Goal: Information Seeking & Learning: Learn about a topic

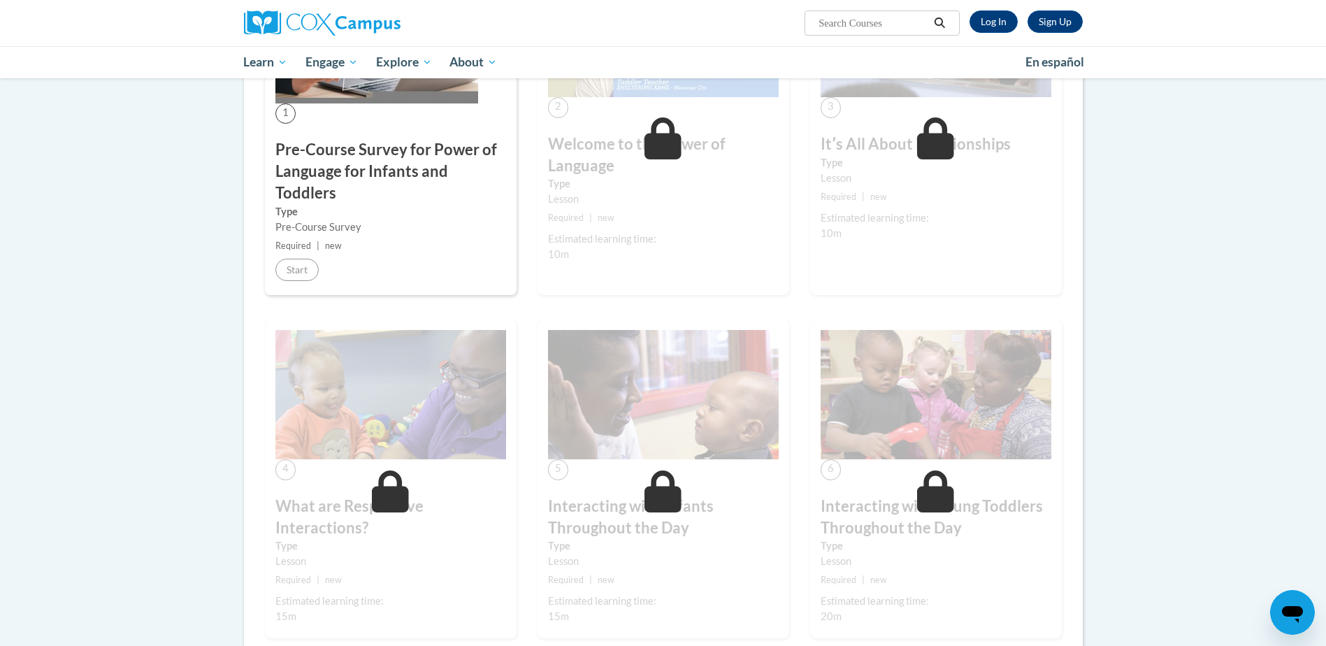
scroll to position [140, 0]
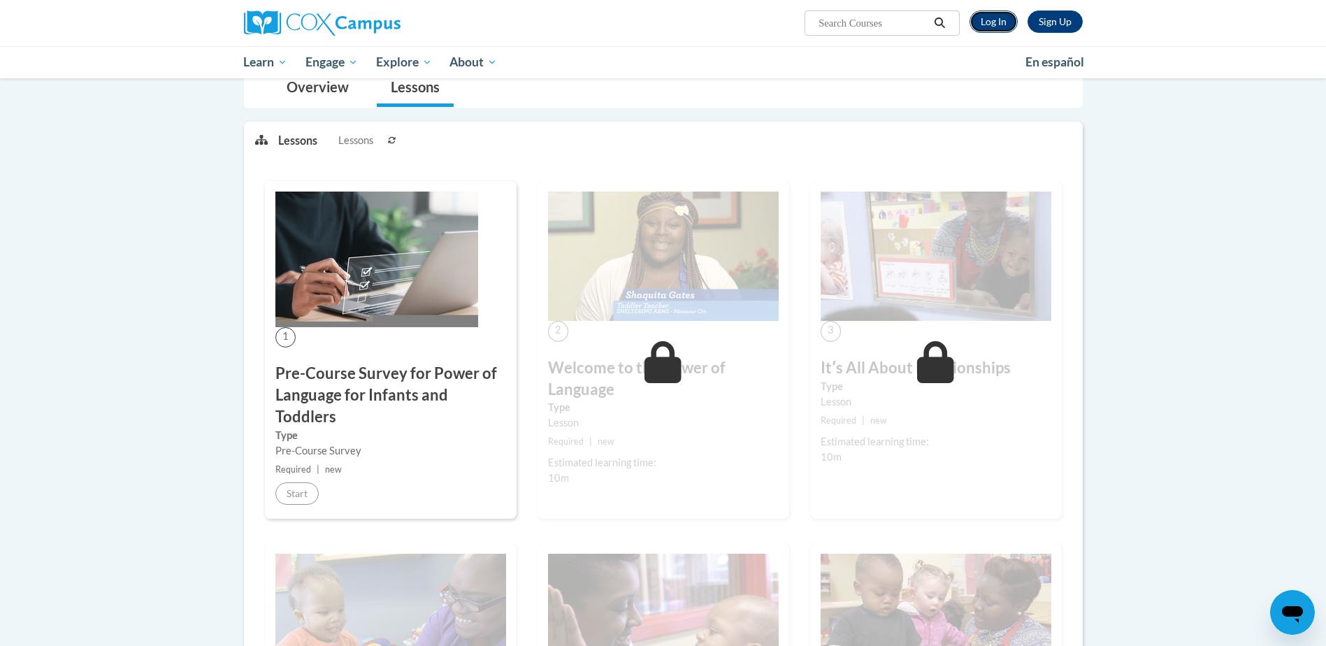
click at [988, 26] on link "Log In" at bounding box center [993, 21] width 48 height 22
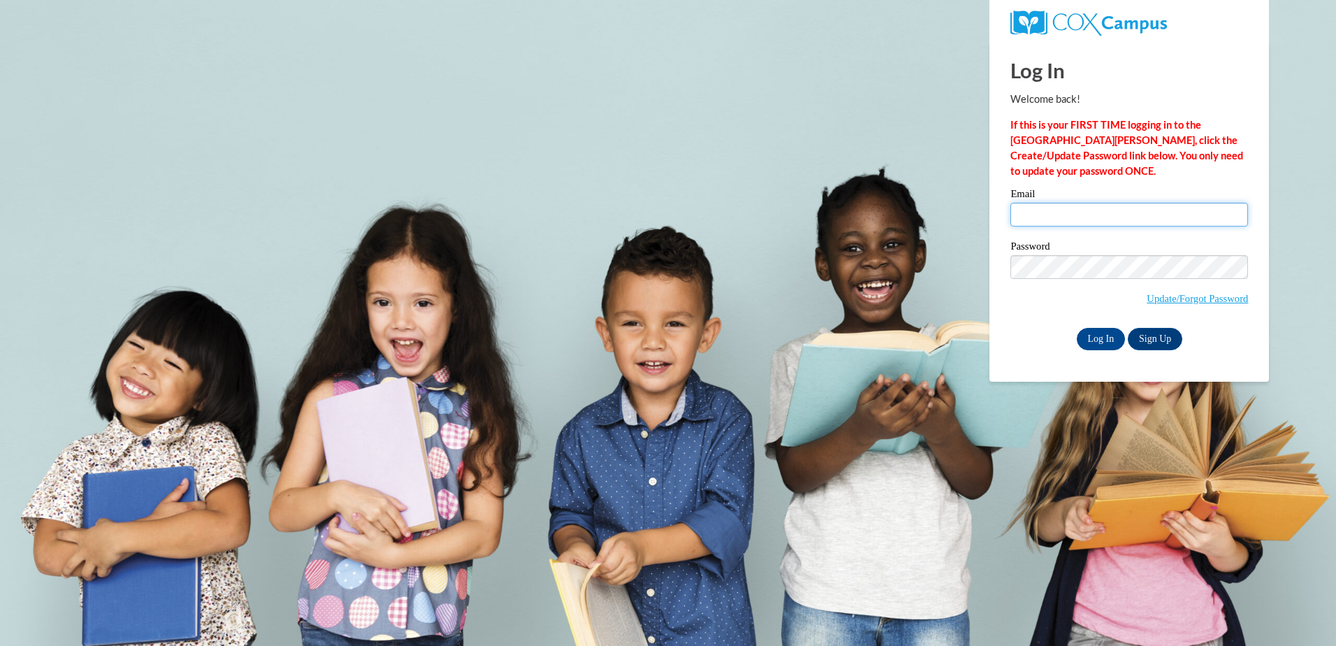
click at [1060, 210] on input "Email" at bounding box center [1130, 215] width 238 height 24
type input "DShipe@rclub.net"
click at [1099, 342] on input "Log In" at bounding box center [1101, 339] width 49 height 22
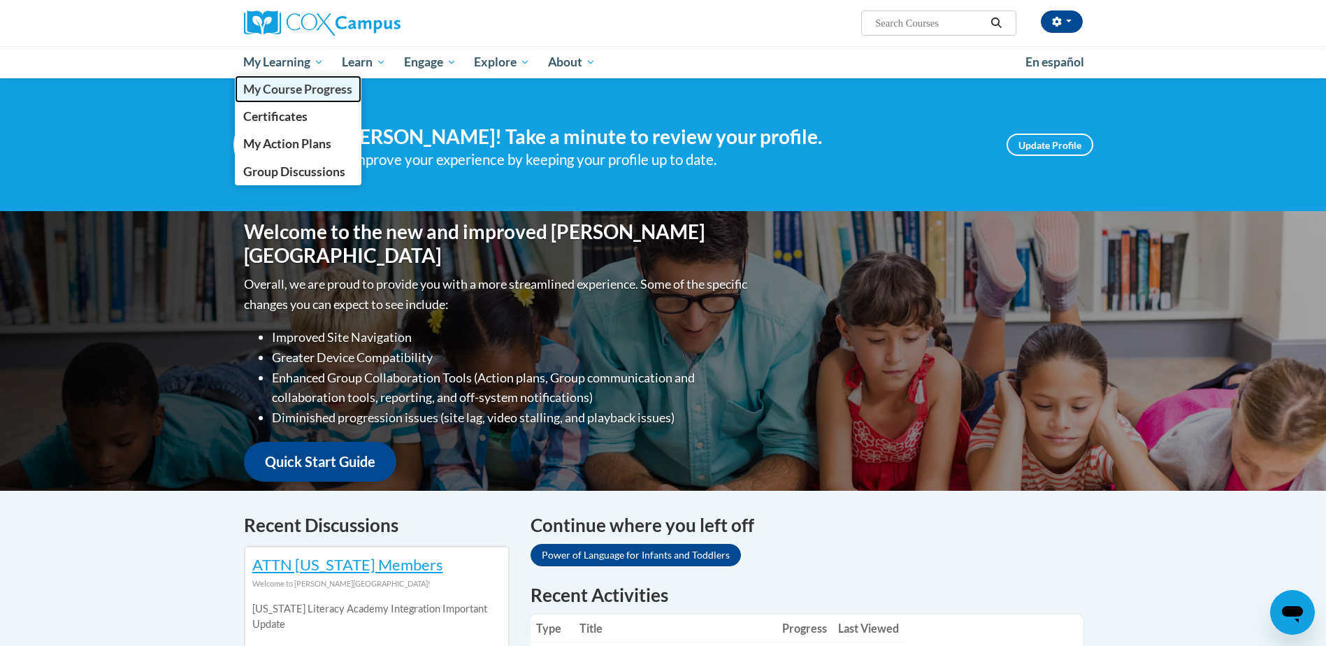
click at [307, 93] on span "My Course Progress" at bounding box center [297, 89] width 109 height 15
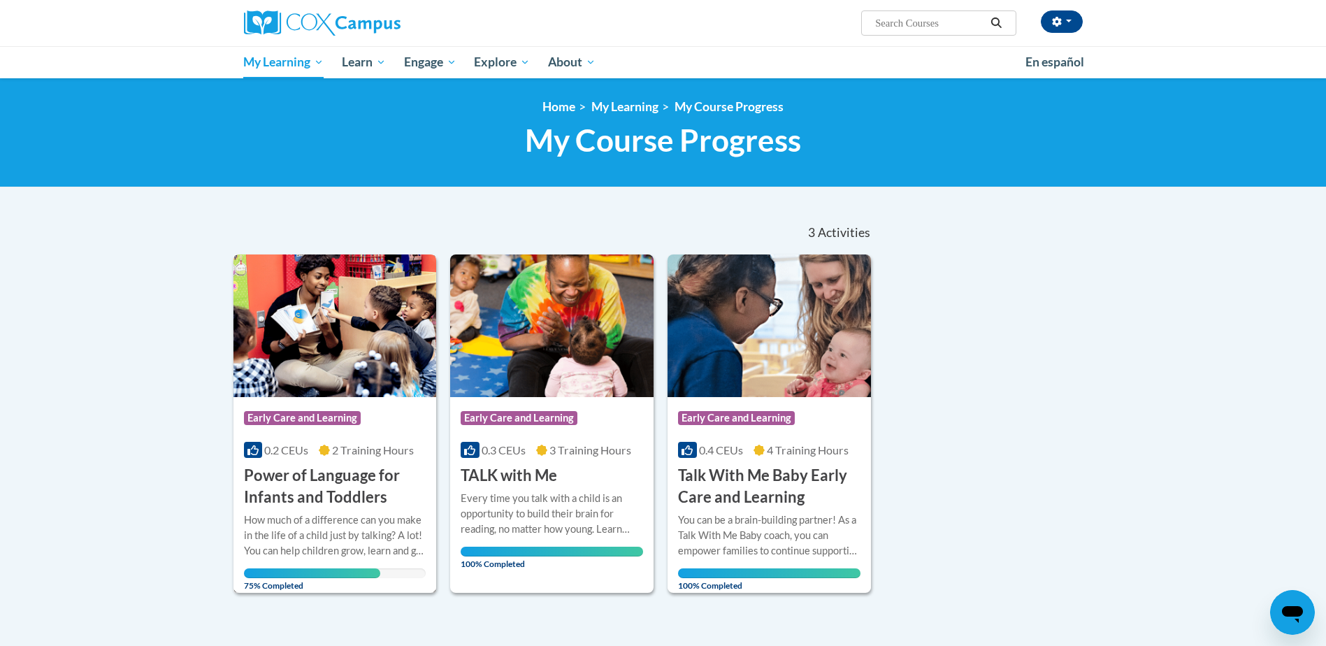
click at [320, 498] on h3 "Power of Language for Infants and Toddlers" at bounding box center [335, 486] width 182 height 43
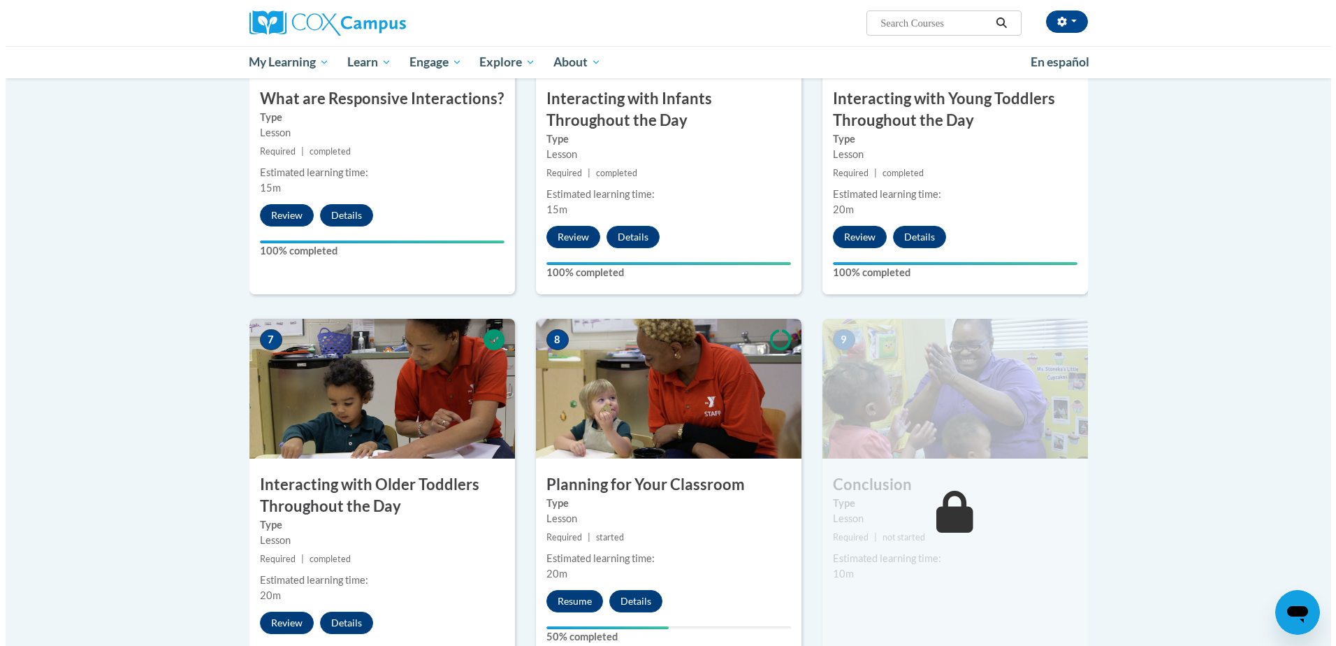
scroll to position [1118, 0]
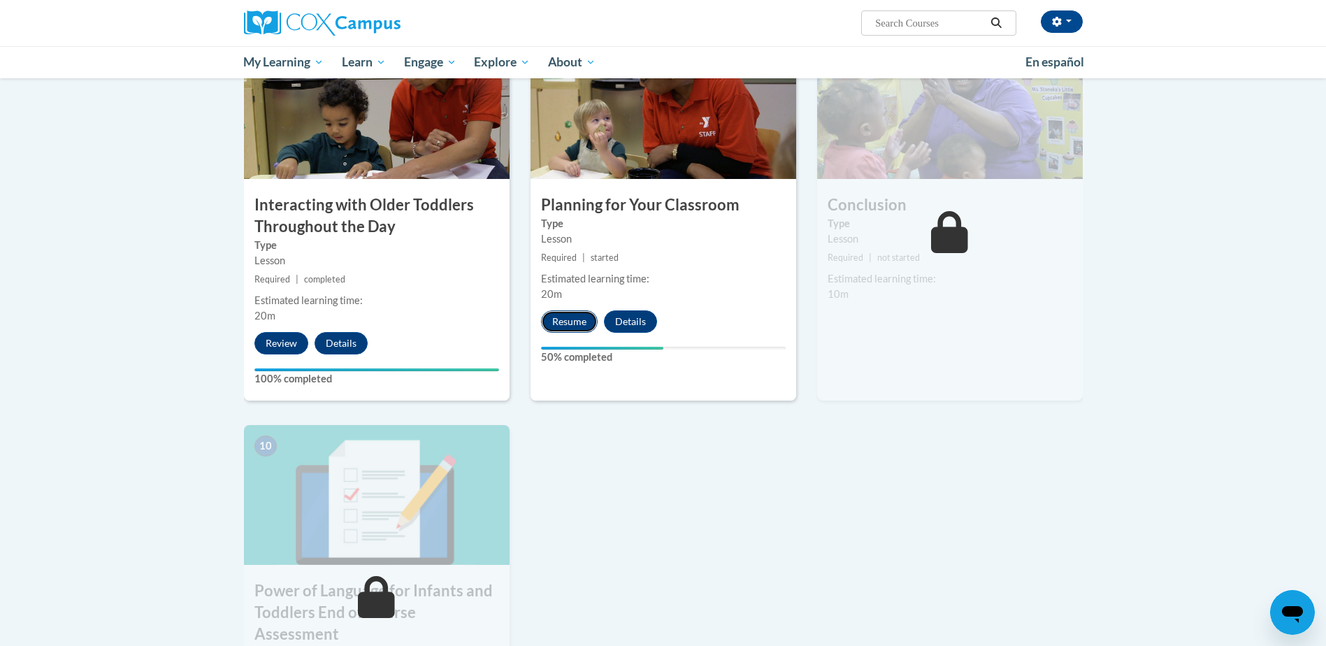
click at [572, 310] on button "Resume" at bounding box center [569, 321] width 57 height 22
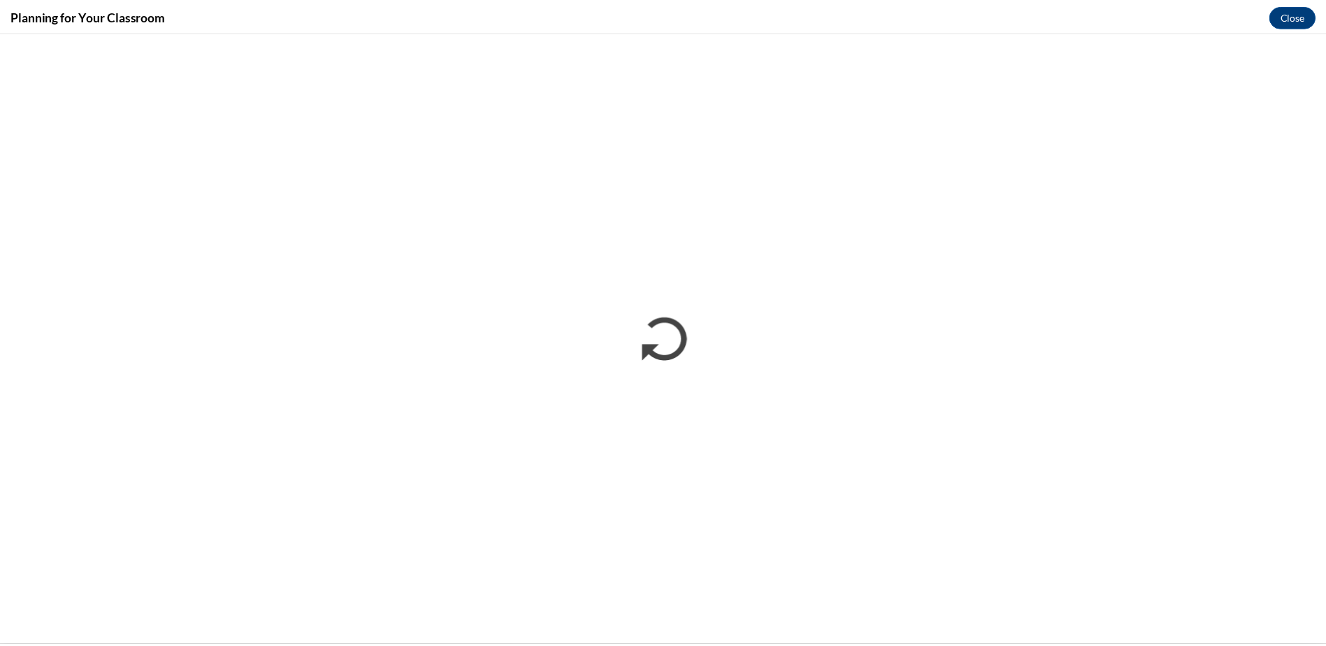
scroll to position [0, 0]
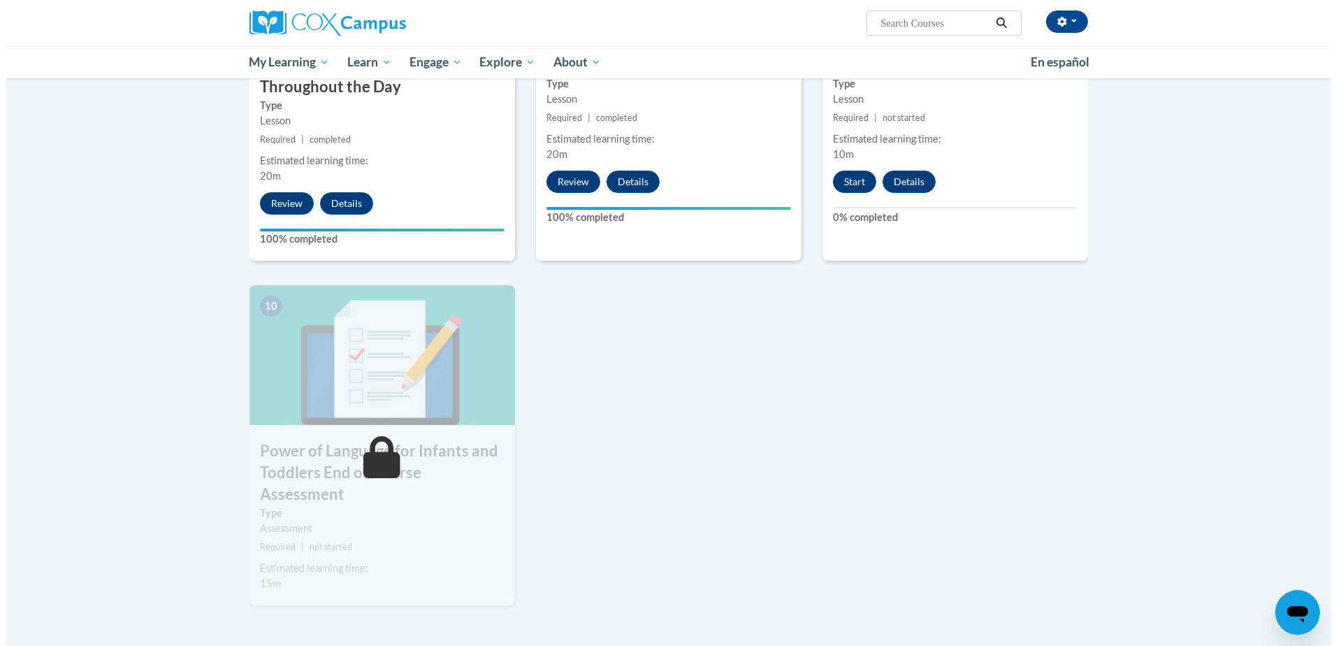
scroll to position [1118, 0]
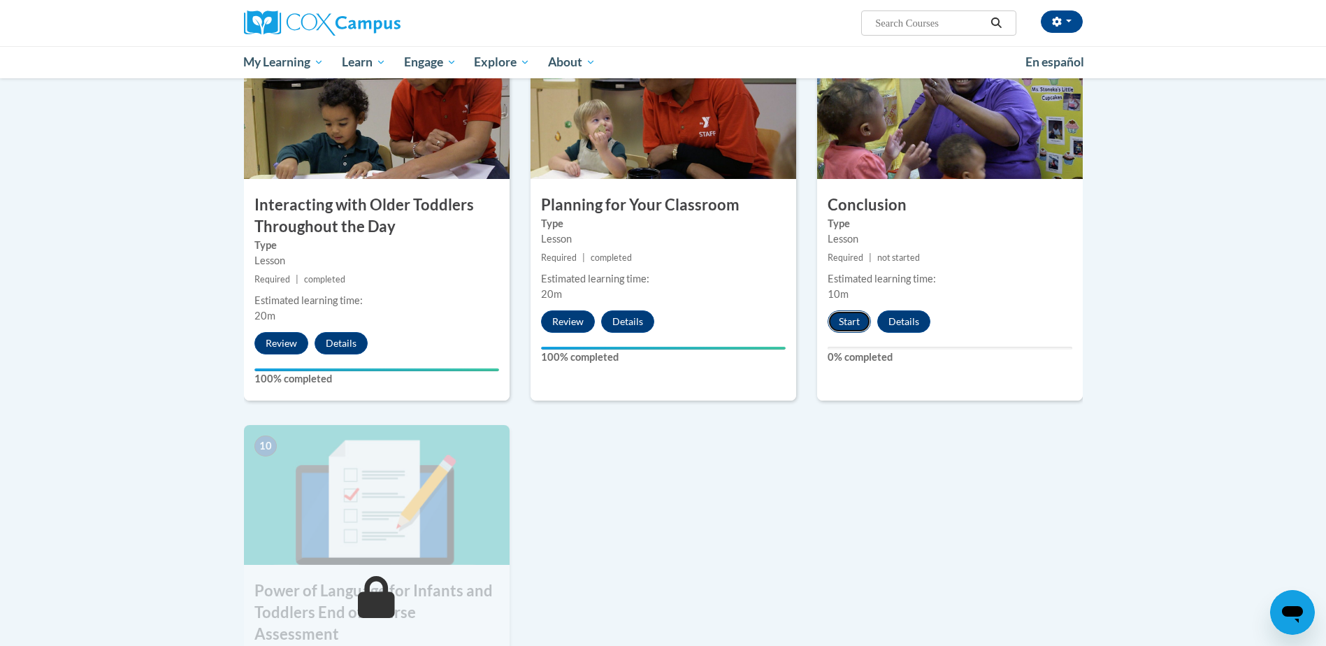
click at [859, 310] on button "Start" at bounding box center [848, 321] width 43 height 22
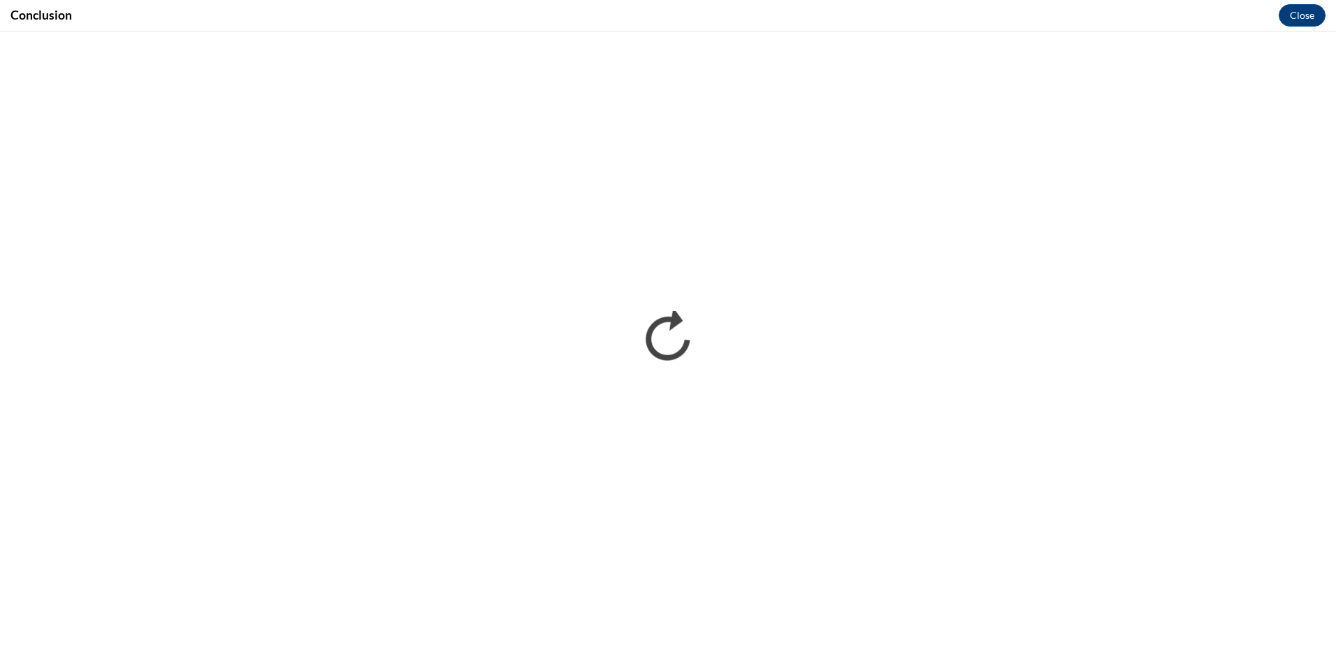
scroll to position [0, 0]
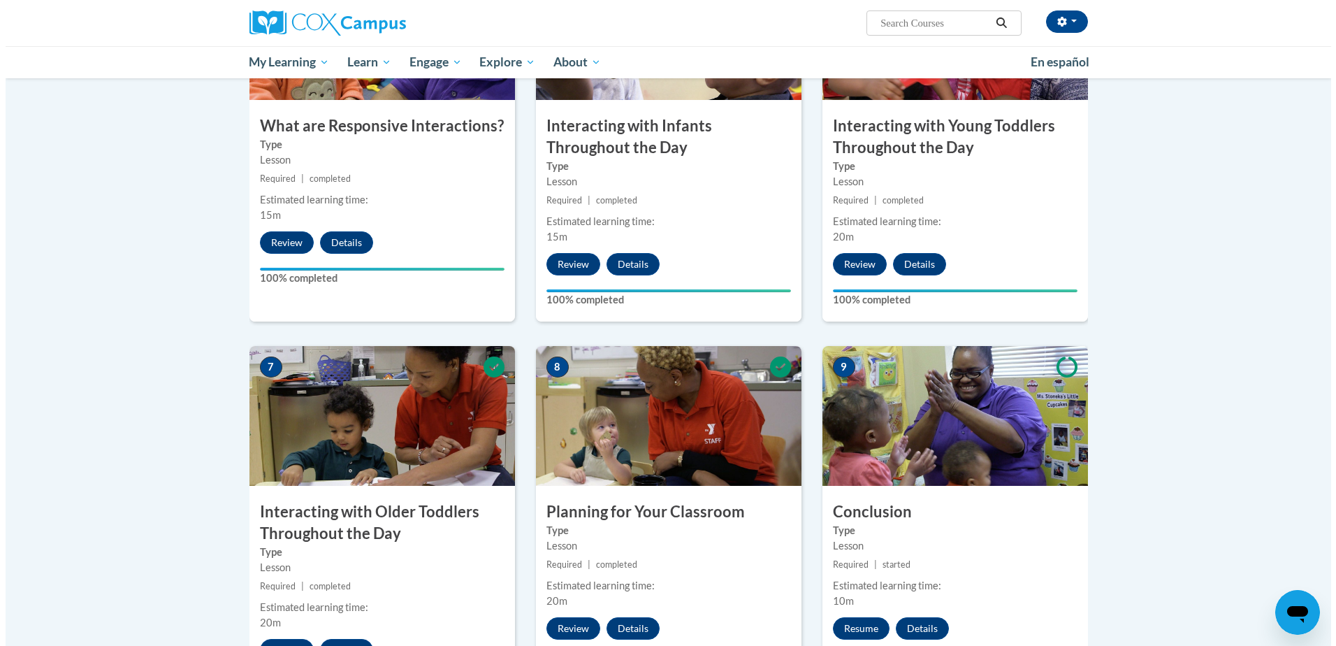
scroll to position [1048, 0]
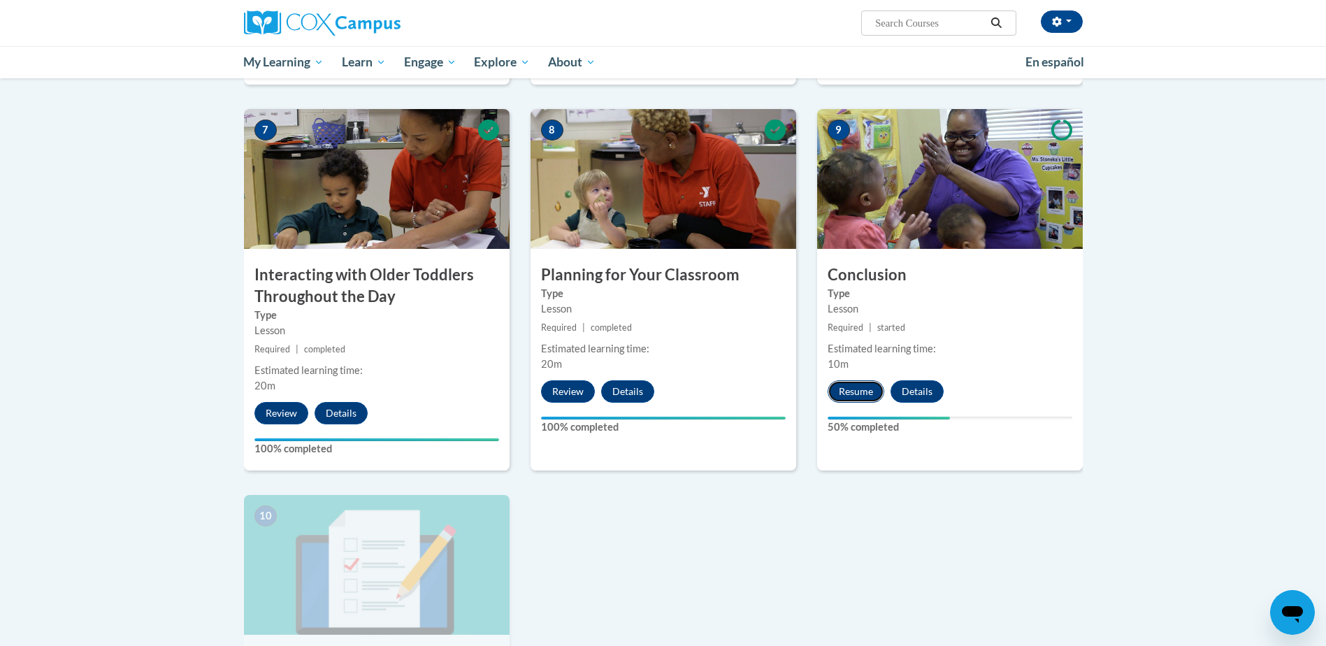
click at [855, 380] on button "Resume" at bounding box center [855, 391] width 57 height 22
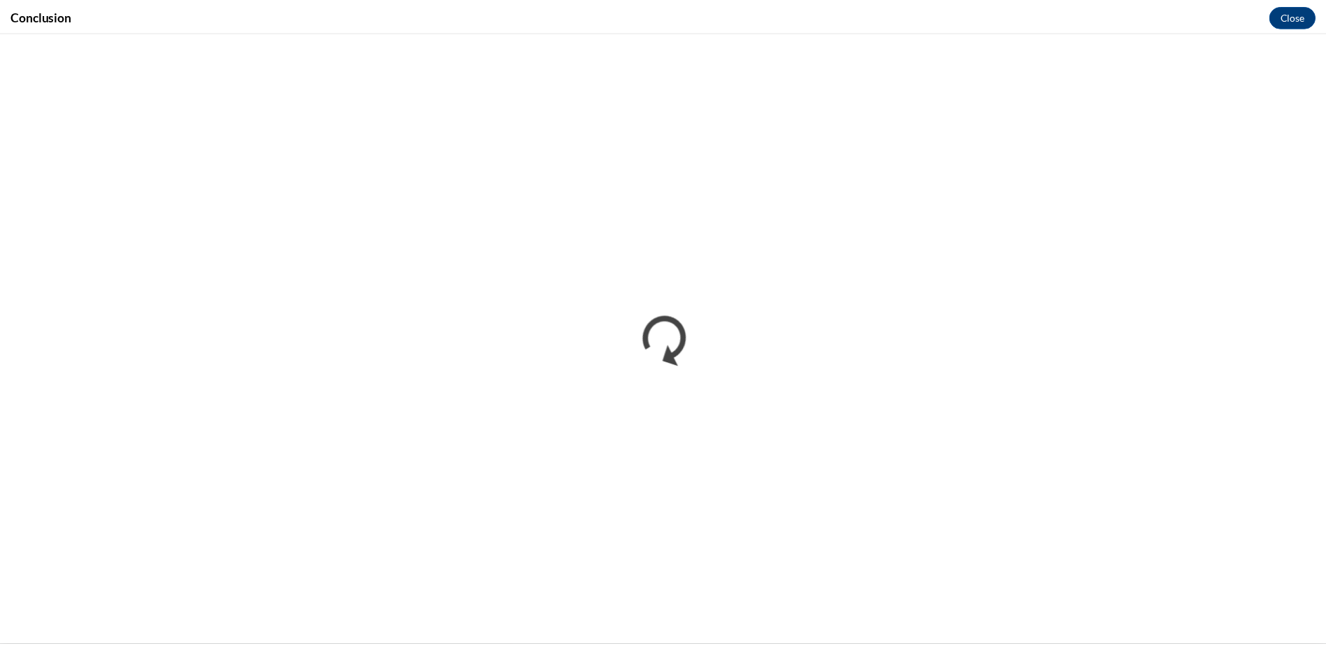
scroll to position [0, 0]
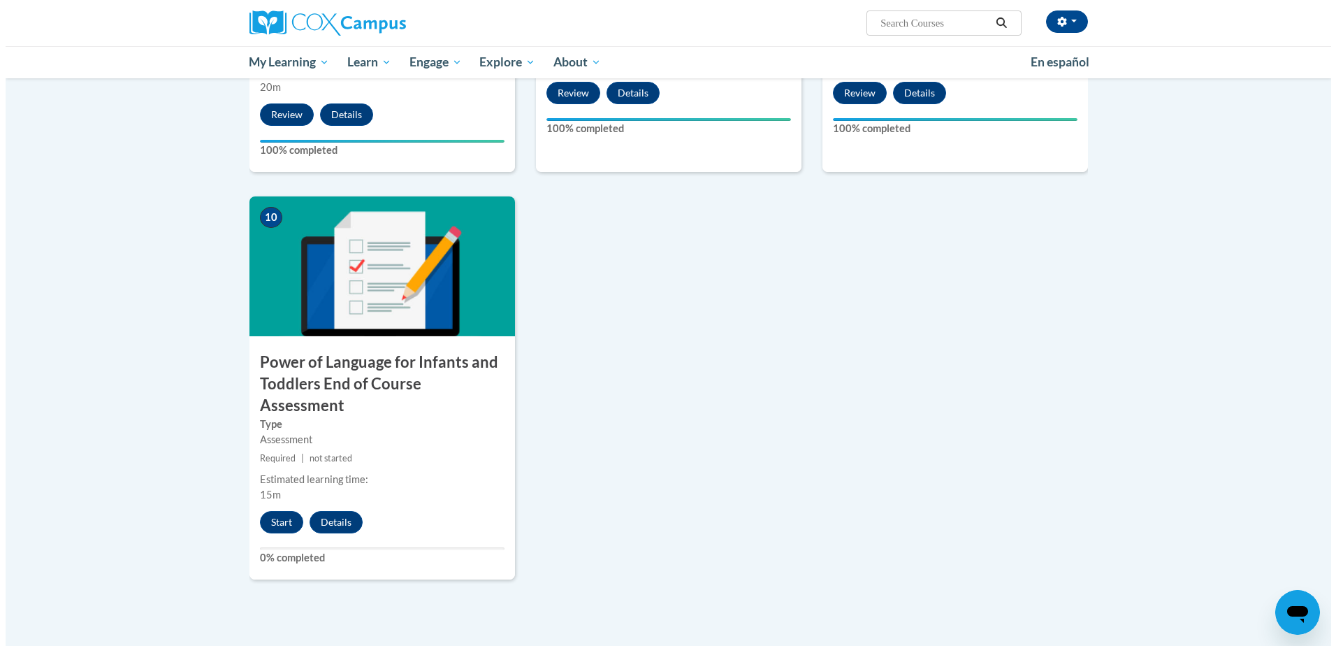
scroll to position [1468, 0]
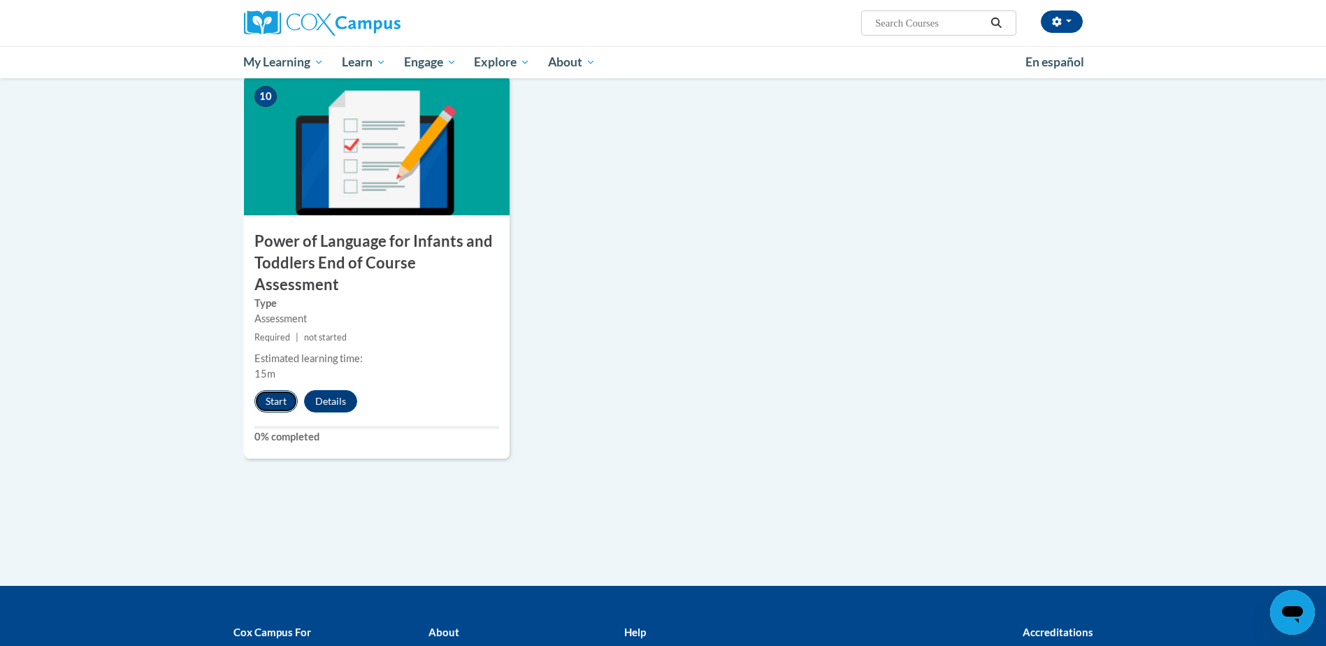
click at [271, 390] on button "Start" at bounding box center [275, 401] width 43 height 22
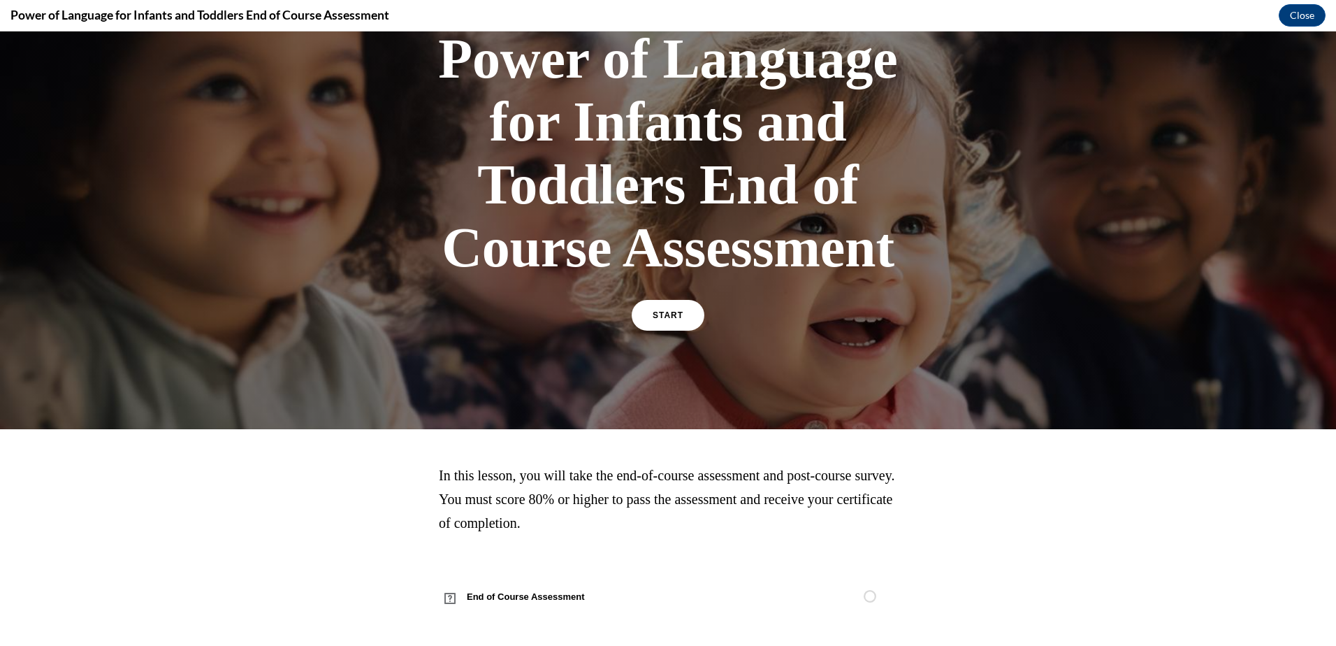
scroll to position [110, 0]
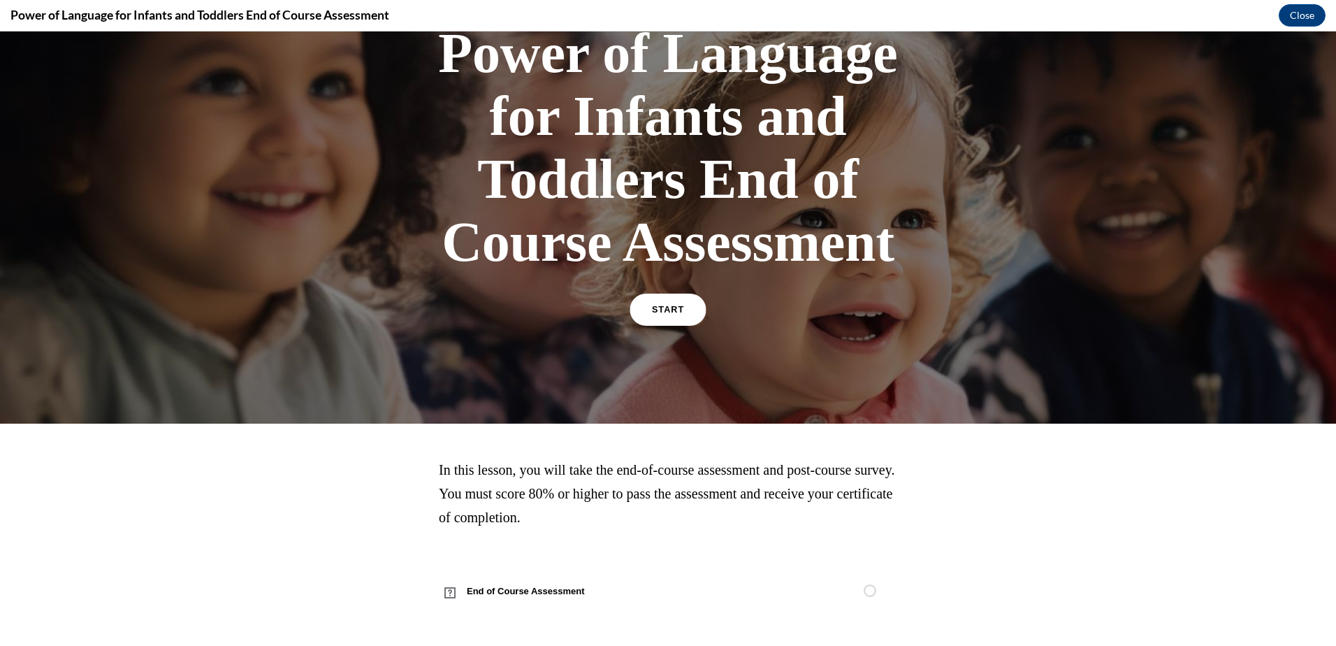
click at [681, 311] on link "START" at bounding box center [668, 310] width 76 height 32
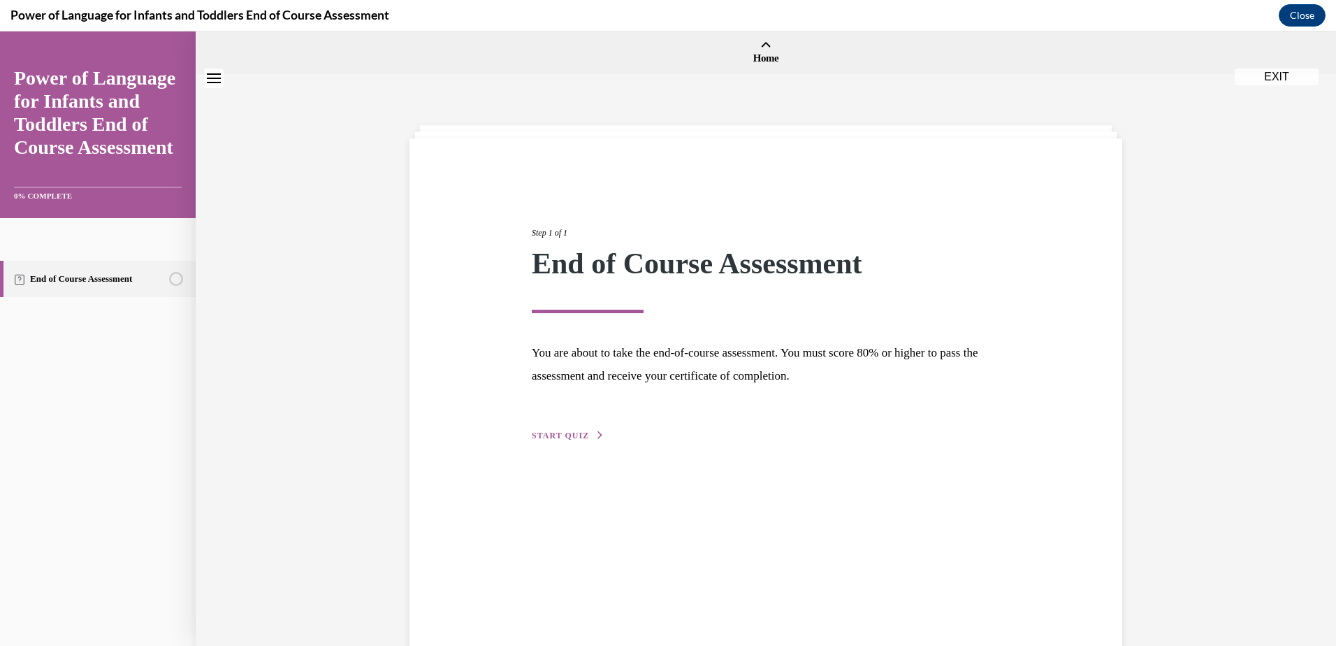
scroll to position [44, 0]
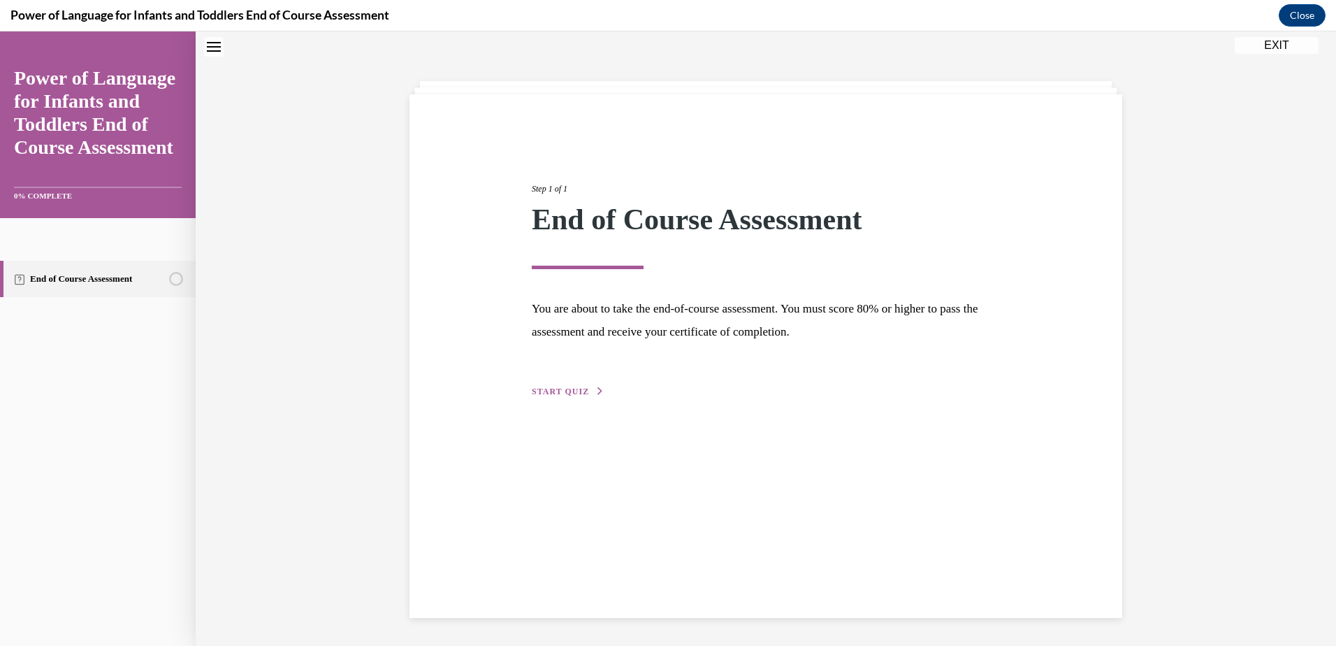
click at [556, 390] on span "START QUIZ" at bounding box center [560, 391] width 57 height 10
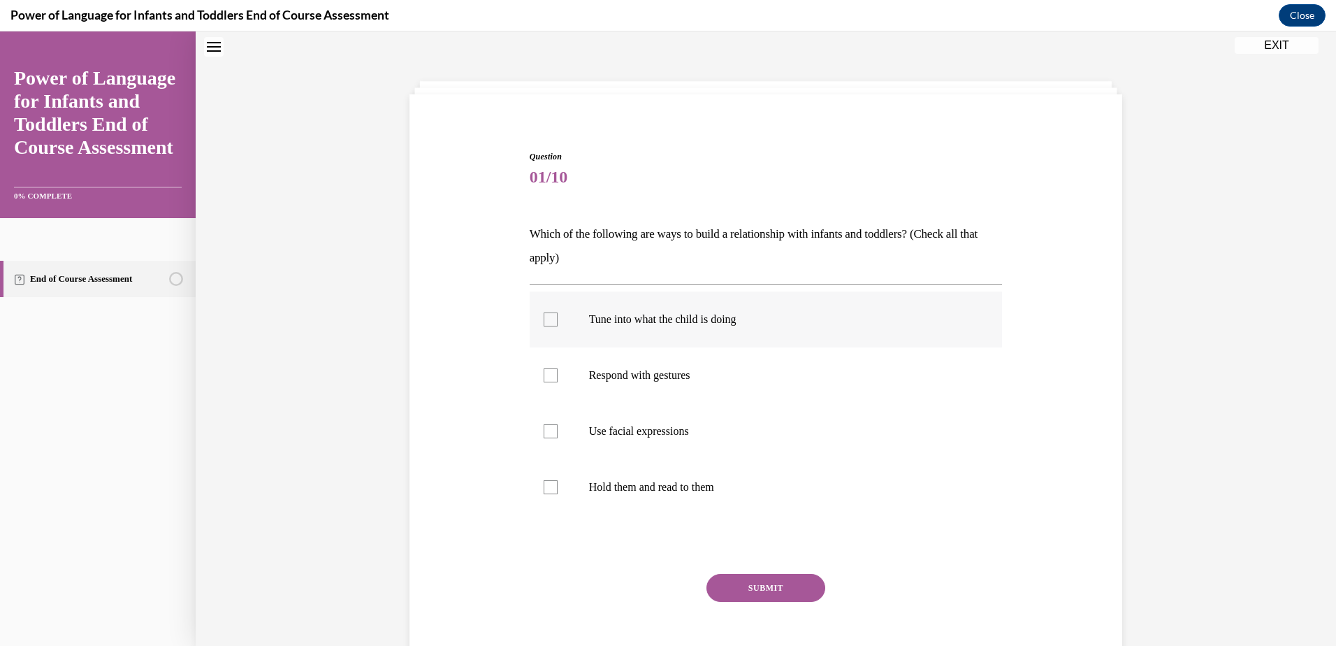
click at [545, 319] on div at bounding box center [551, 319] width 14 height 14
click at [545, 319] on input "Tune into what the child is doing" at bounding box center [551, 319] width 14 height 14
checkbox input "true"
click at [544, 372] on div at bounding box center [551, 375] width 14 height 14
click at [544, 372] on input "Respond with gestures" at bounding box center [551, 375] width 14 height 14
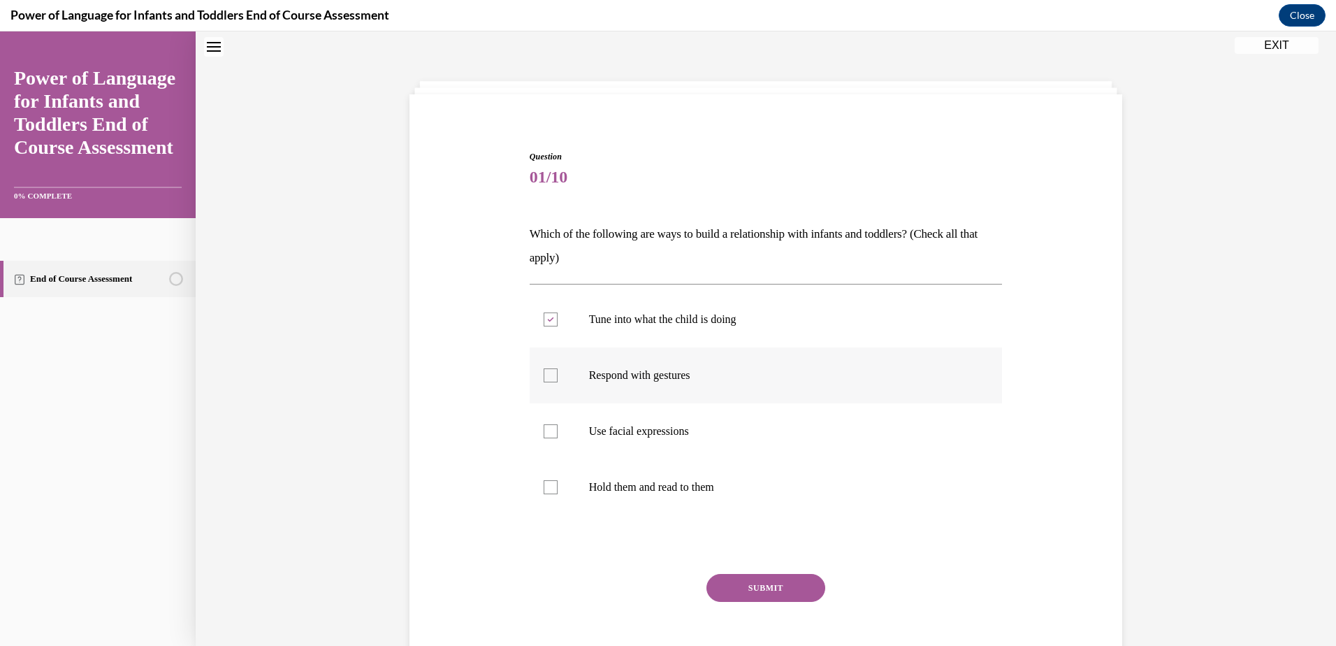
checkbox input "true"
click at [544, 426] on div at bounding box center [551, 431] width 14 height 14
click at [544, 426] on input "Use facial expressions" at bounding box center [551, 431] width 14 height 14
checkbox input "true"
click at [770, 593] on button "SUBMIT" at bounding box center [766, 588] width 119 height 28
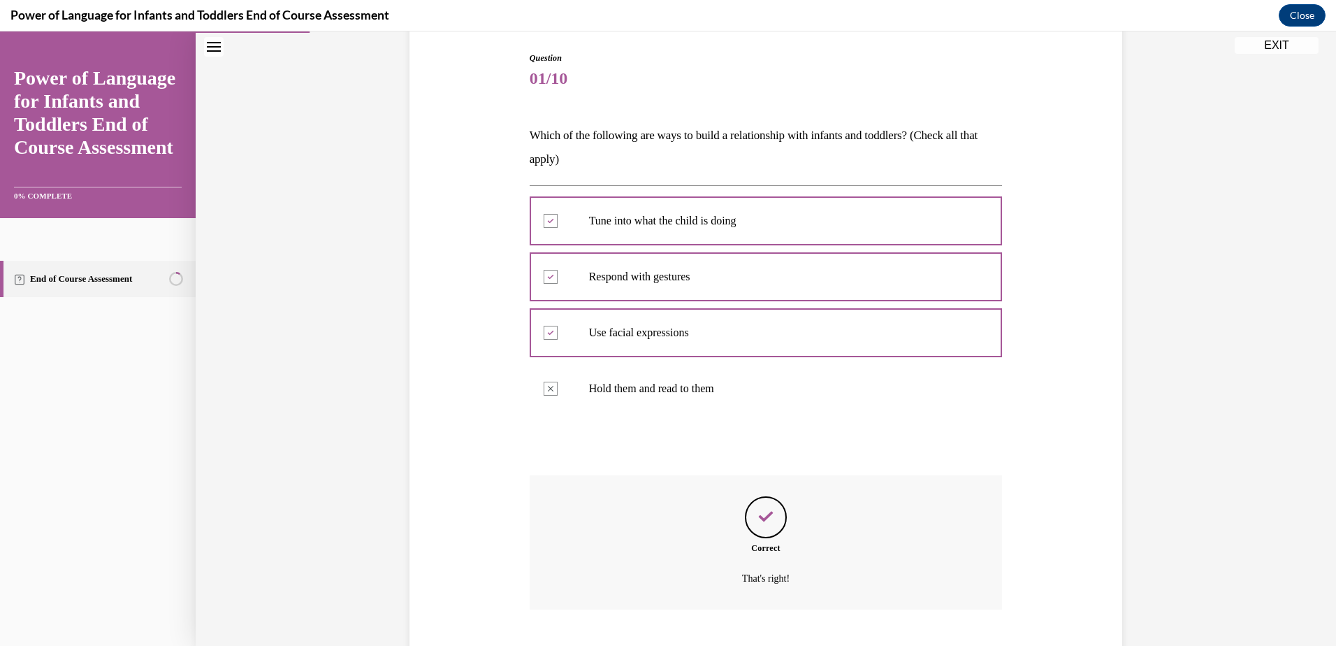
scroll to position [228, 0]
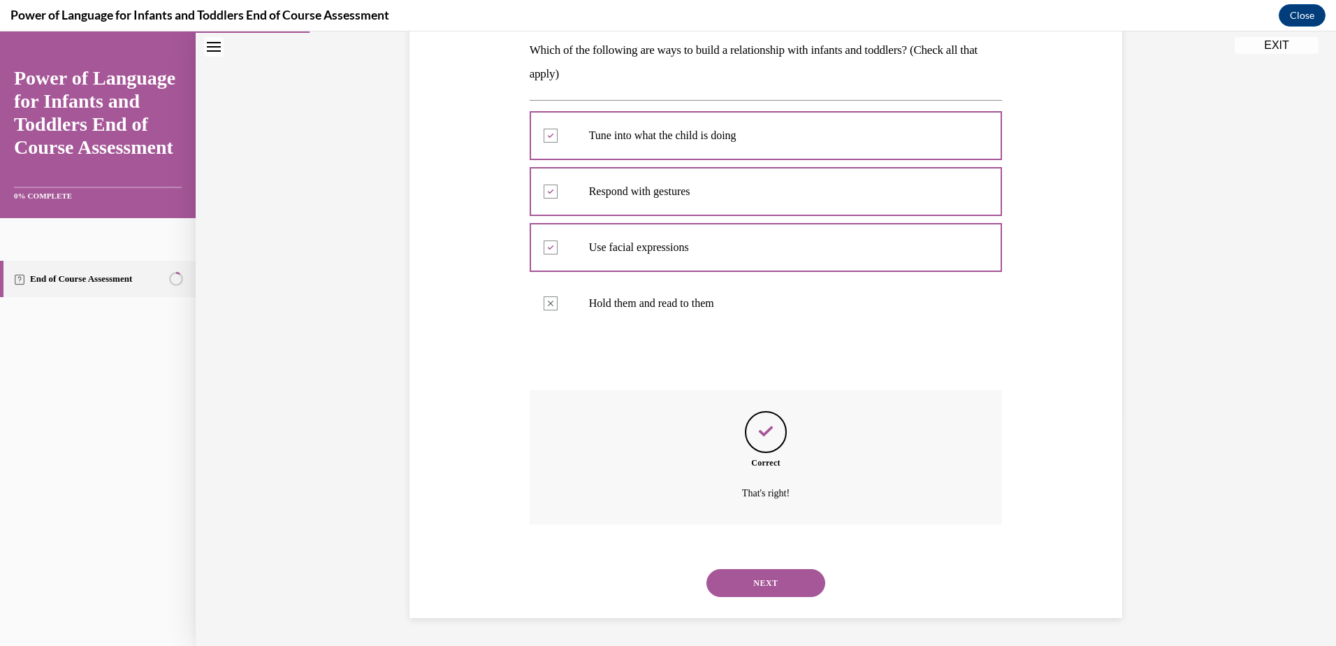
click at [787, 584] on button "NEXT" at bounding box center [766, 583] width 119 height 28
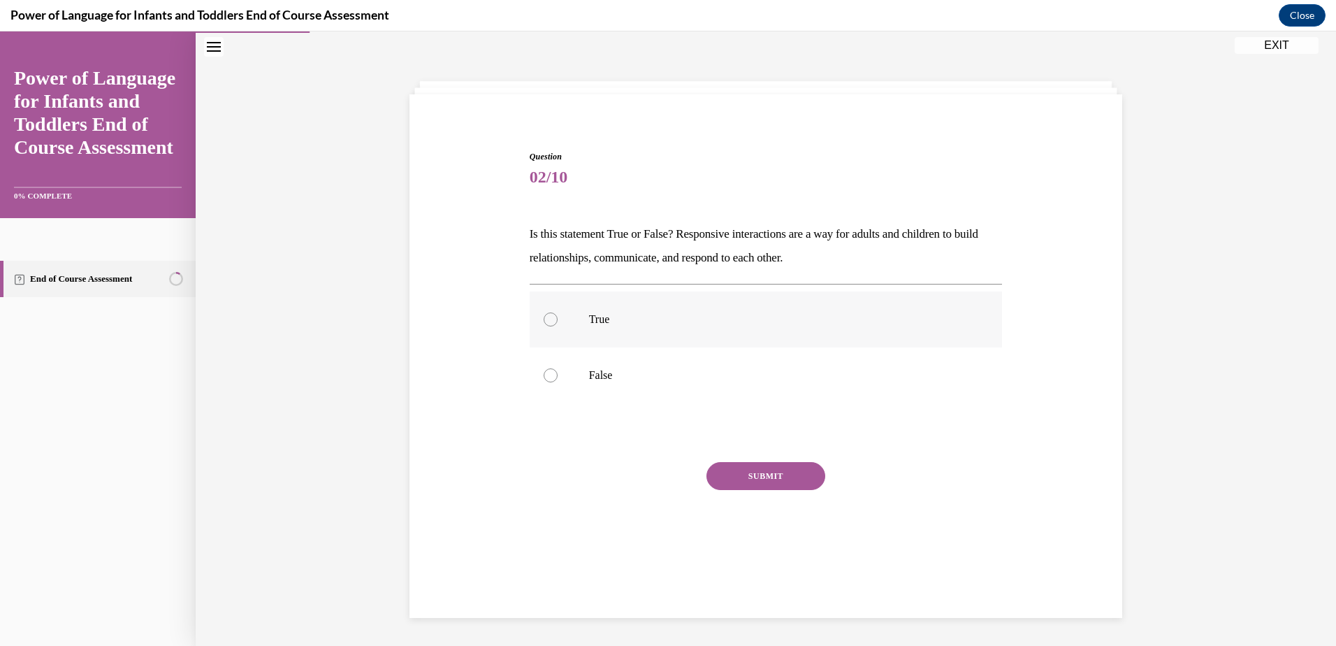
click at [544, 317] on div at bounding box center [551, 319] width 14 height 14
click at [544, 317] on input "True" at bounding box center [551, 319] width 14 height 14
radio input "true"
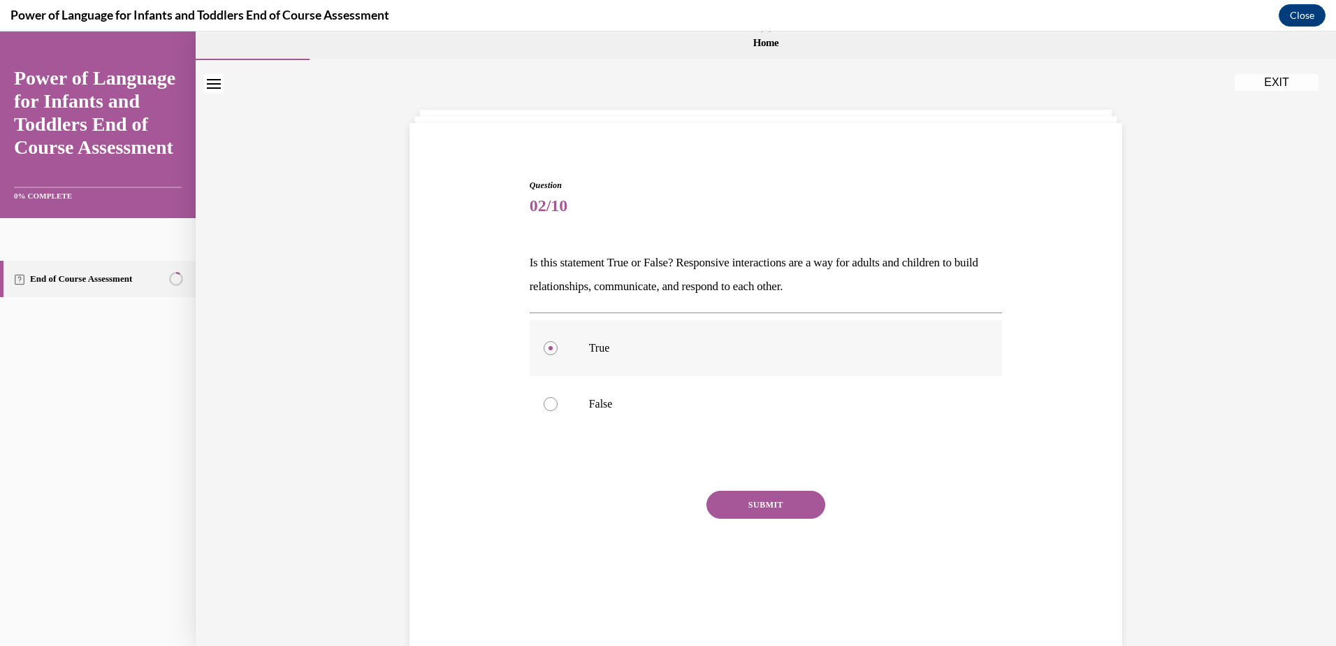
scroll to position [0, 0]
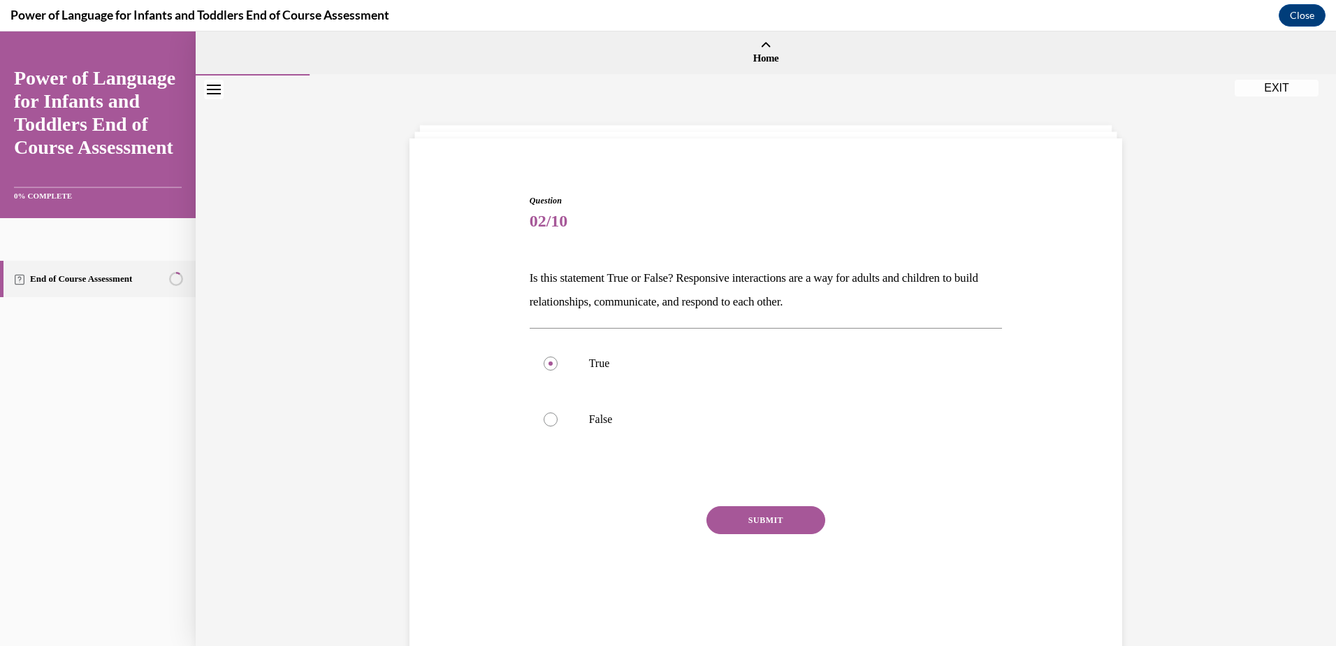
click at [765, 523] on button "SUBMIT" at bounding box center [766, 520] width 119 height 28
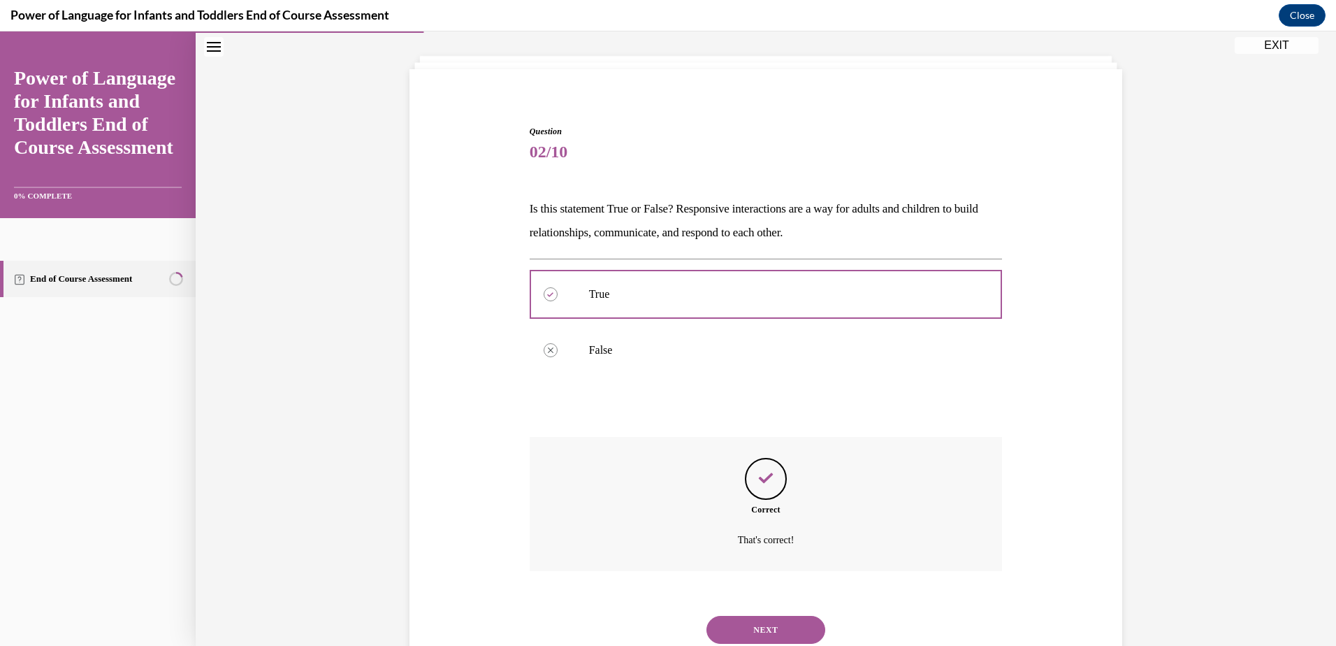
scroll to position [116, 0]
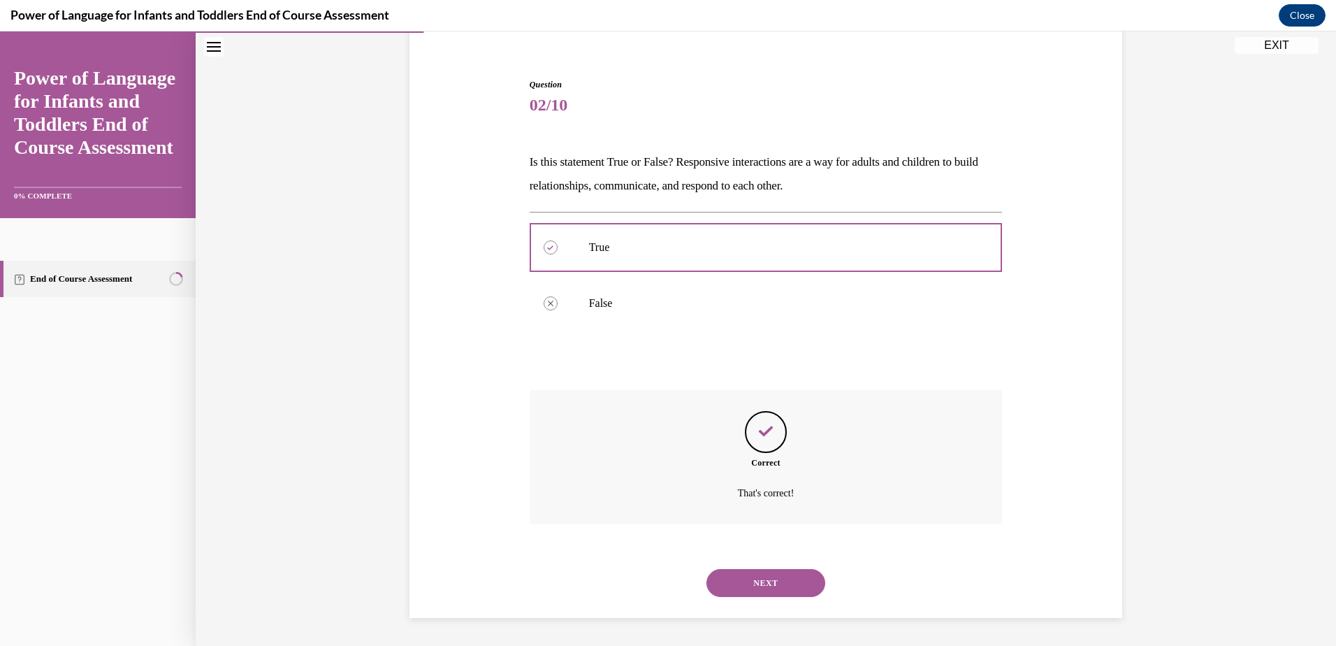
click at [754, 581] on button "NEXT" at bounding box center [766, 583] width 119 height 28
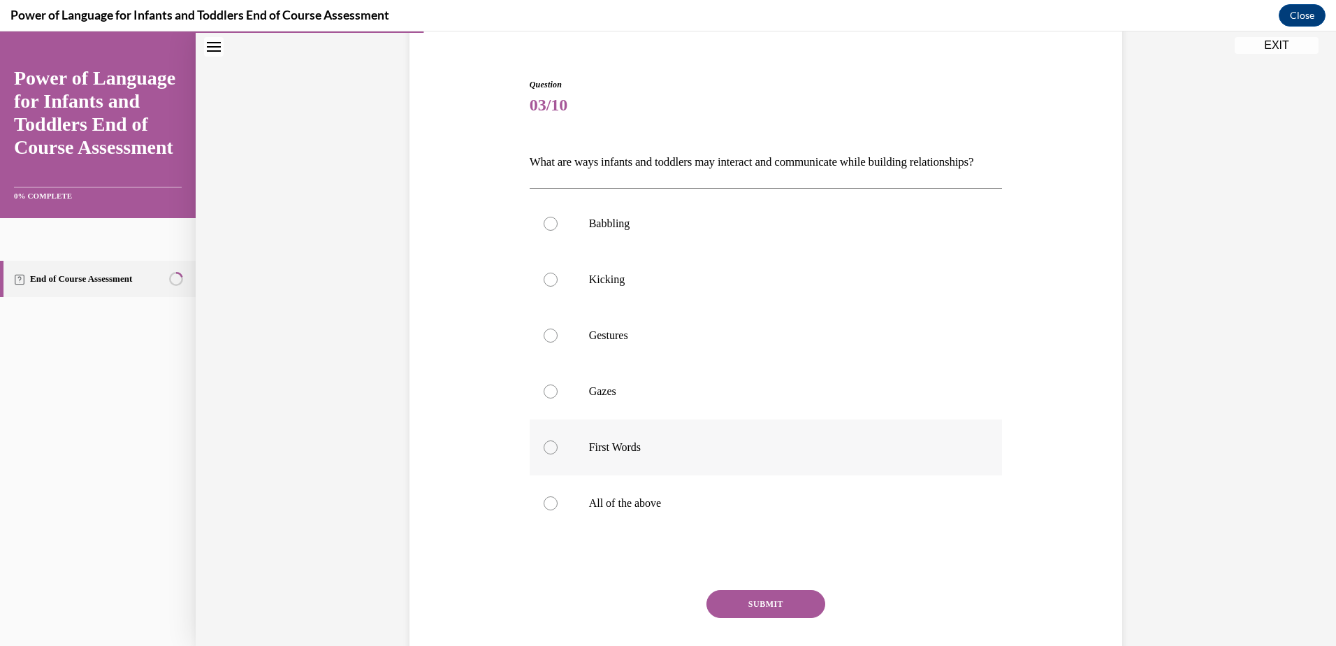
scroll to position [73, 0]
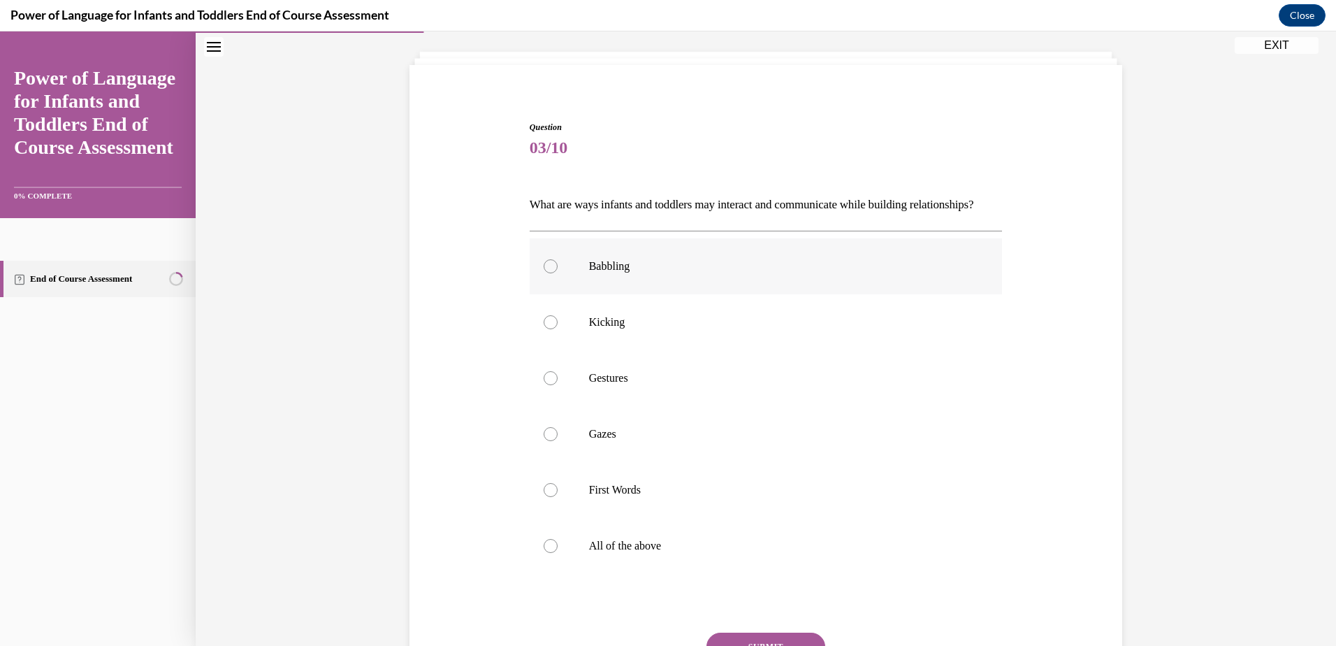
click at [549, 273] on div at bounding box center [551, 266] width 14 height 14
click at [549, 273] on input "Babbling" at bounding box center [551, 266] width 14 height 14
radio input "true"
click at [544, 329] on div at bounding box center [551, 322] width 14 height 14
click at [544, 329] on input "Kicking" at bounding box center [551, 322] width 14 height 14
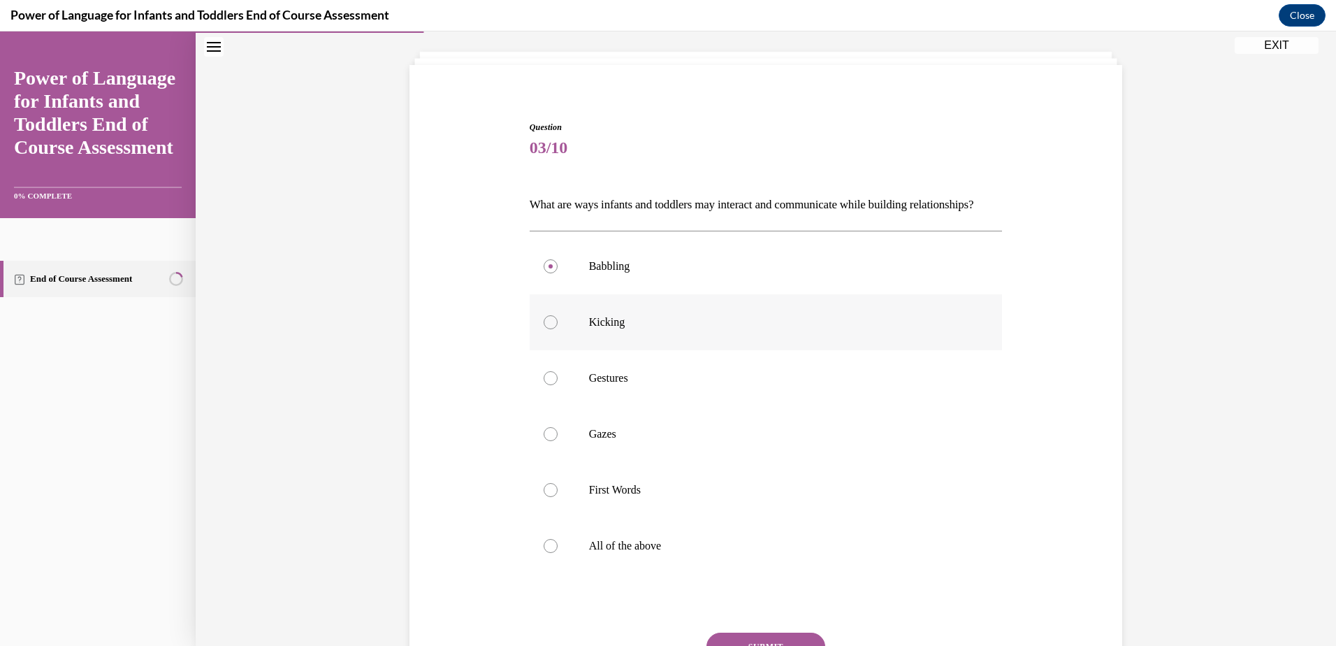
radio input "true"
click at [546, 385] on div at bounding box center [551, 378] width 14 height 14
click at [546, 385] on input "Gestures" at bounding box center [551, 378] width 14 height 14
radio input "true"
click at [542, 462] on label "Gazes" at bounding box center [766, 434] width 473 height 56
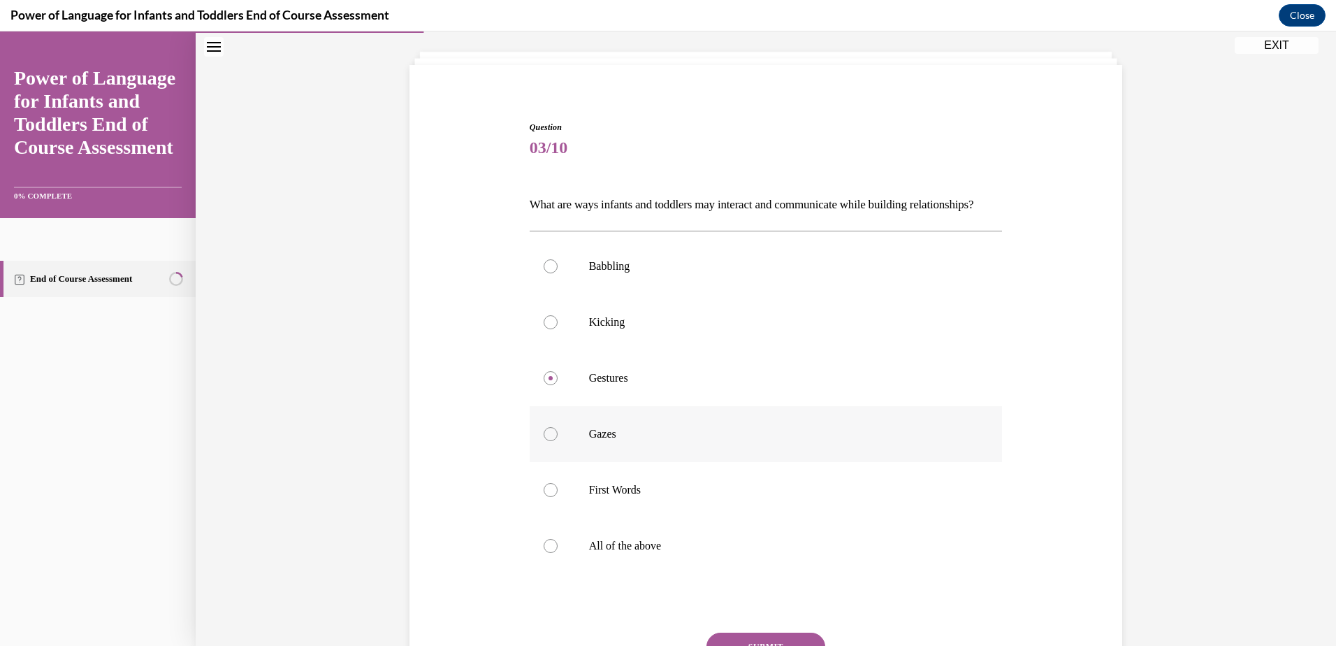
click at [544, 441] on input "Gazes" at bounding box center [551, 434] width 14 height 14
radio input "true"
click at [544, 553] on div at bounding box center [551, 546] width 14 height 14
click at [544, 553] on input "All of the above" at bounding box center [551, 546] width 14 height 14
radio input "true"
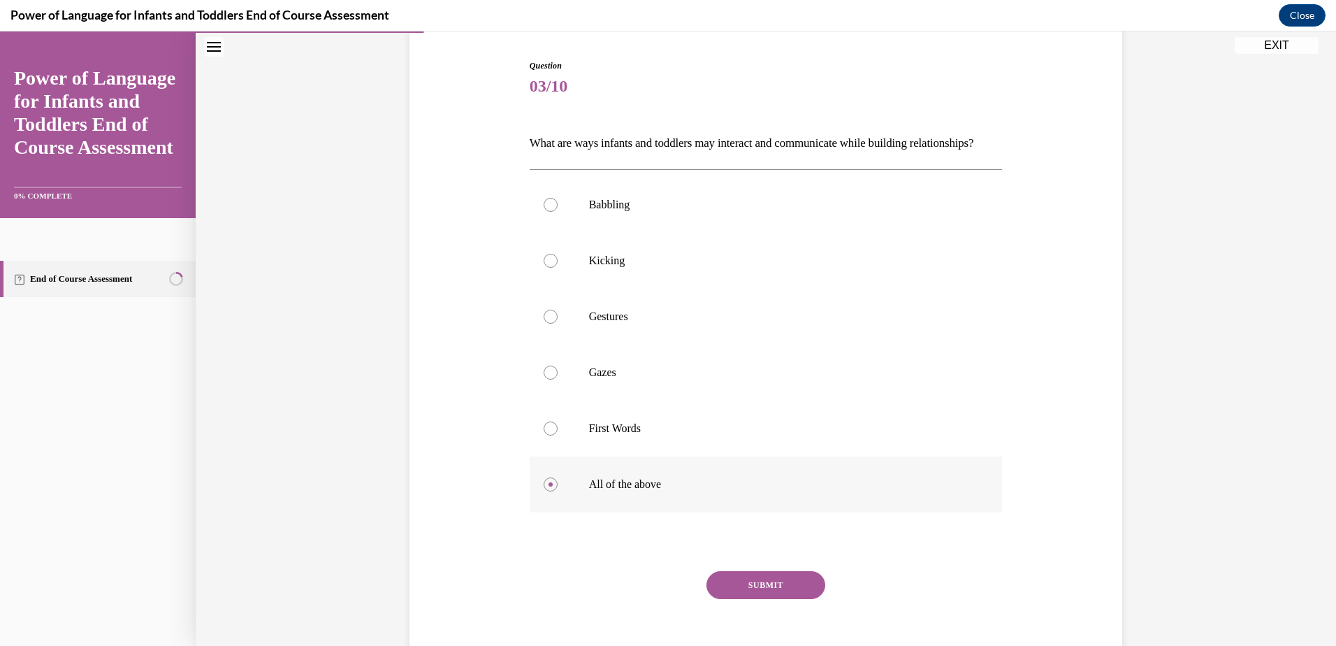
scroll to position [226, 0]
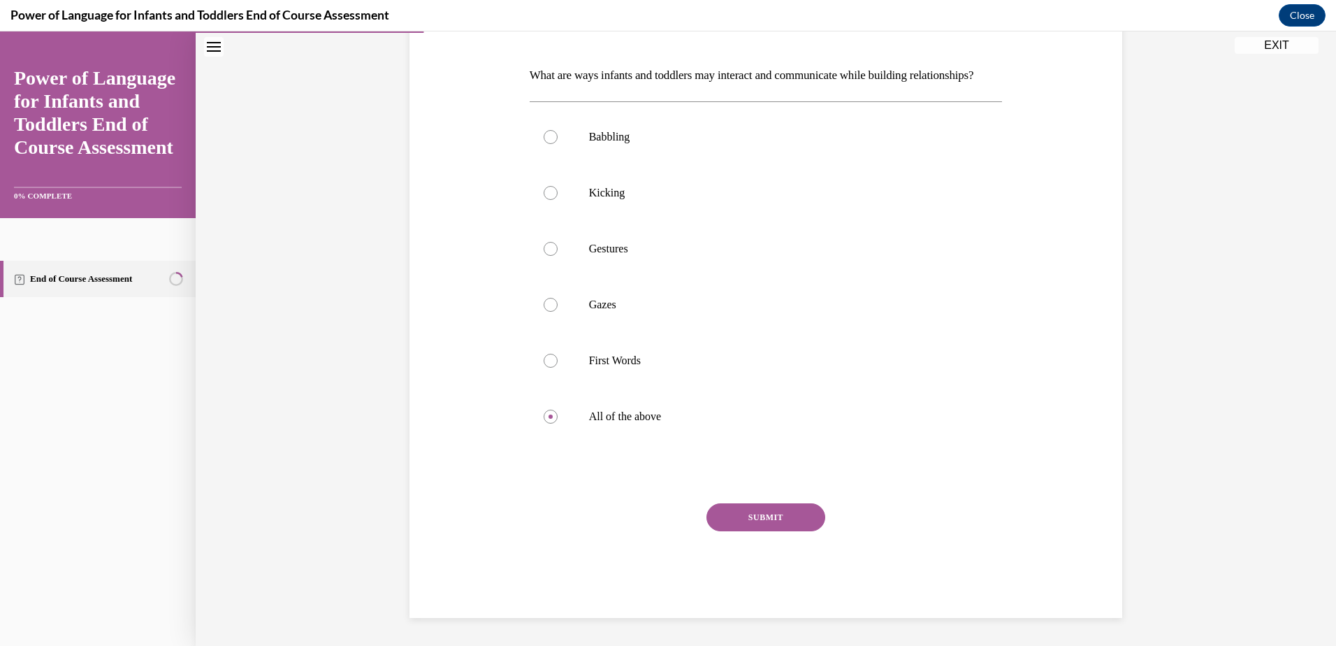
click at [746, 519] on button "SUBMIT" at bounding box center [766, 517] width 119 height 28
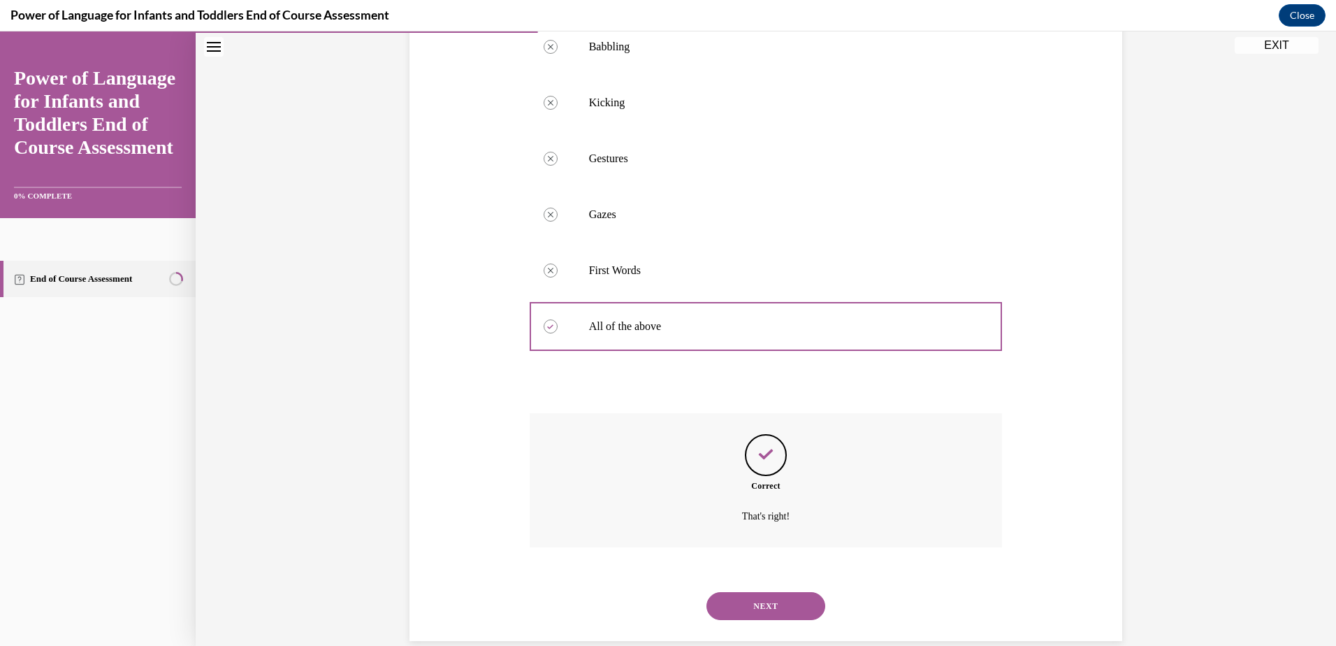
scroll to position [340, 0]
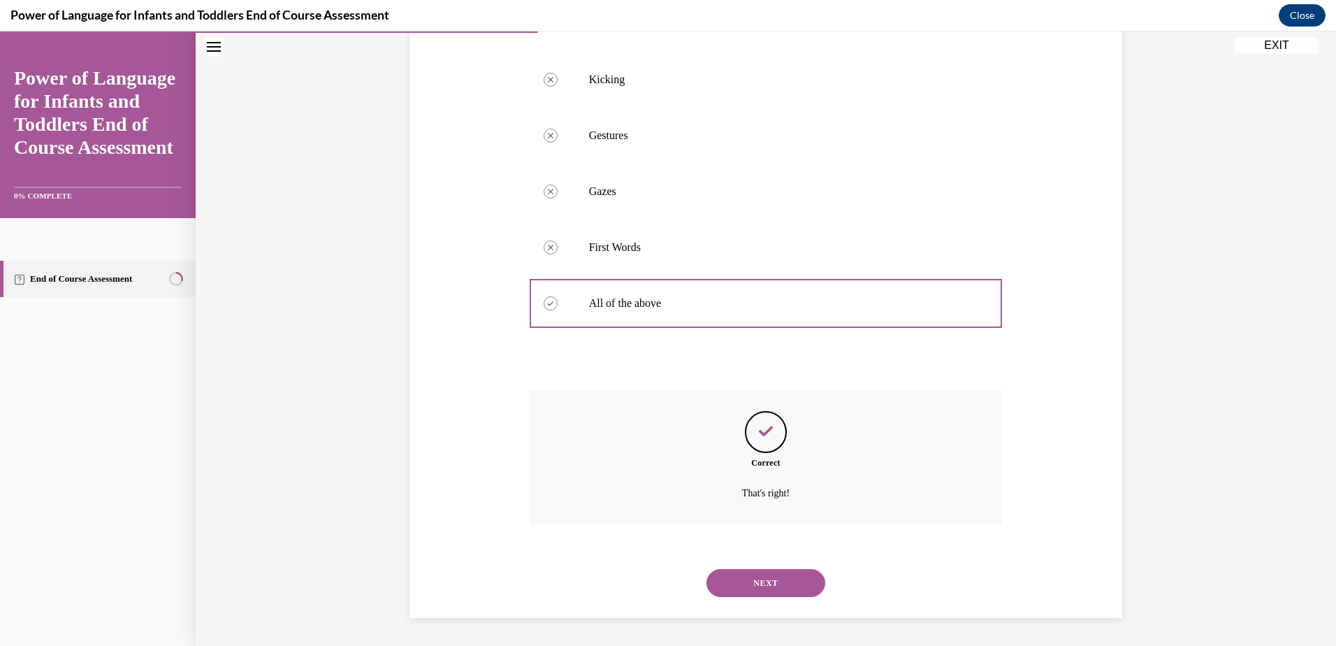
click at [746, 579] on button "NEXT" at bounding box center [766, 583] width 119 height 28
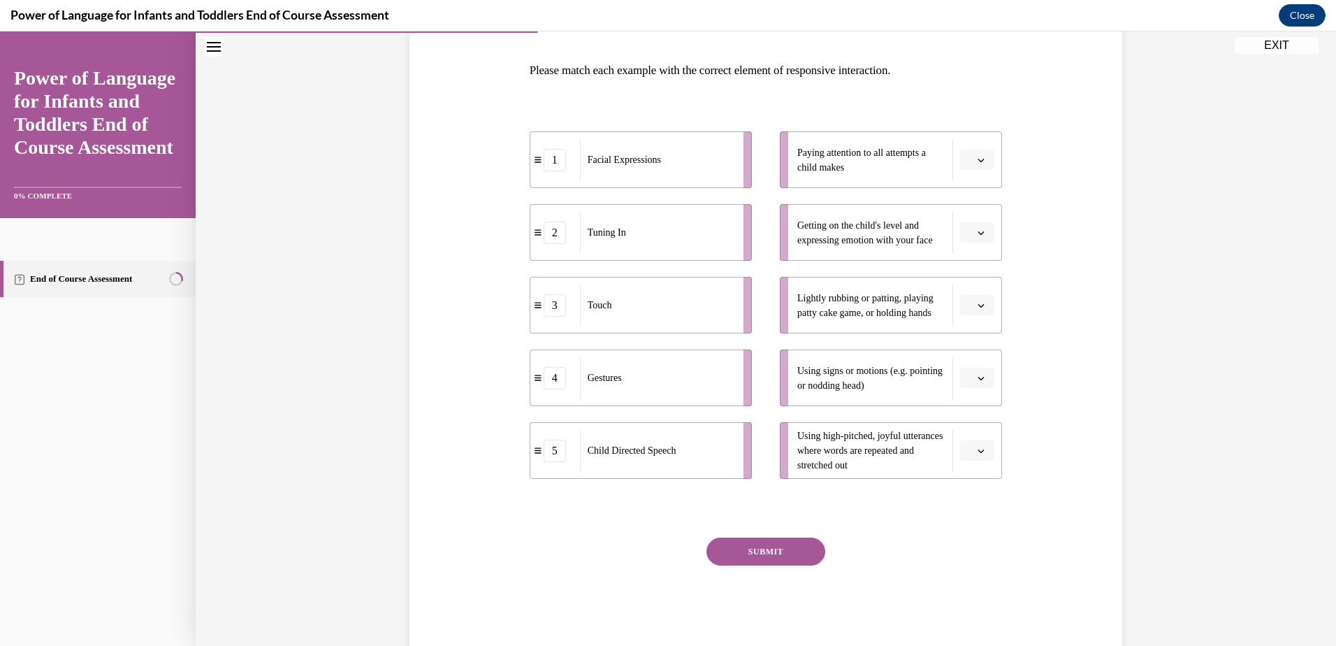
scroll to position [210, 0]
click at [976, 154] on span "button" at bounding box center [981, 158] width 10 height 10
click at [970, 241] on div "2" at bounding box center [970, 245] width 35 height 28
click at [978, 233] on icon "button" at bounding box center [981, 230] width 7 height 7
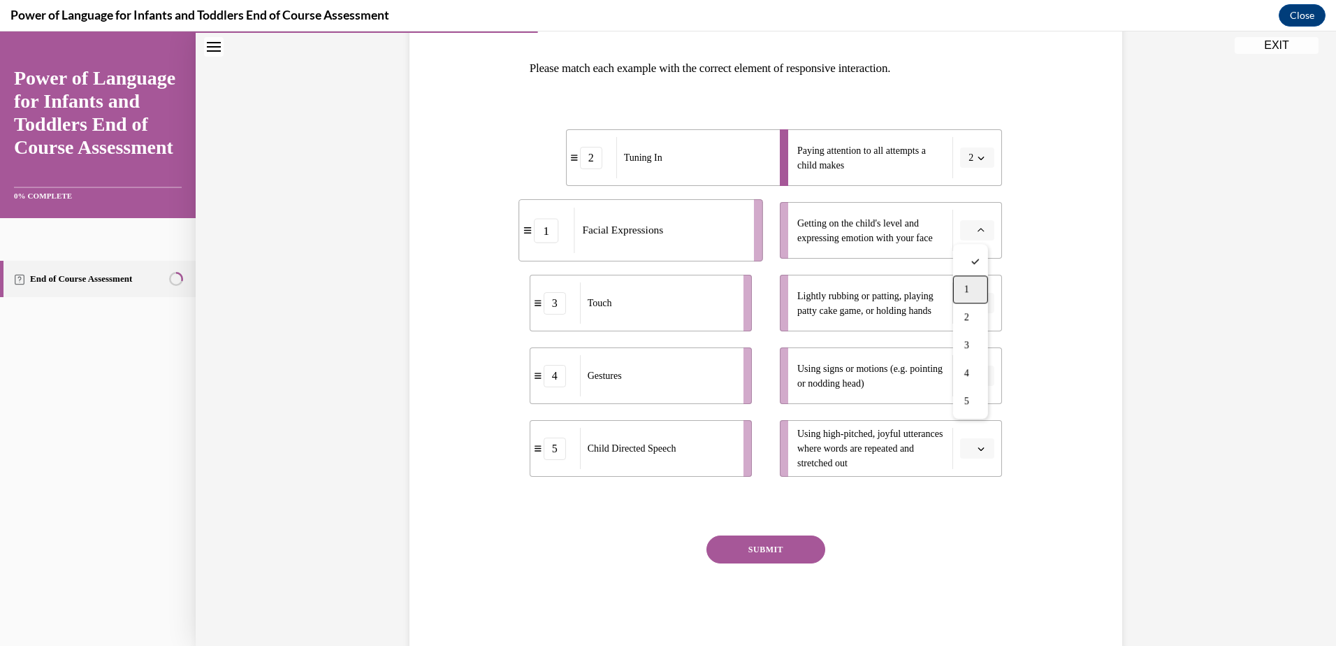
click at [960, 282] on div "1" at bounding box center [970, 289] width 35 height 28
click at [979, 305] on icon "button" at bounding box center [981, 303] width 7 height 7
click at [977, 386] on div "2" at bounding box center [970, 390] width 35 height 28
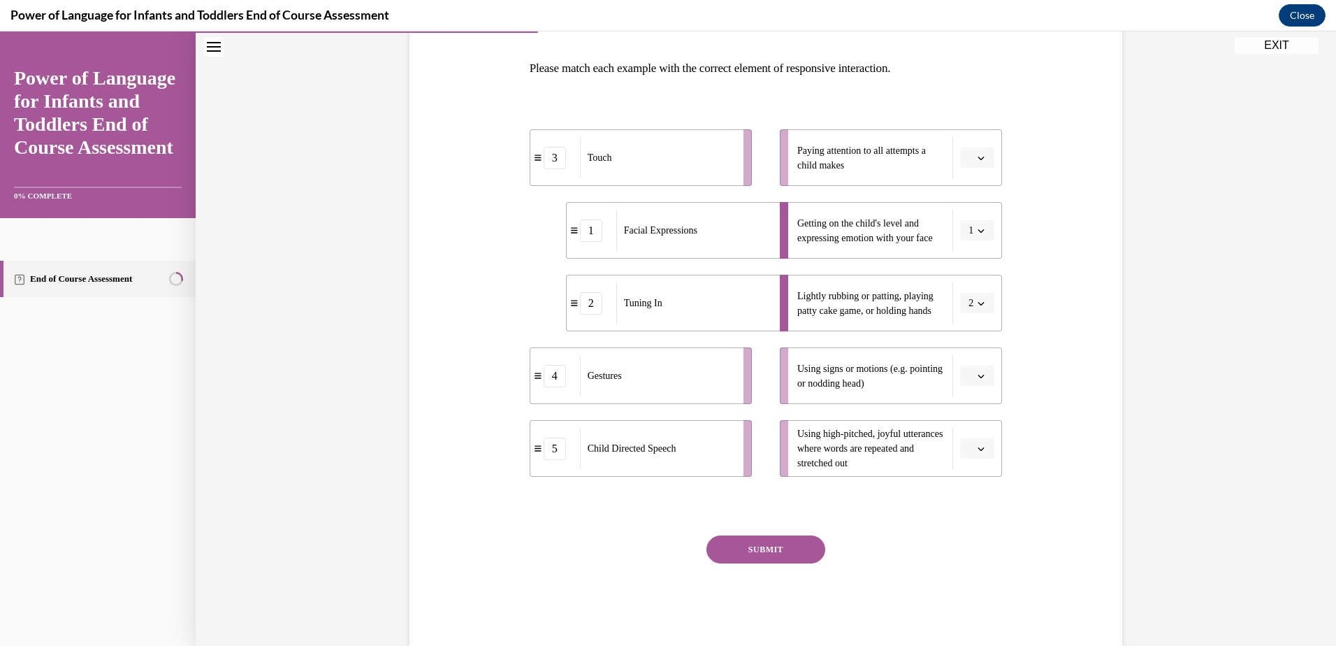
click at [978, 158] on icon "button" at bounding box center [981, 157] width 7 height 7
click at [960, 247] on div "2" at bounding box center [970, 245] width 35 height 28
click at [978, 303] on icon "button" at bounding box center [981, 303] width 7 height 7
click at [969, 421] on span "3" at bounding box center [966, 417] width 5 height 11
click at [981, 380] on button "button" at bounding box center [977, 376] width 34 height 21
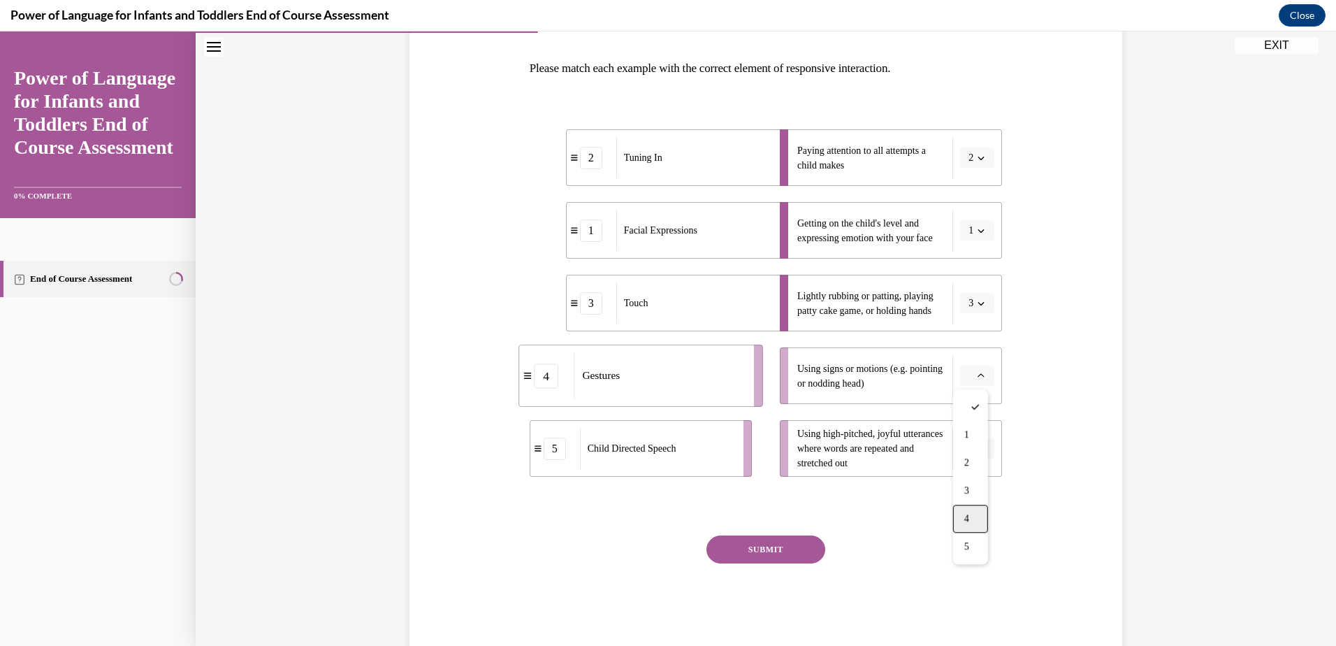
click at [970, 526] on div "4" at bounding box center [970, 519] width 35 height 28
click at [981, 449] on span "button" at bounding box center [981, 449] width 10 height 10
click at [963, 621] on div "5" at bounding box center [970, 619] width 35 height 28
click at [744, 543] on button "SUBMIT" at bounding box center [766, 549] width 119 height 28
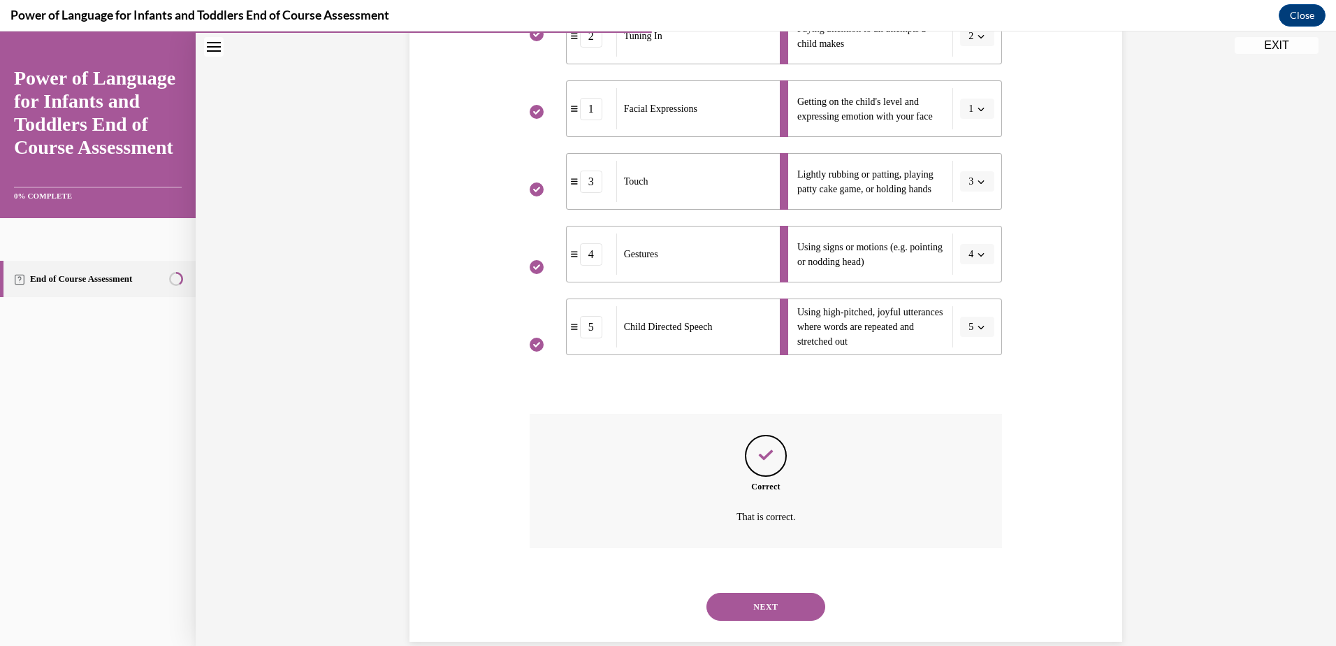
scroll to position [355, 0]
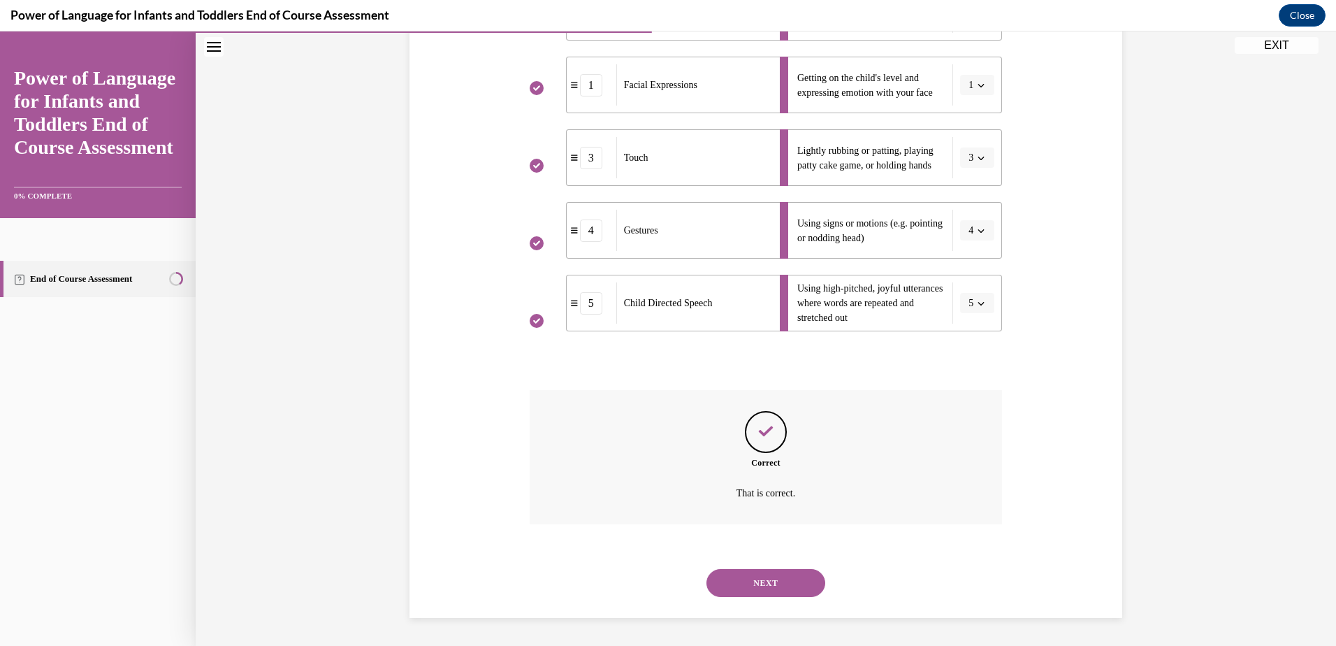
click at [778, 588] on button "NEXT" at bounding box center [766, 583] width 119 height 28
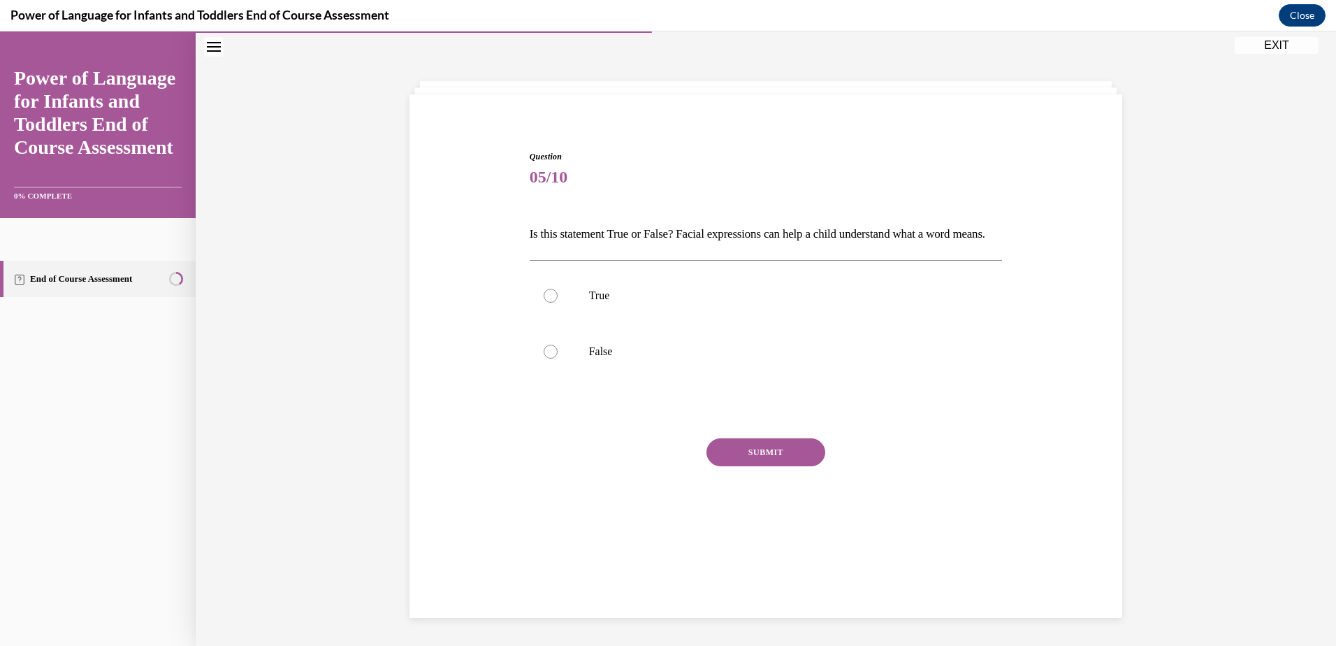
scroll to position [44, 0]
click at [546, 303] on div at bounding box center [551, 296] width 14 height 14
click at [546, 303] on input "True" at bounding box center [551, 296] width 14 height 14
radio input "true"
click at [778, 466] on button "SUBMIT" at bounding box center [766, 452] width 119 height 28
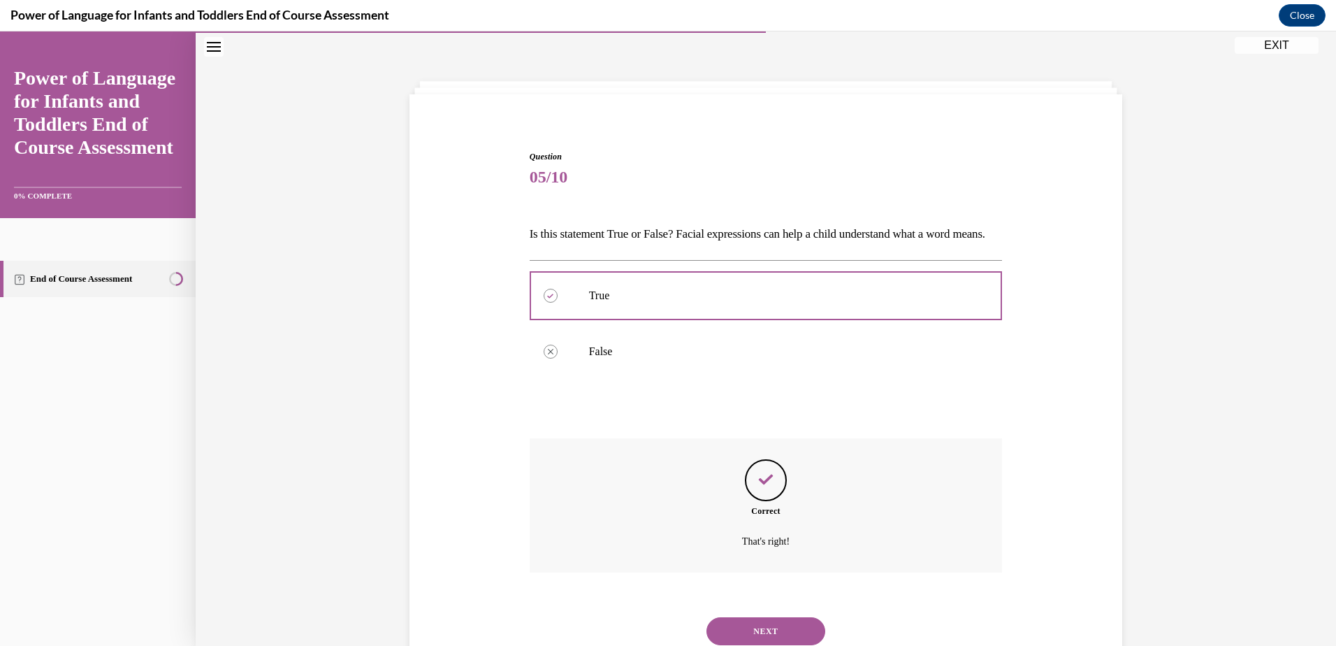
scroll to position [116, 0]
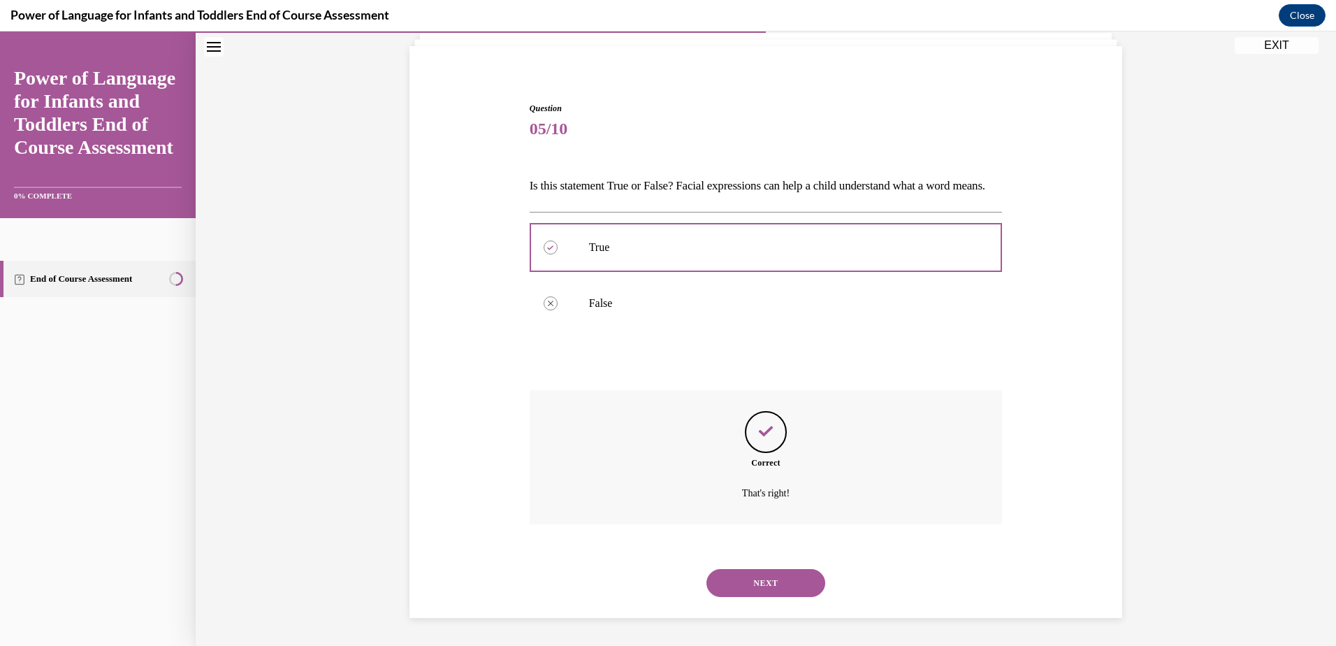
click at [758, 578] on button "NEXT" at bounding box center [766, 583] width 119 height 28
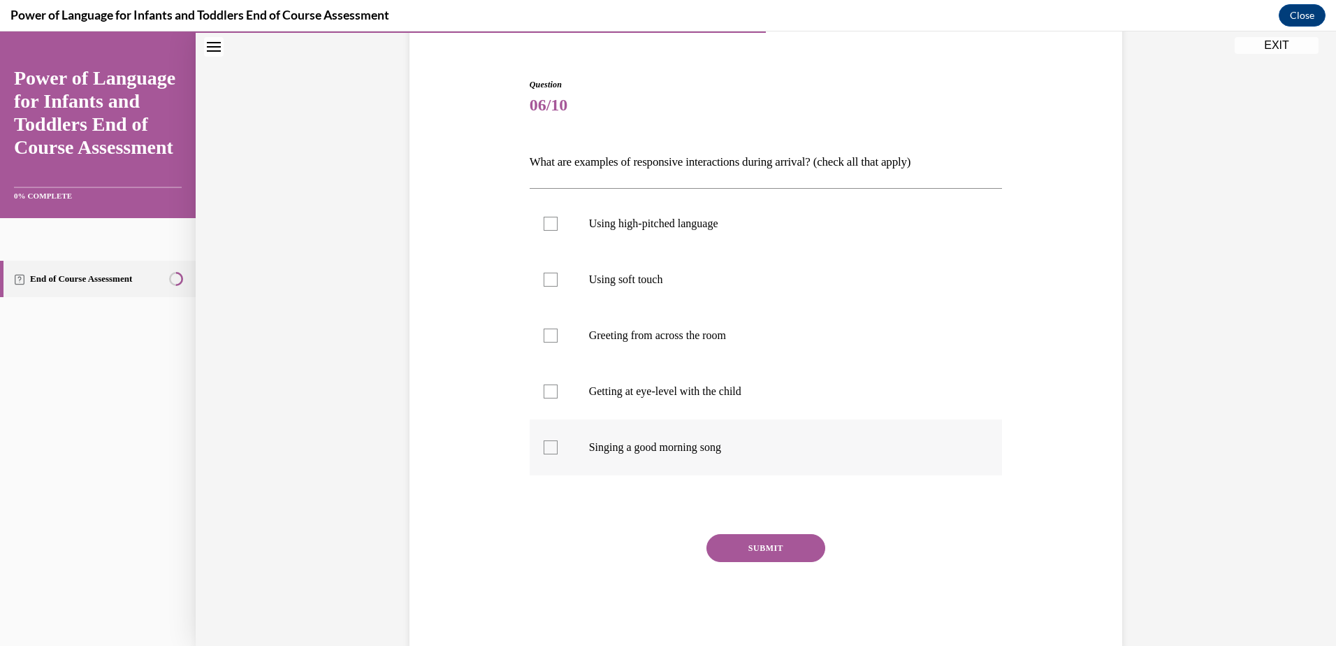
scroll to position [73, 0]
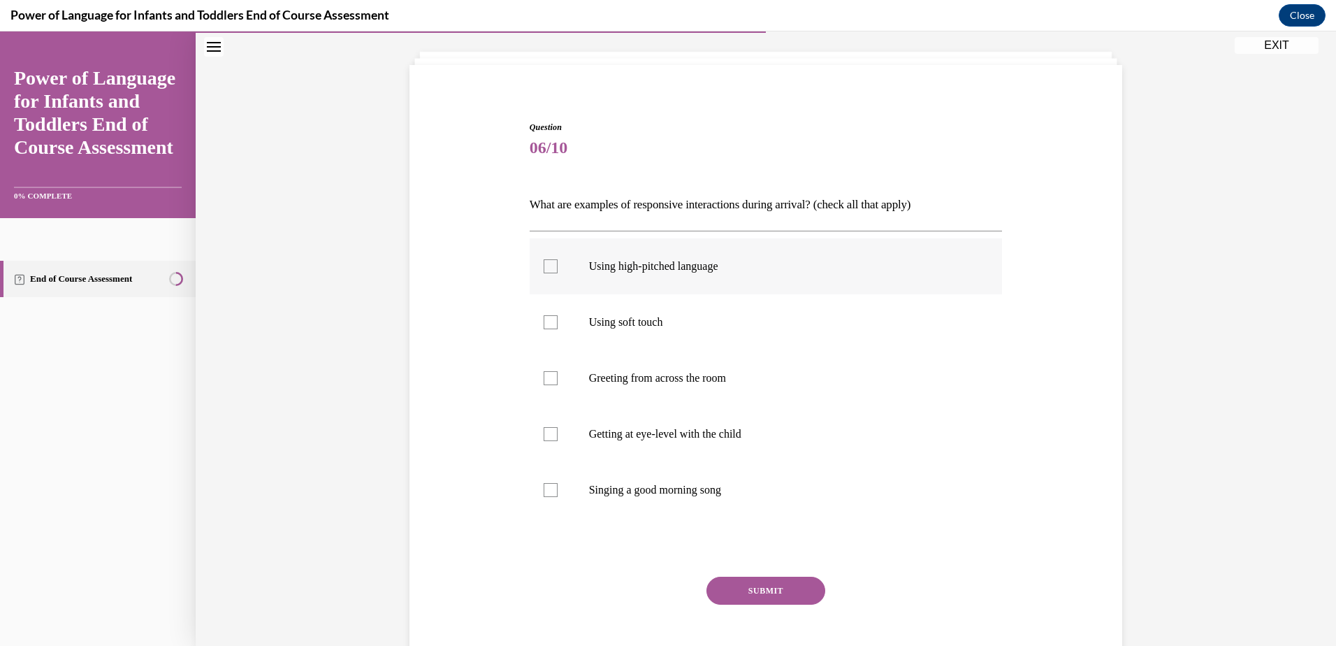
click at [544, 266] on div at bounding box center [551, 266] width 14 height 14
click at [544, 266] on input "Using high-pitched language" at bounding box center [551, 266] width 14 height 14
checkbox input "true"
click at [547, 321] on div at bounding box center [551, 322] width 14 height 14
click at [547, 321] on input "Using soft touch" at bounding box center [551, 322] width 14 height 14
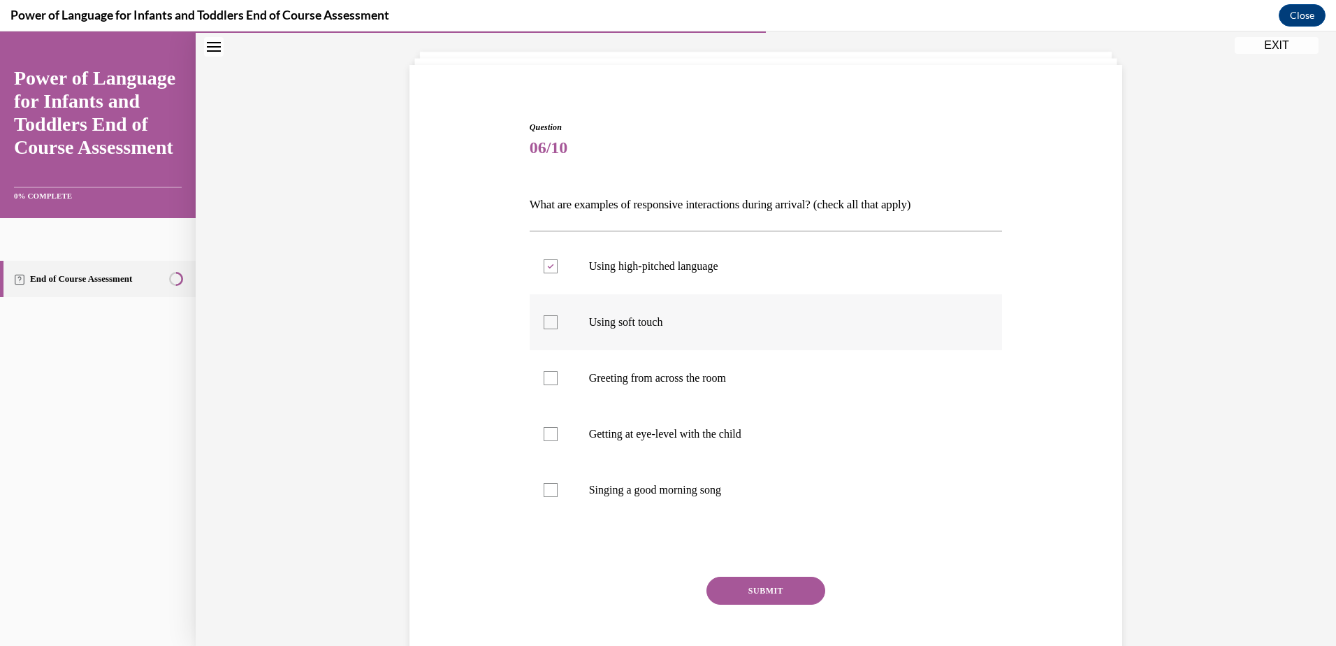
checkbox input "true"
click at [544, 440] on div at bounding box center [551, 434] width 14 height 14
click at [544, 440] on input "Getting at eye-level with the child" at bounding box center [551, 434] width 14 height 14
checkbox input "true"
click at [544, 489] on div at bounding box center [551, 490] width 14 height 14
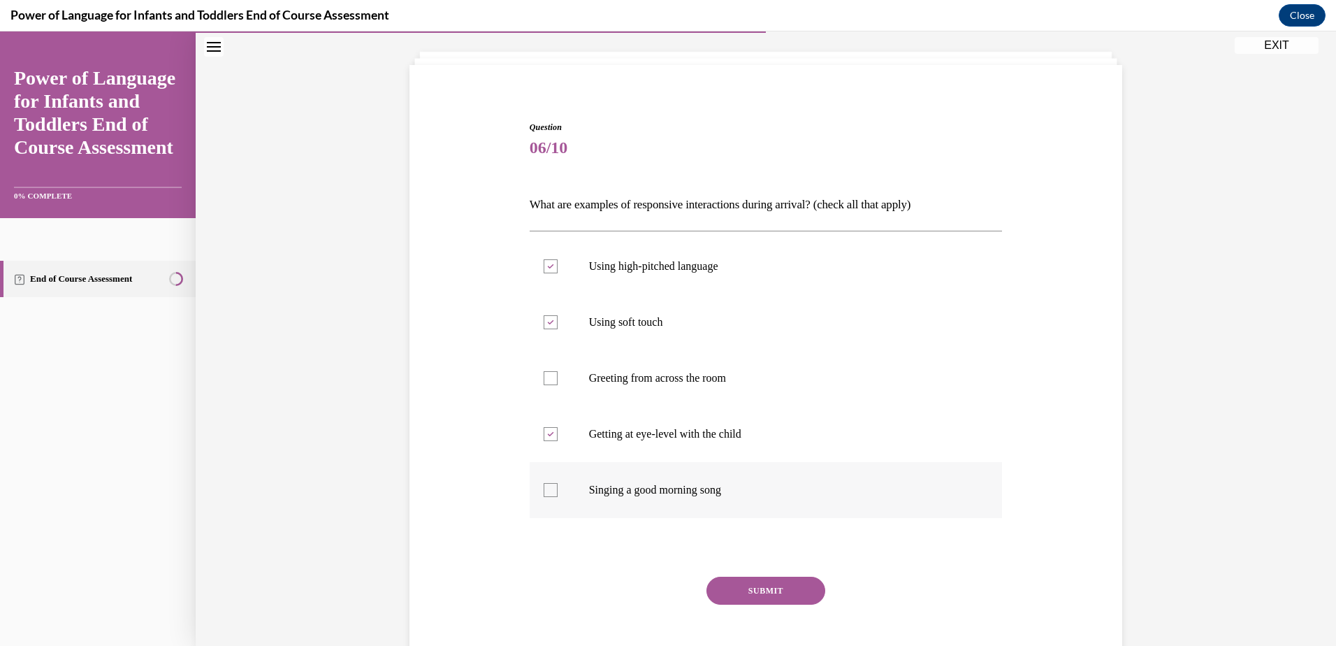
click at [544, 489] on input "Singing a good morning song" at bounding box center [551, 490] width 14 height 14
checkbox input "true"
click at [790, 596] on button "SUBMIT" at bounding box center [766, 591] width 119 height 28
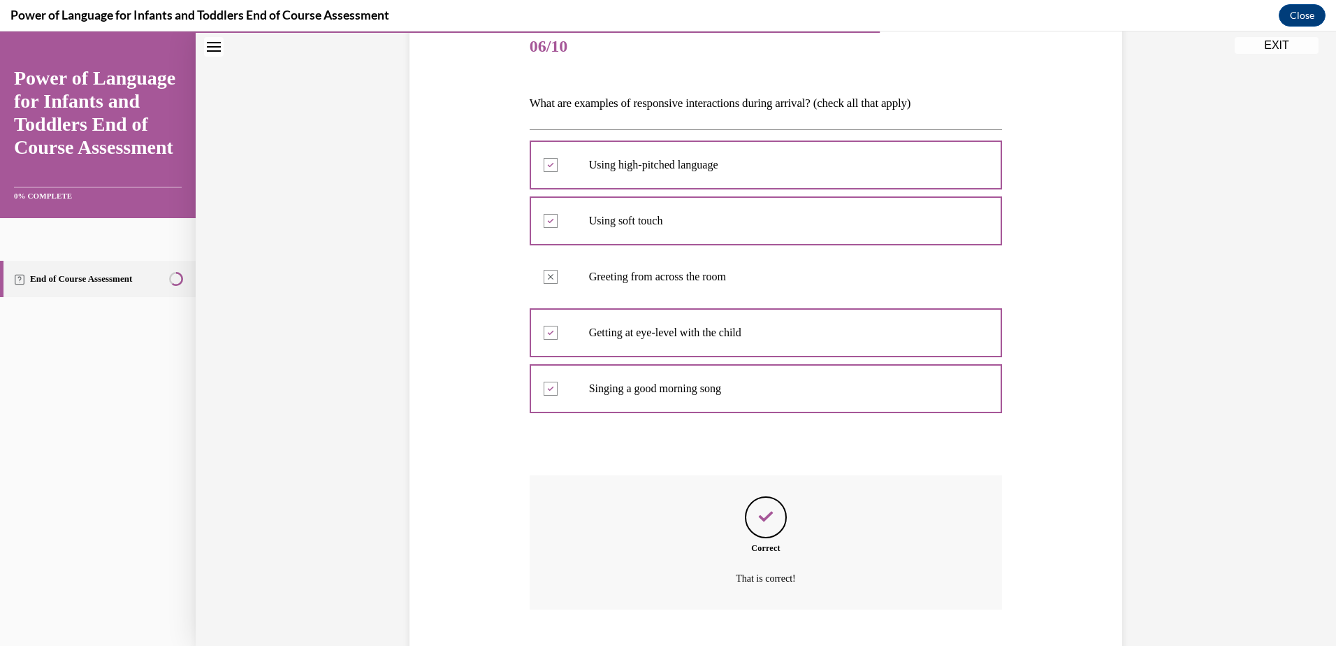
scroll to position [260, 0]
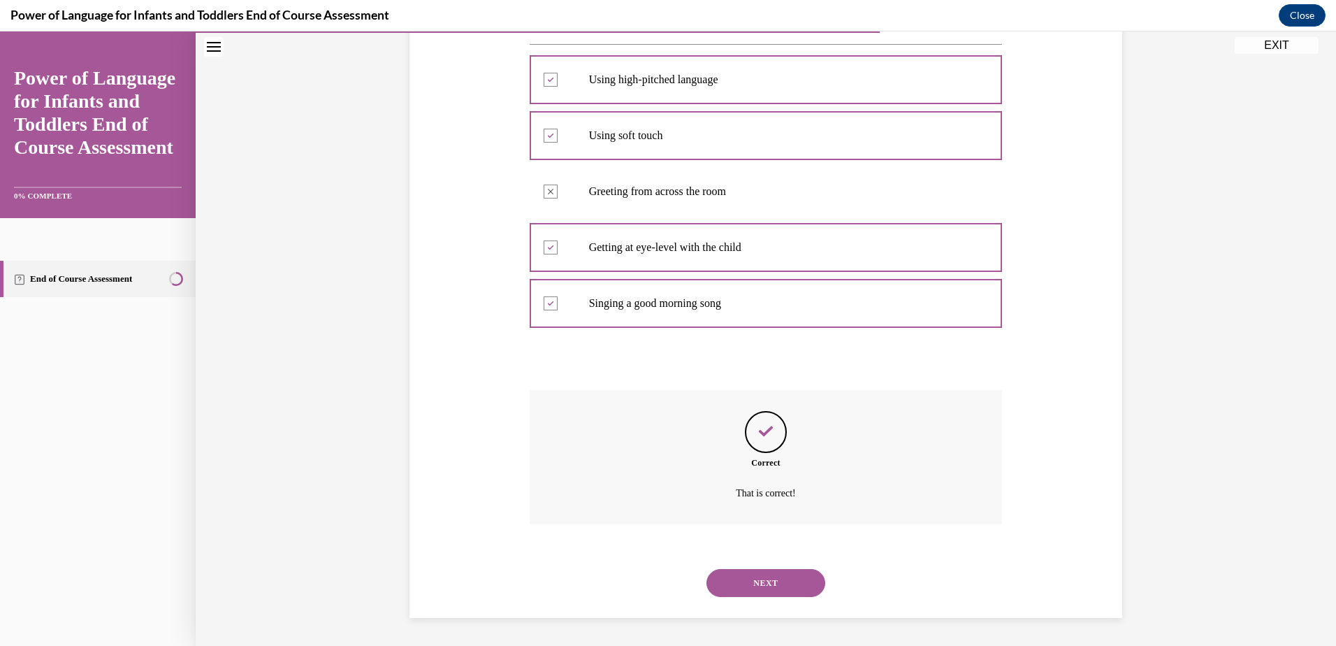
click at [772, 594] on button "NEXT" at bounding box center [766, 583] width 119 height 28
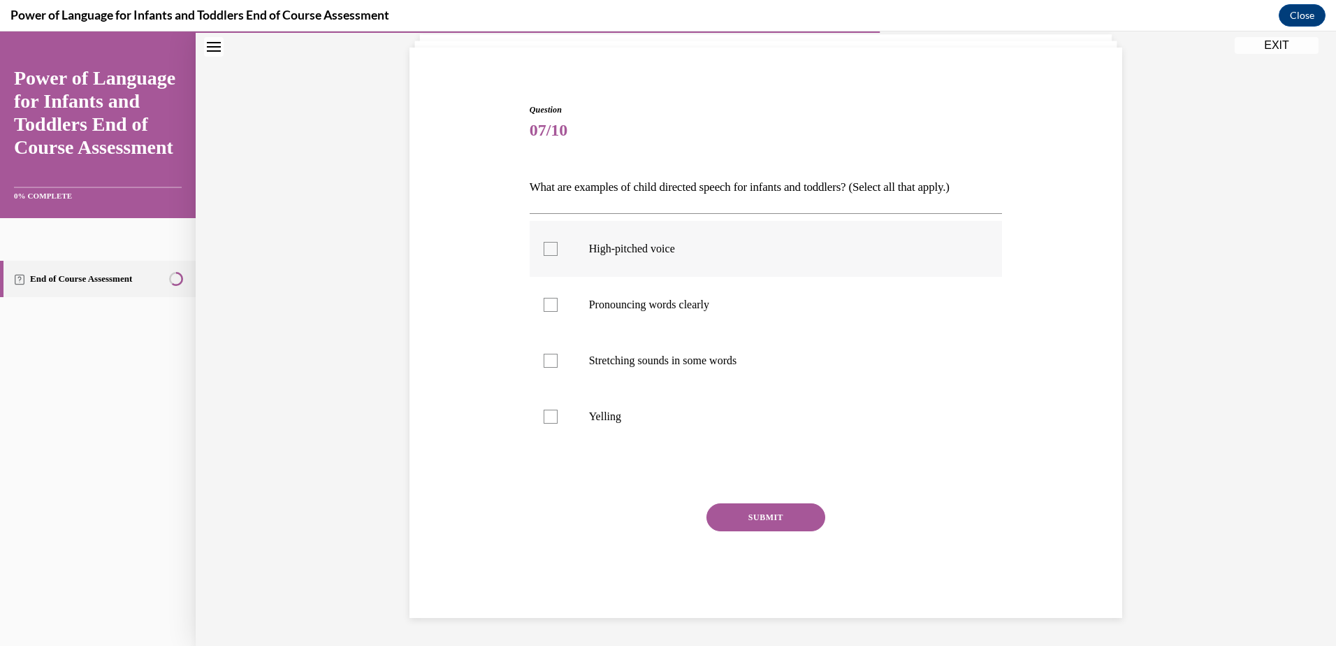
click at [553, 247] on label "High-pitched voice" at bounding box center [766, 249] width 473 height 56
click at [553, 247] on input "High-pitched voice" at bounding box center [551, 249] width 14 height 14
checkbox input "true"
click at [544, 361] on div at bounding box center [551, 361] width 14 height 14
click at [544, 361] on input "Stretching sounds in some words" at bounding box center [551, 361] width 14 height 14
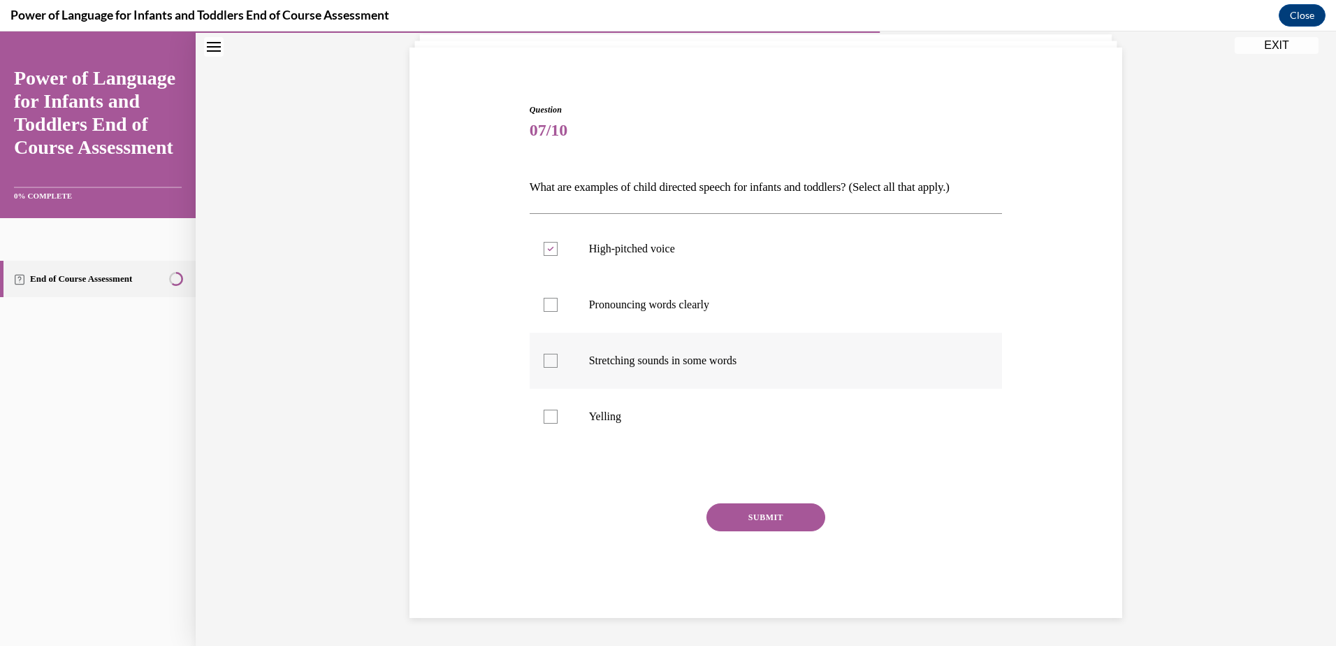
checkbox input "true"
click at [547, 304] on div at bounding box center [551, 305] width 14 height 14
click at [547, 304] on input "Pronouncing words clearly" at bounding box center [551, 305] width 14 height 14
checkbox input "true"
click at [747, 518] on button "SUBMIT" at bounding box center [766, 517] width 119 height 28
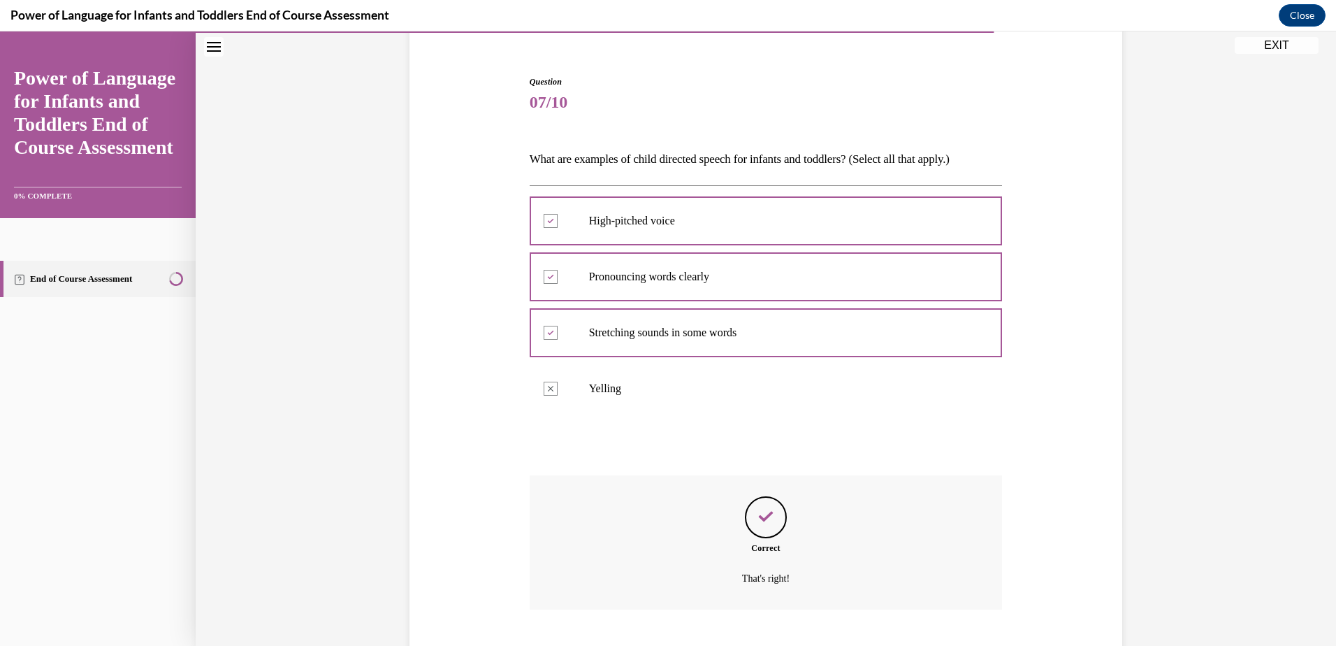
scroll to position [204, 0]
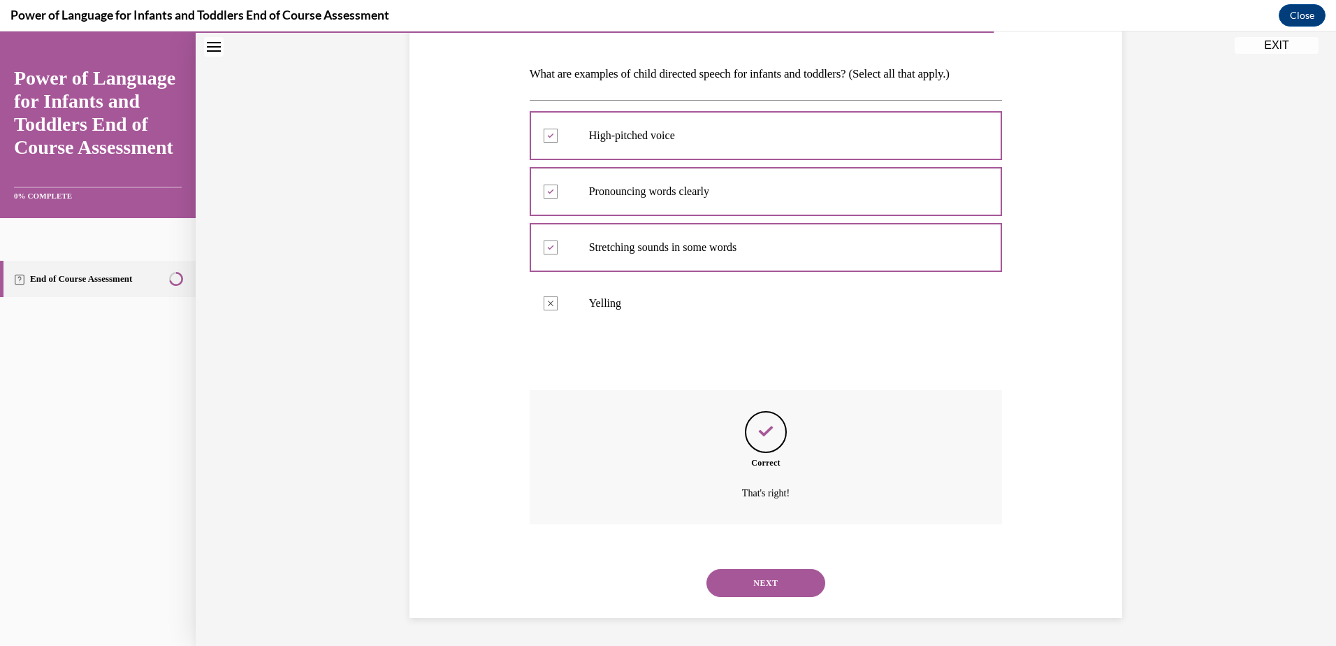
click at [769, 582] on button "NEXT" at bounding box center [766, 583] width 119 height 28
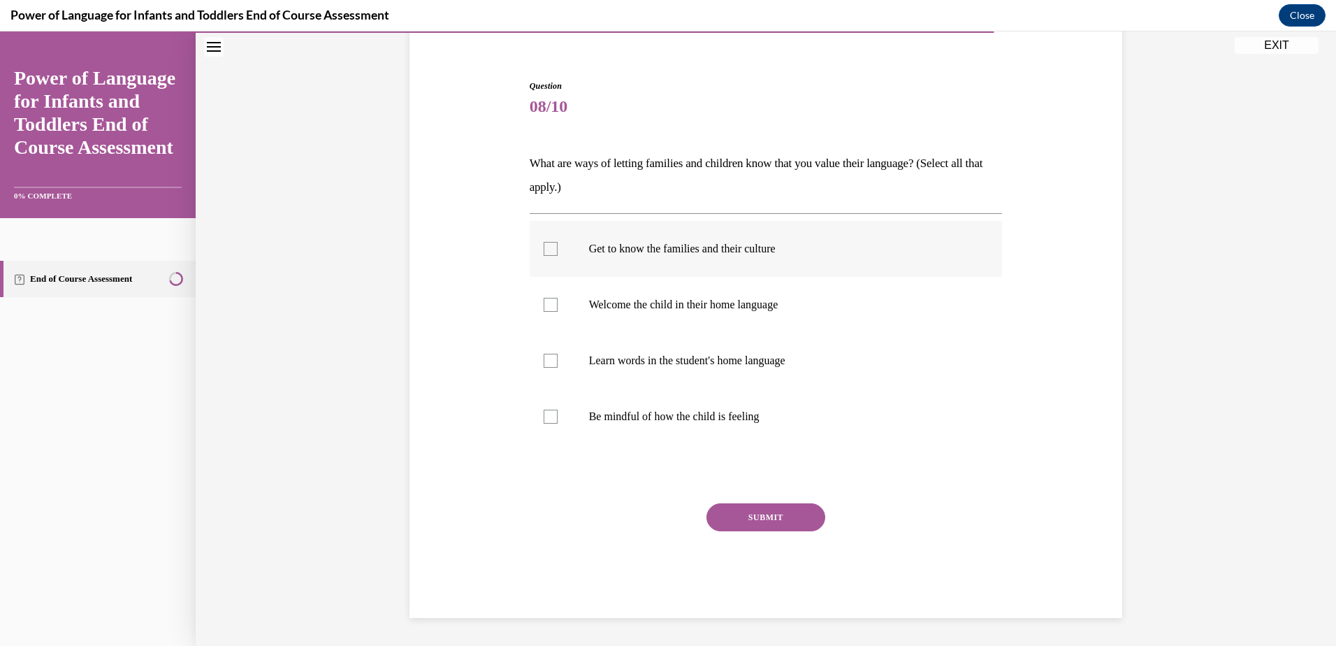
click at [544, 248] on div at bounding box center [551, 249] width 14 height 14
click at [544, 248] on input "Get to know the families and their culture" at bounding box center [551, 249] width 14 height 14
checkbox input "true"
click at [547, 304] on div at bounding box center [551, 305] width 14 height 14
click at [547, 304] on input "Welcome the child in their home language" at bounding box center [551, 305] width 14 height 14
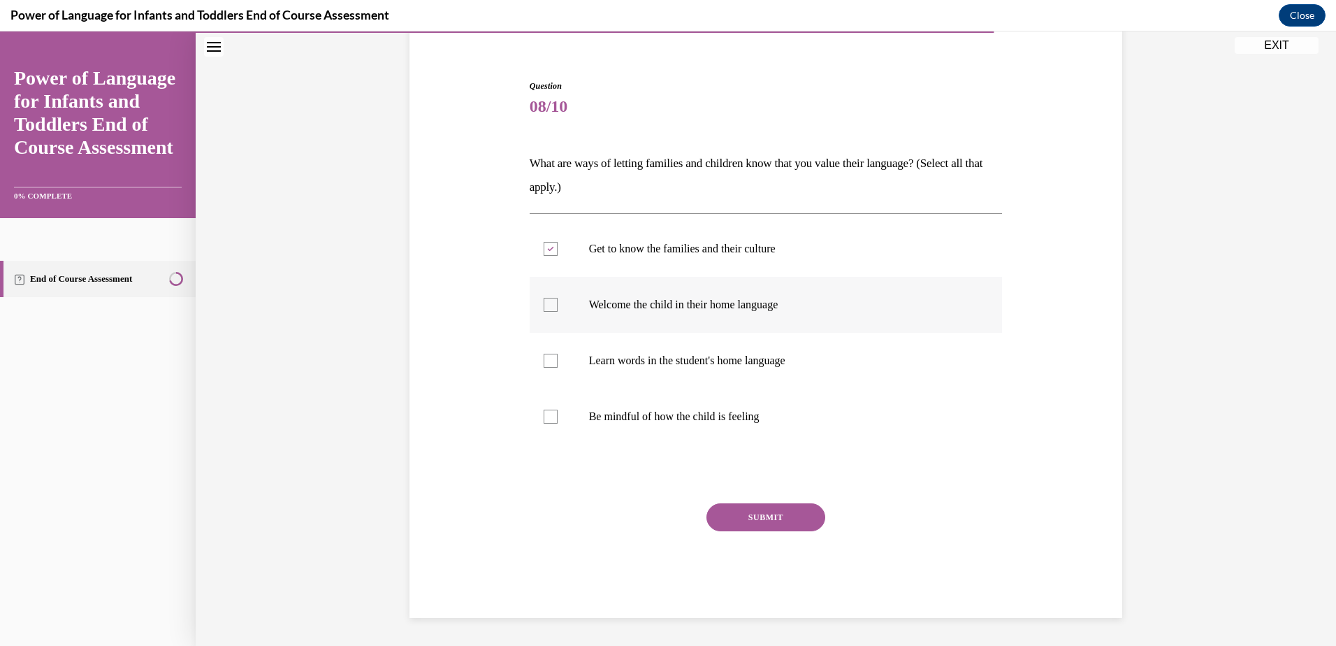
checkbox input "true"
click at [547, 353] on label "Learn words in the student's home language" at bounding box center [766, 361] width 473 height 56
click at [547, 354] on input "Learn words in the student's home language" at bounding box center [551, 361] width 14 height 14
checkbox input "true"
click at [549, 412] on div at bounding box center [551, 417] width 14 height 14
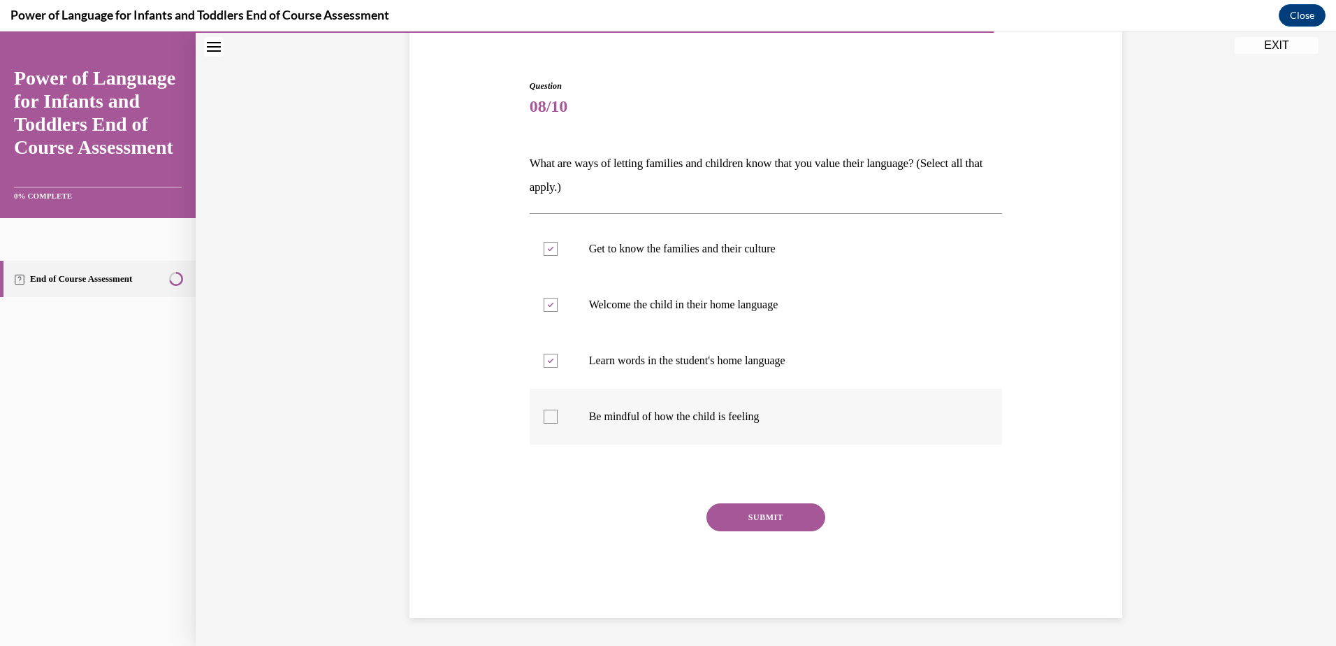
click at [549, 412] on input "Be mindful of how the child is feeling" at bounding box center [551, 417] width 14 height 14
checkbox input "true"
click at [779, 522] on button "SUBMIT" at bounding box center [766, 517] width 119 height 28
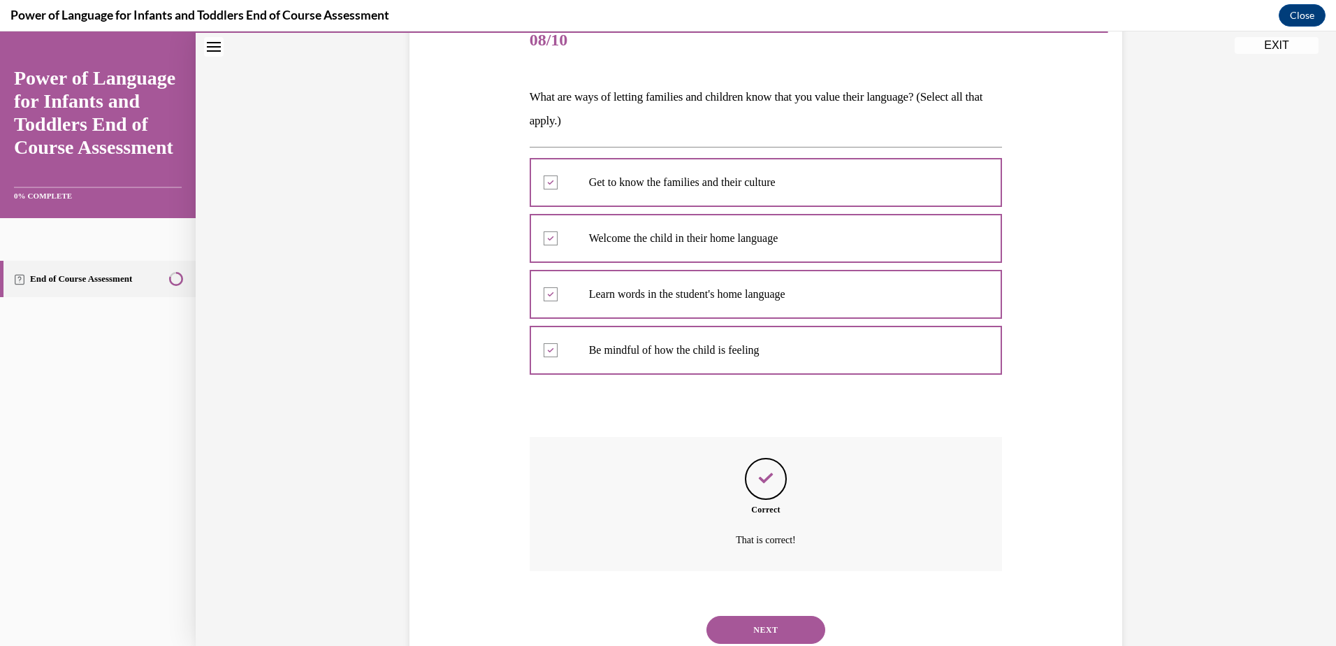
scroll to position [228, 0]
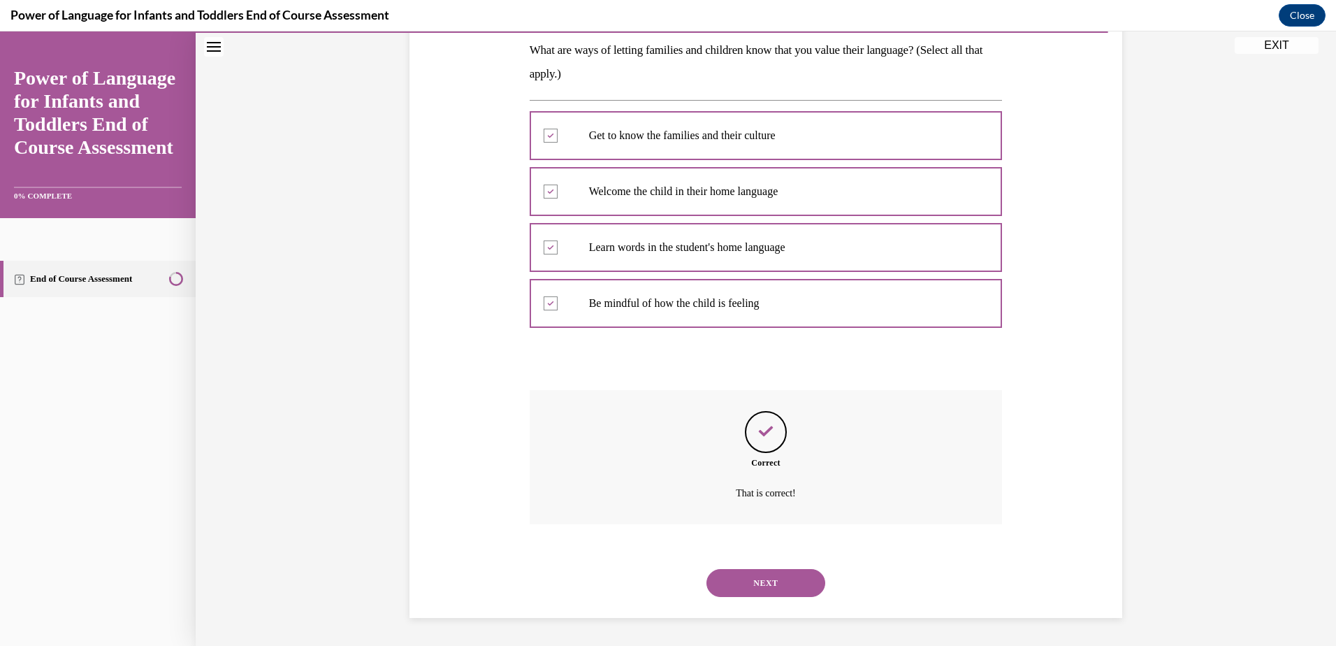
click at [796, 579] on button "NEXT" at bounding box center [766, 583] width 119 height 28
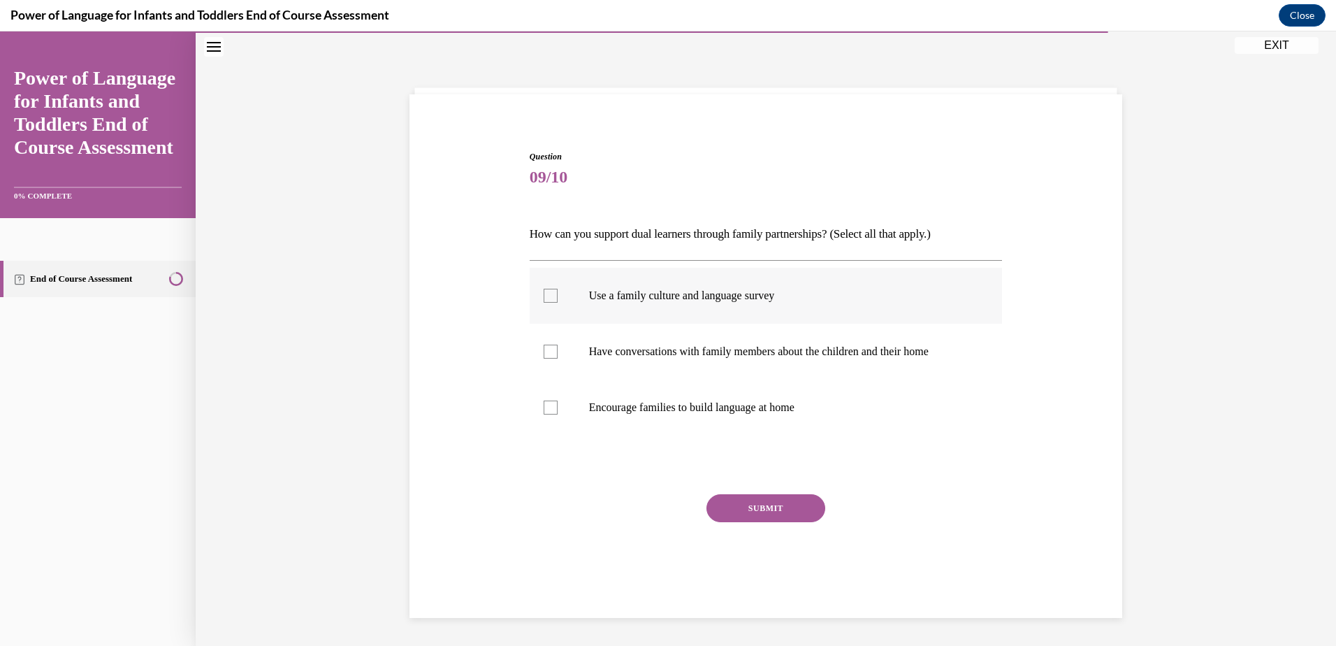
click at [552, 292] on div at bounding box center [551, 296] width 14 height 14
click at [552, 292] on input "Use a family culture and language survey" at bounding box center [551, 296] width 14 height 14
checkbox input "true"
click at [553, 348] on label "Have conversations with family members about the children and their home" at bounding box center [766, 352] width 473 height 56
click at [553, 348] on input "Have conversations with family members about the children and their home" at bounding box center [551, 352] width 14 height 14
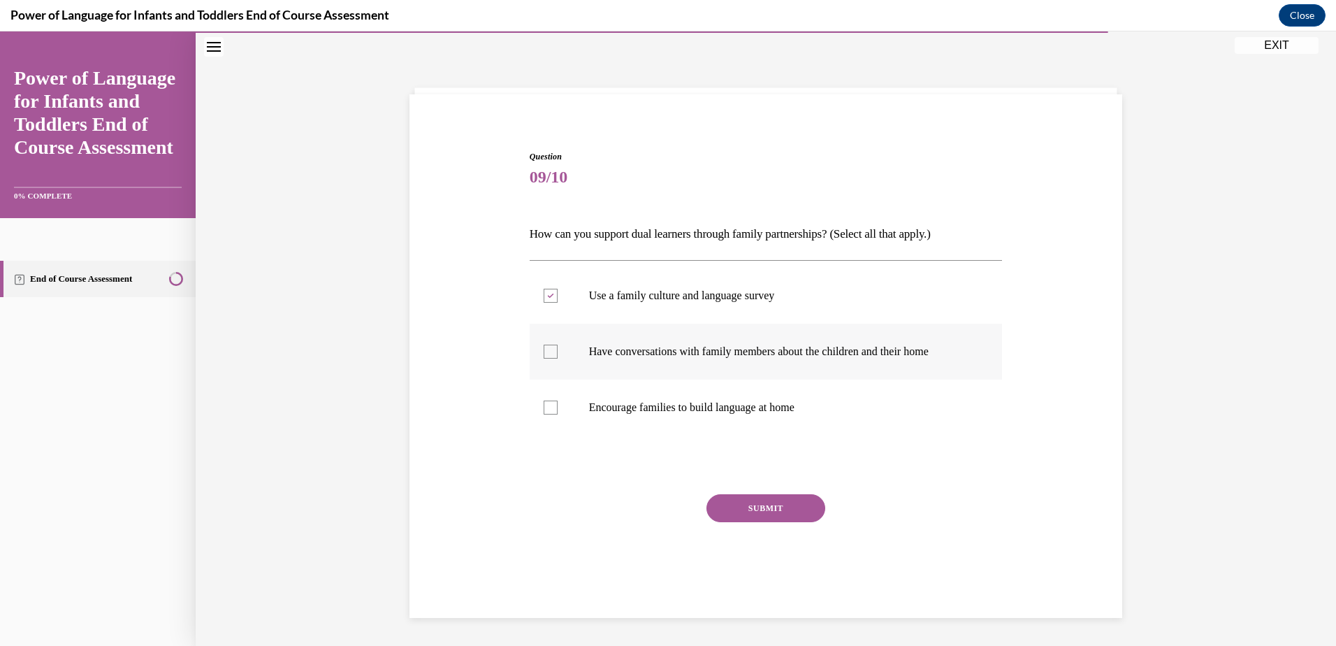
checkbox input "true"
click at [553, 409] on label "Encourage families to build language at home" at bounding box center [766, 407] width 473 height 56
click at [553, 409] on input "Encourage families to build language at home" at bounding box center [551, 407] width 14 height 14
checkbox input "true"
click at [802, 508] on button "SUBMIT" at bounding box center [766, 508] width 119 height 28
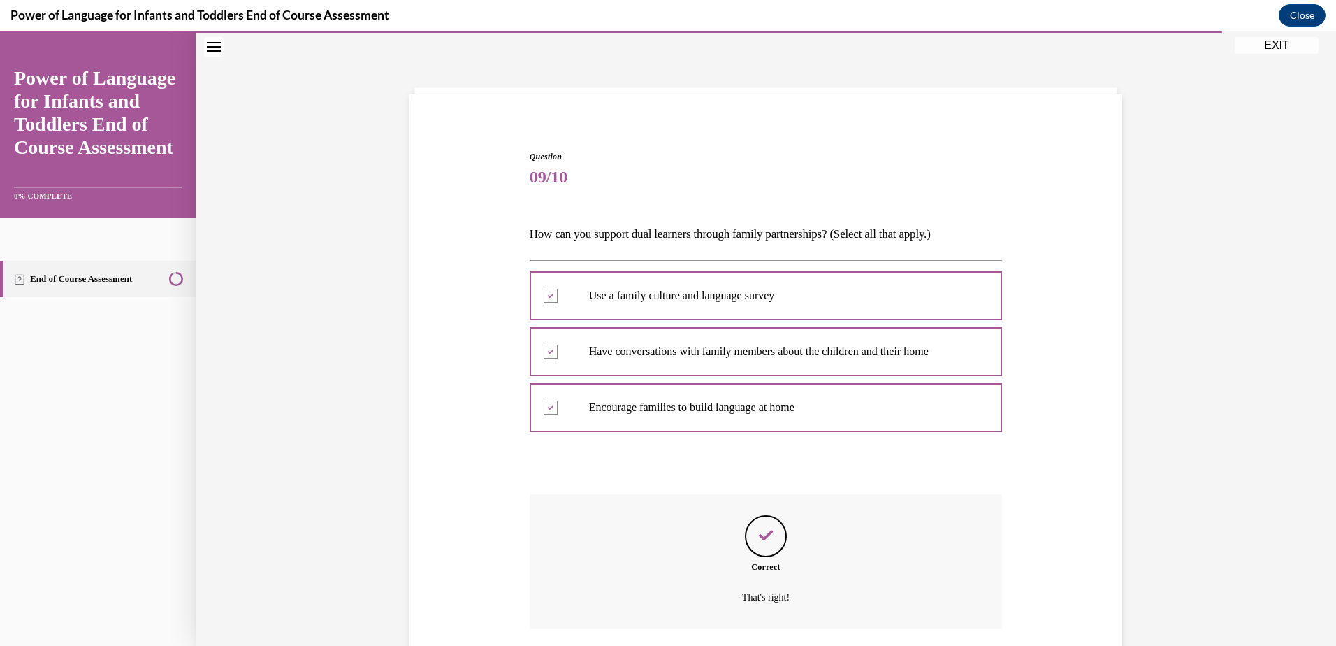
scroll to position [148, 0]
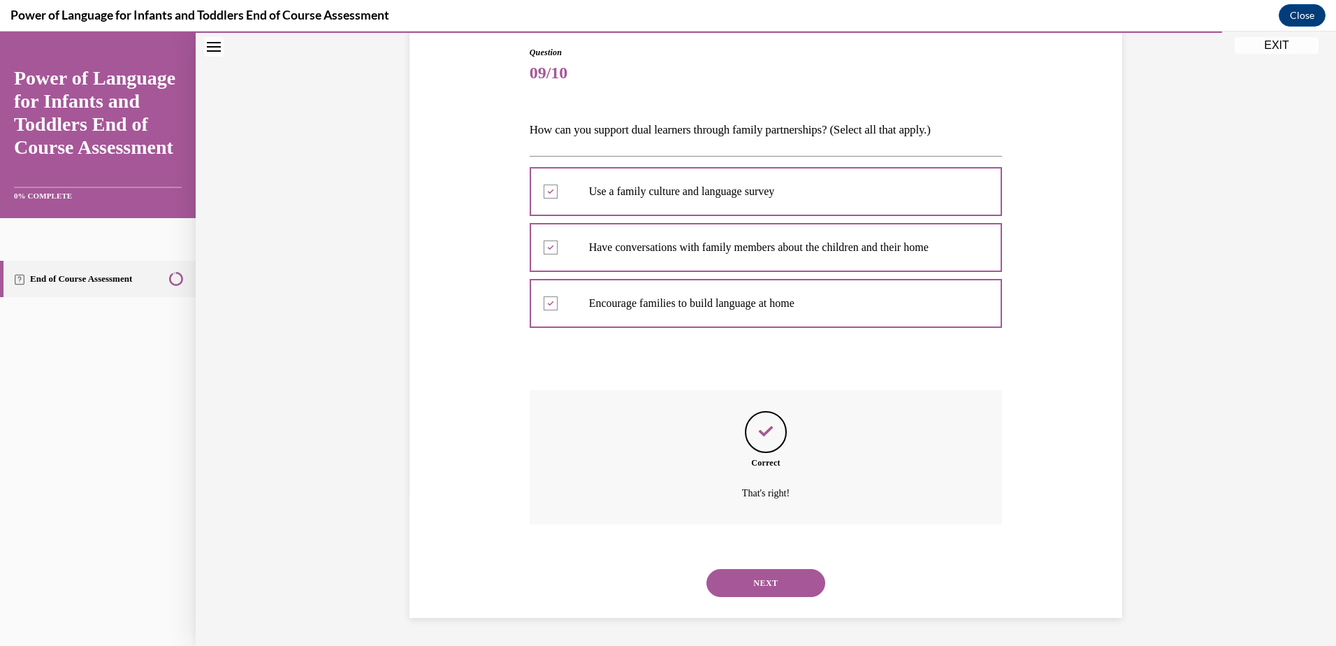
click at [780, 579] on button "NEXT" at bounding box center [766, 583] width 119 height 28
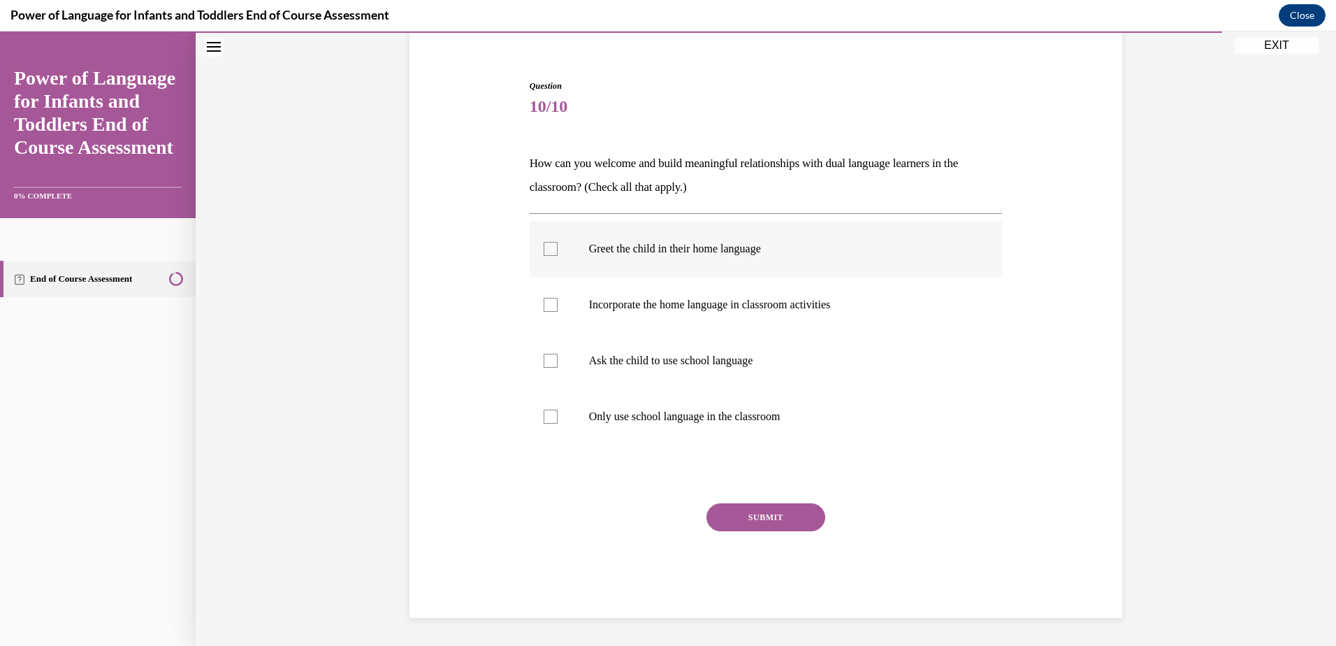
click at [547, 249] on div at bounding box center [551, 249] width 14 height 14
click at [547, 249] on input "Greet the child in their home language" at bounding box center [551, 249] width 14 height 14
checkbox input "true"
click at [544, 303] on div at bounding box center [551, 305] width 14 height 14
click at [544, 303] on input "Incorporate the home language in classroom activities" at bounding box center [551, 305] width 14 height 14
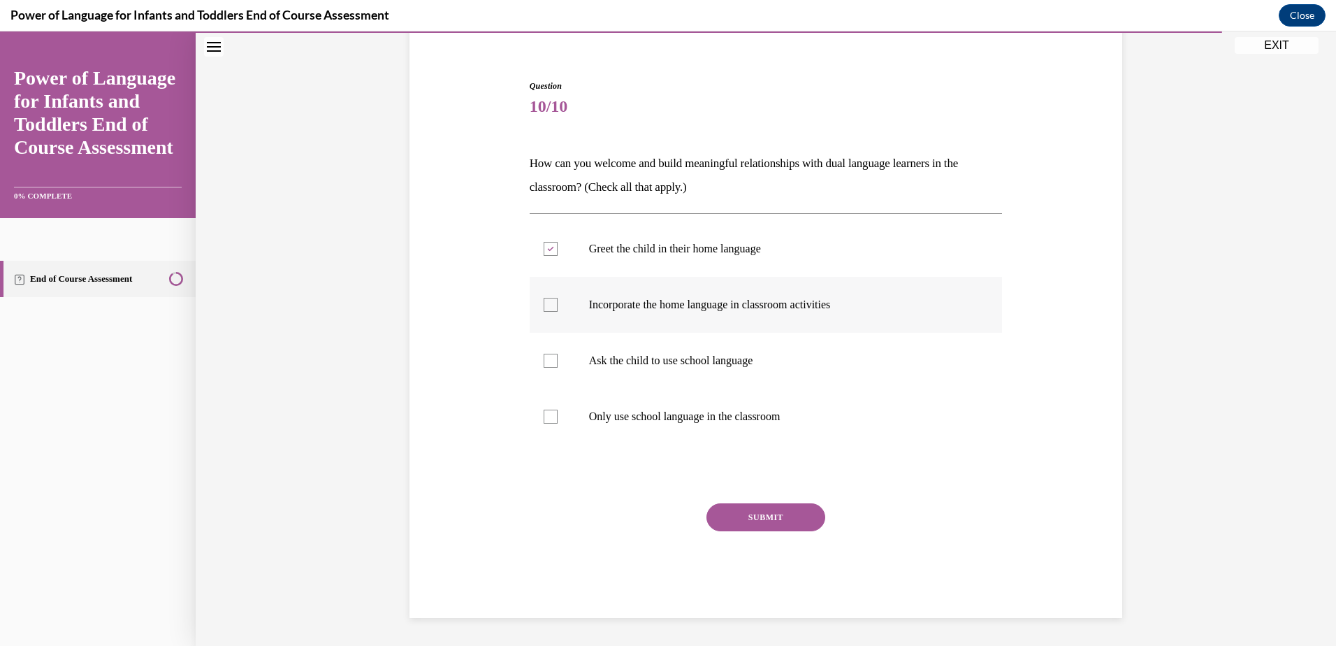
checkbox input "true"
click at [767, 515] on button "SUBMIT" at bounding box center [766, 517] width 119 height 28
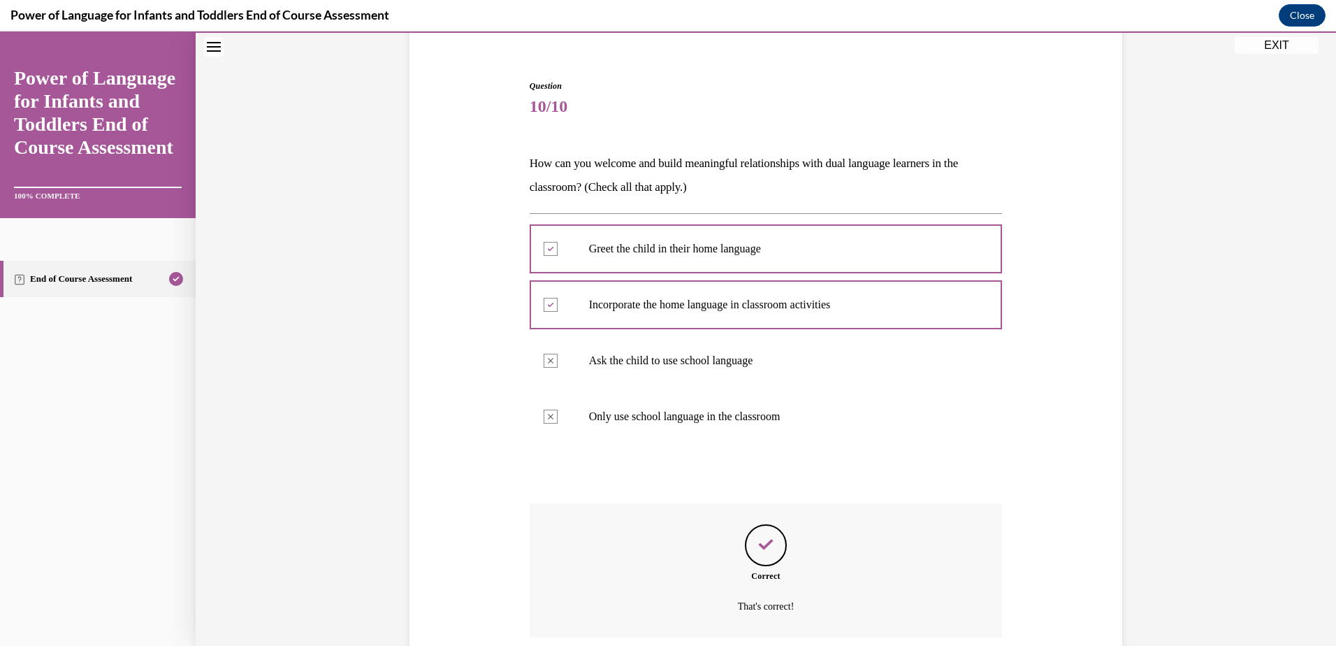
scroll to position [228, 0]
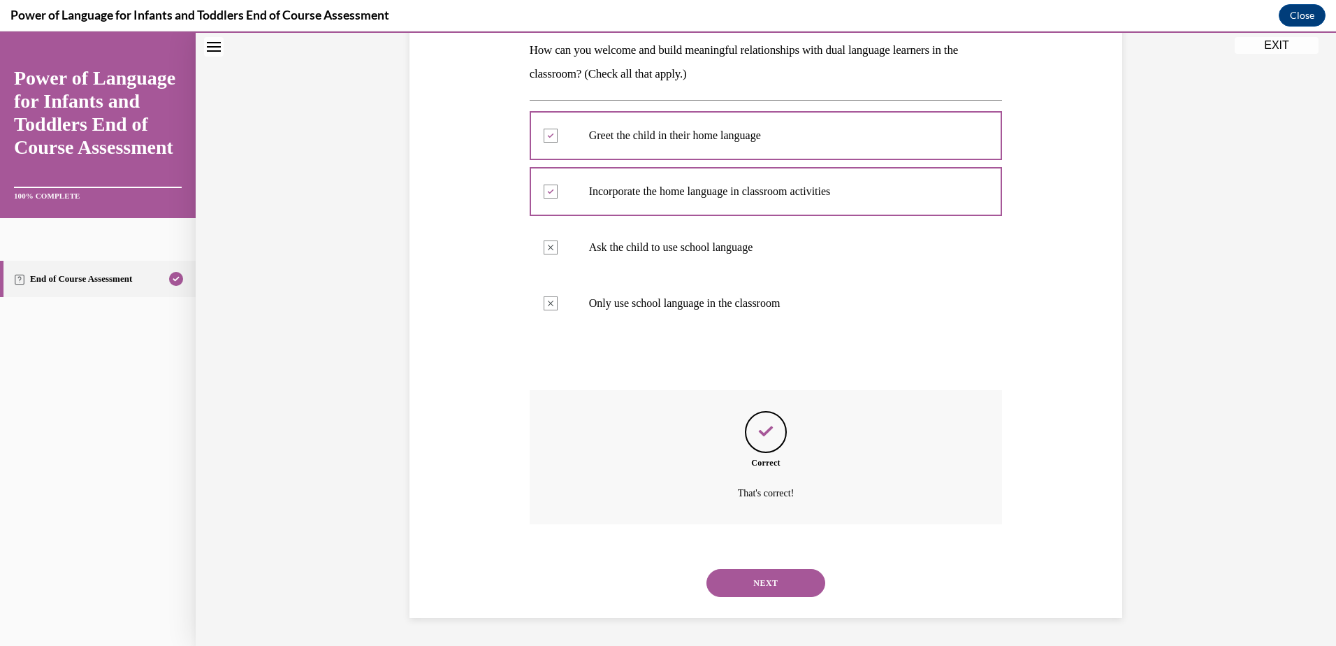
click at [783, 587] on button "NEXT" at bounding box center [766, 583] width 119 height 28
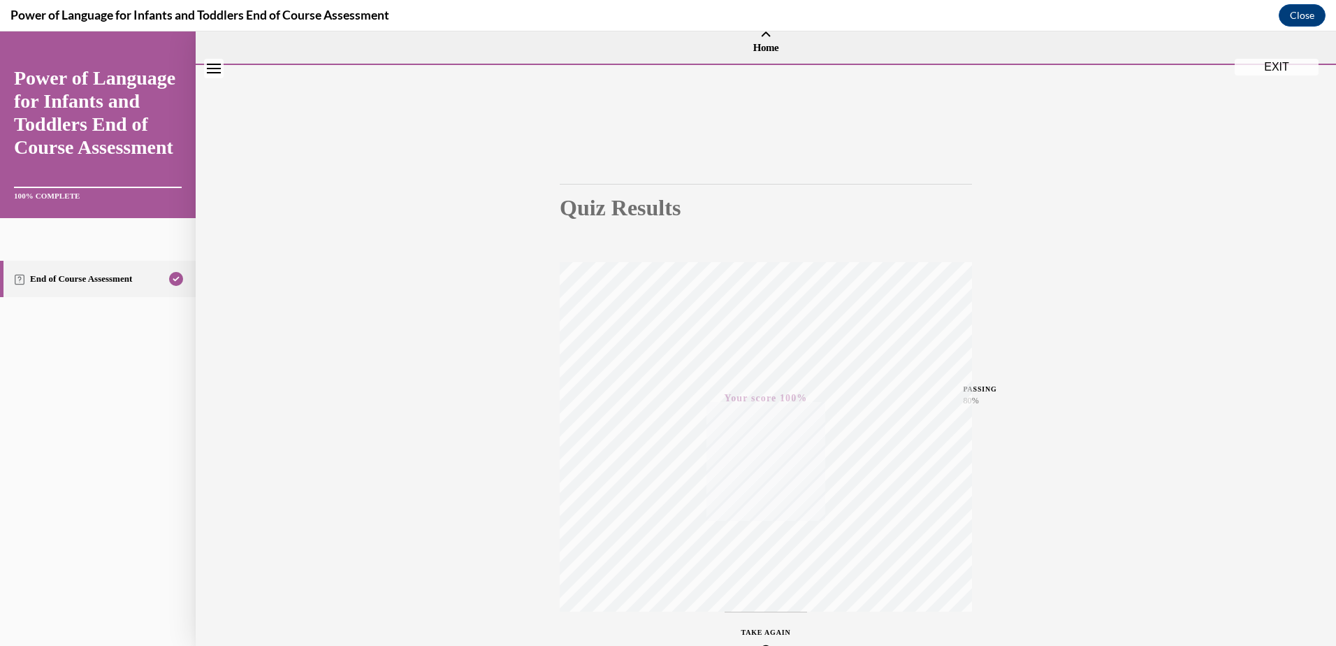
scroll to position [102, 0]
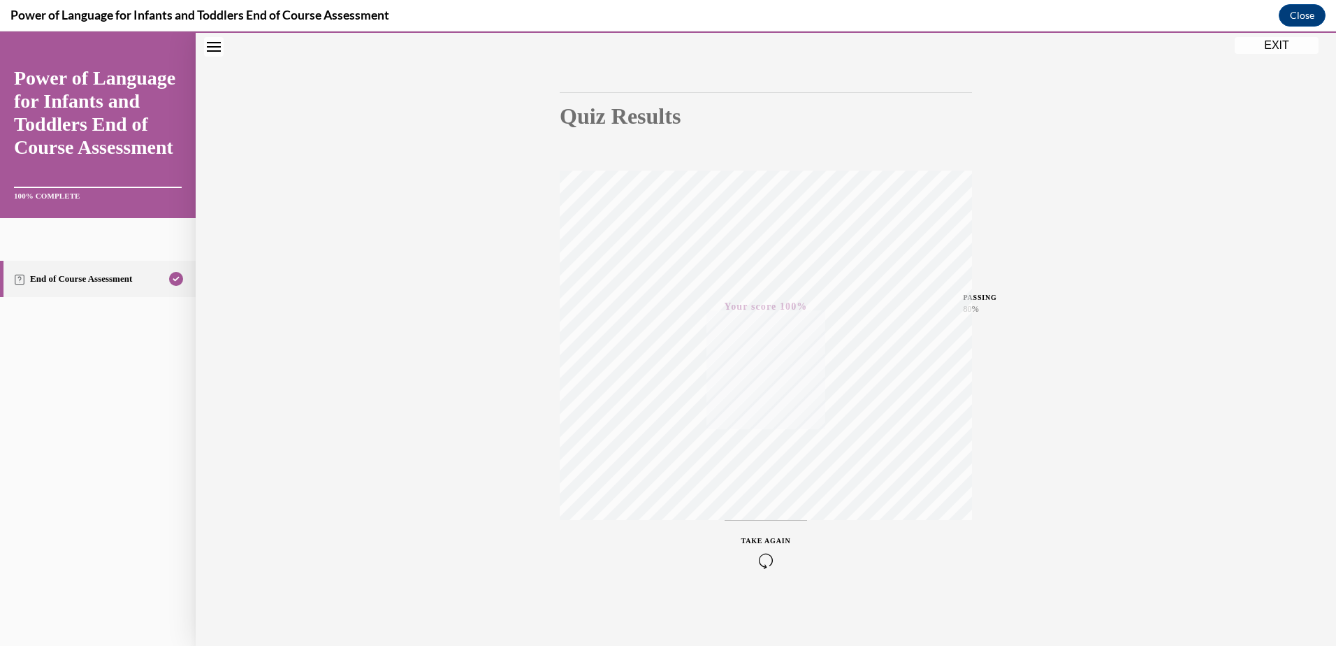
click at [1283, 44] on button "EXIT" at bounding box center [1277, 45] width 84 height 17
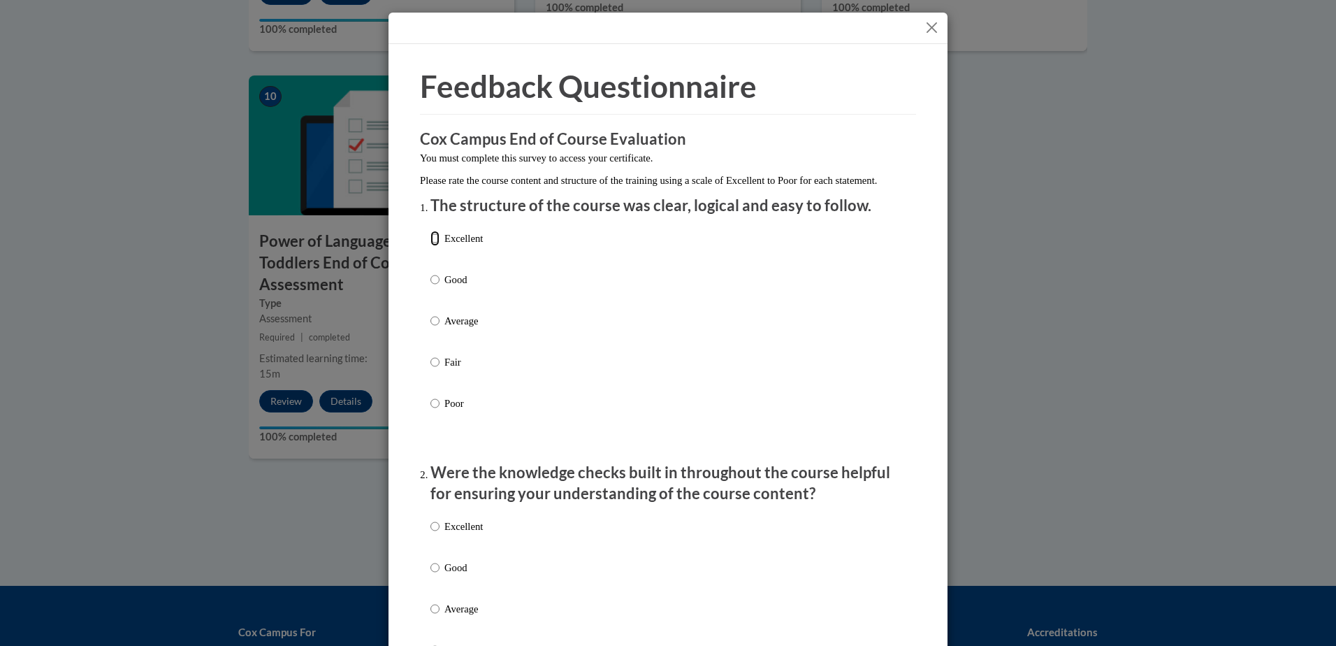
click at [430, 246] on input "Excellent" at bounding box center [434, 238] width 9 height 15
radio input "true"
click at [444, 534] on p "Excellent" at bounding box center [463, 526] width 38 height 15
click at [440, 534] on input "Excellent" at bounding box center [434, 526] width 9 height 15
radio input "true"
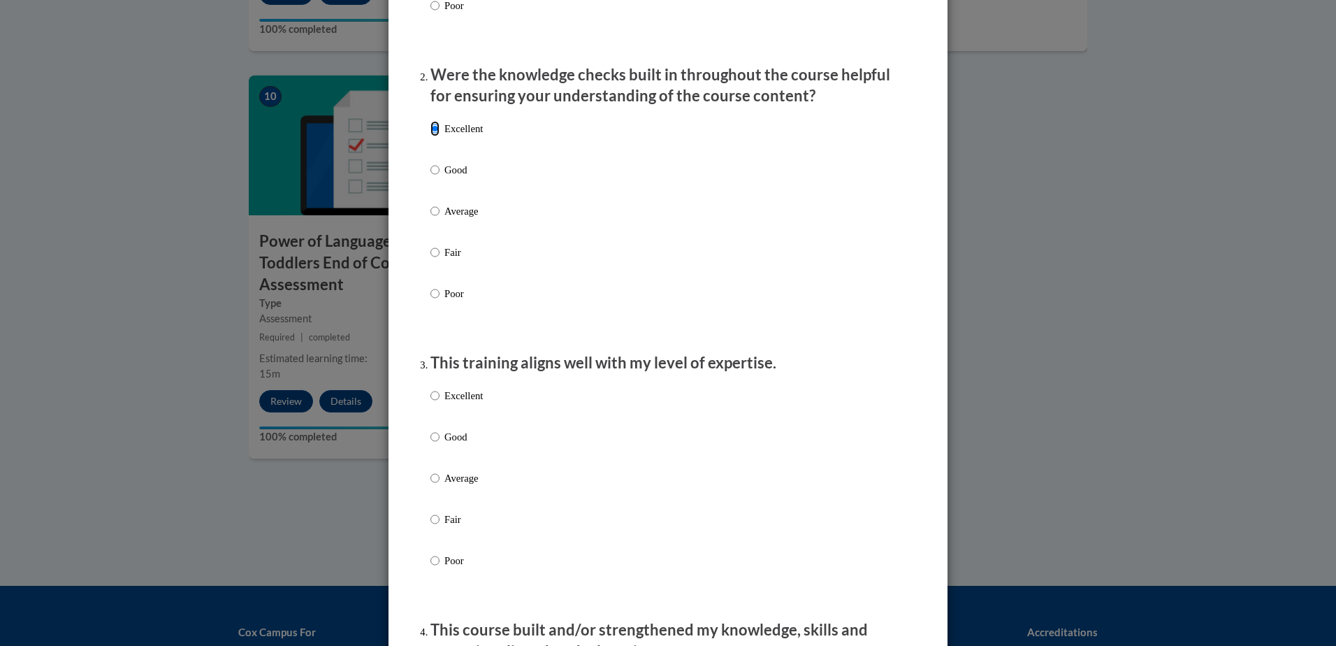
scroll to position [489, 0]
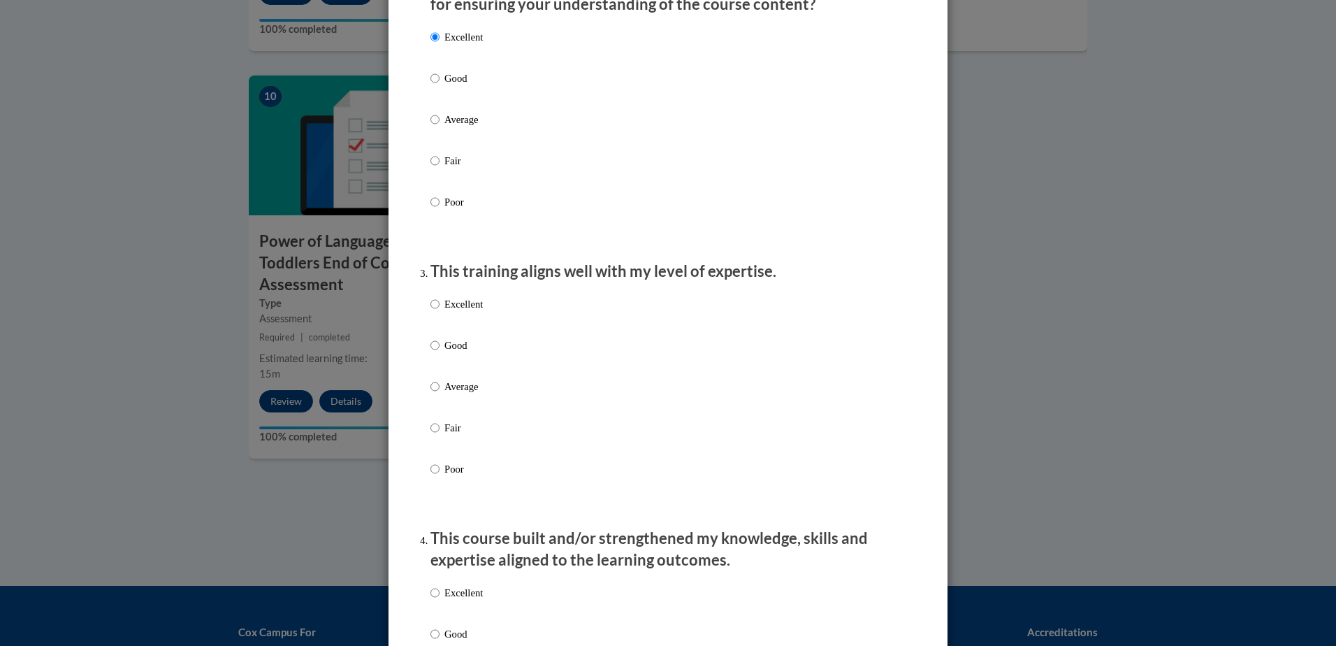
click at [444, 312] on p "Excellent" at bounding box center [463, 303] width 38 height 15
click at [439, 312] on input "Excellent" at bounding box center [434, 303] width 9 height 15
radio input "true"
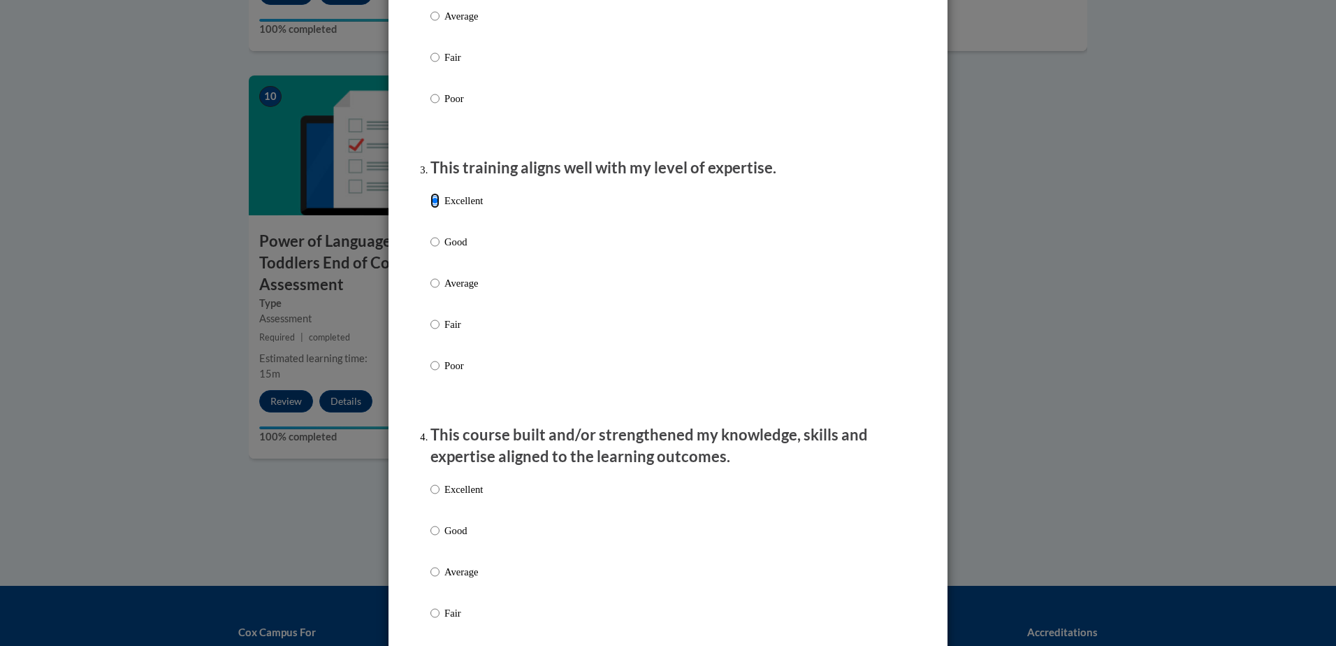
scroll to position [769, 0]
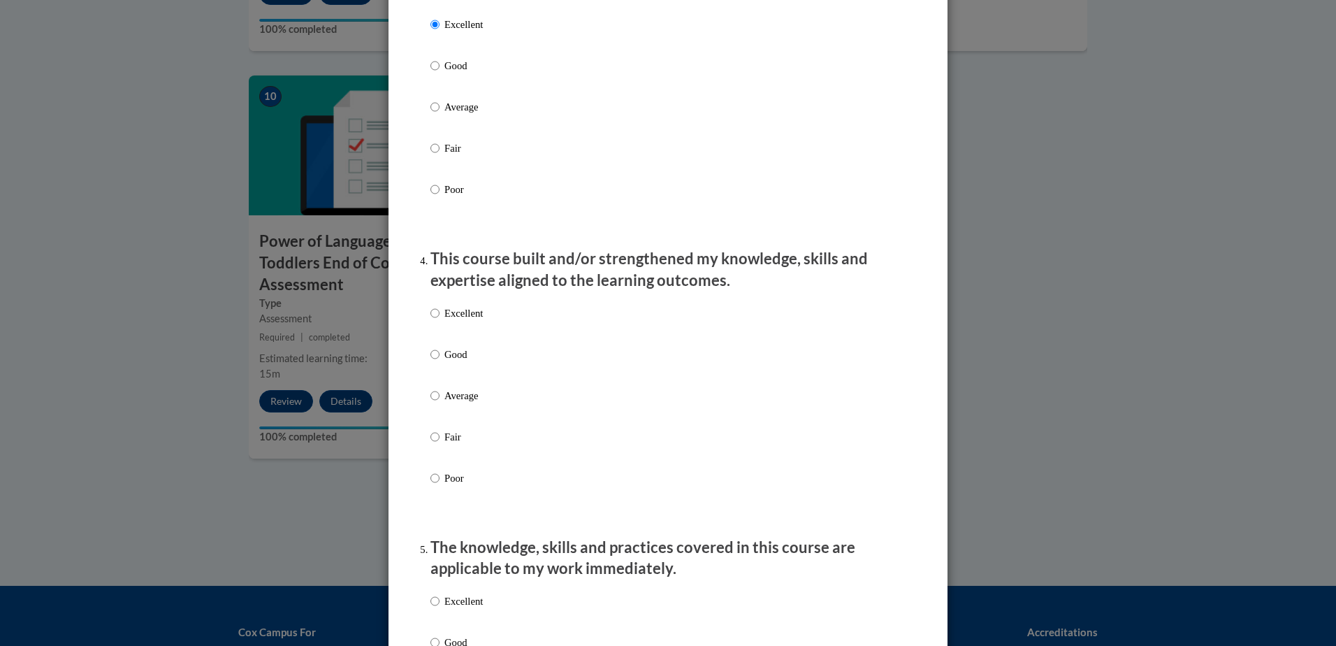
click at [458, 320] on p "Excellent" at bounding box center [463, 312] width 38 height 15
click at [440, 320] on input "Excellent" at bounding box center [434, 312] width 9 height 15
radio input "true"
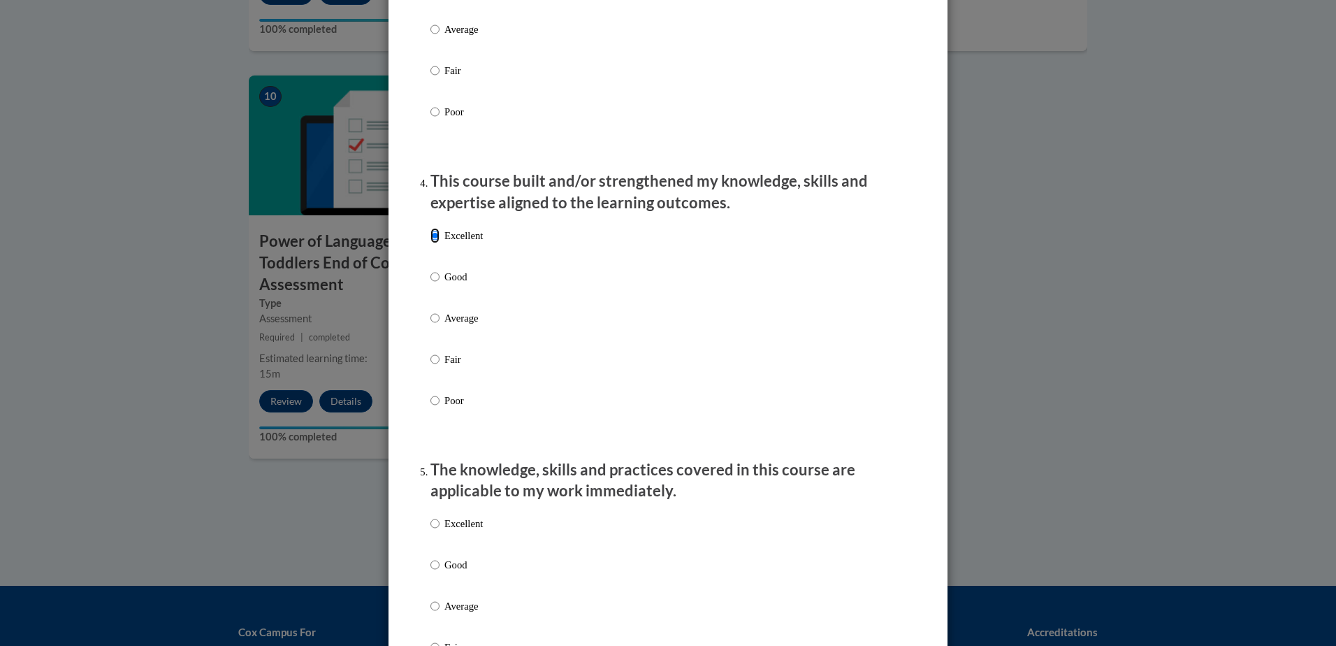
scroll to position [1048, 0]
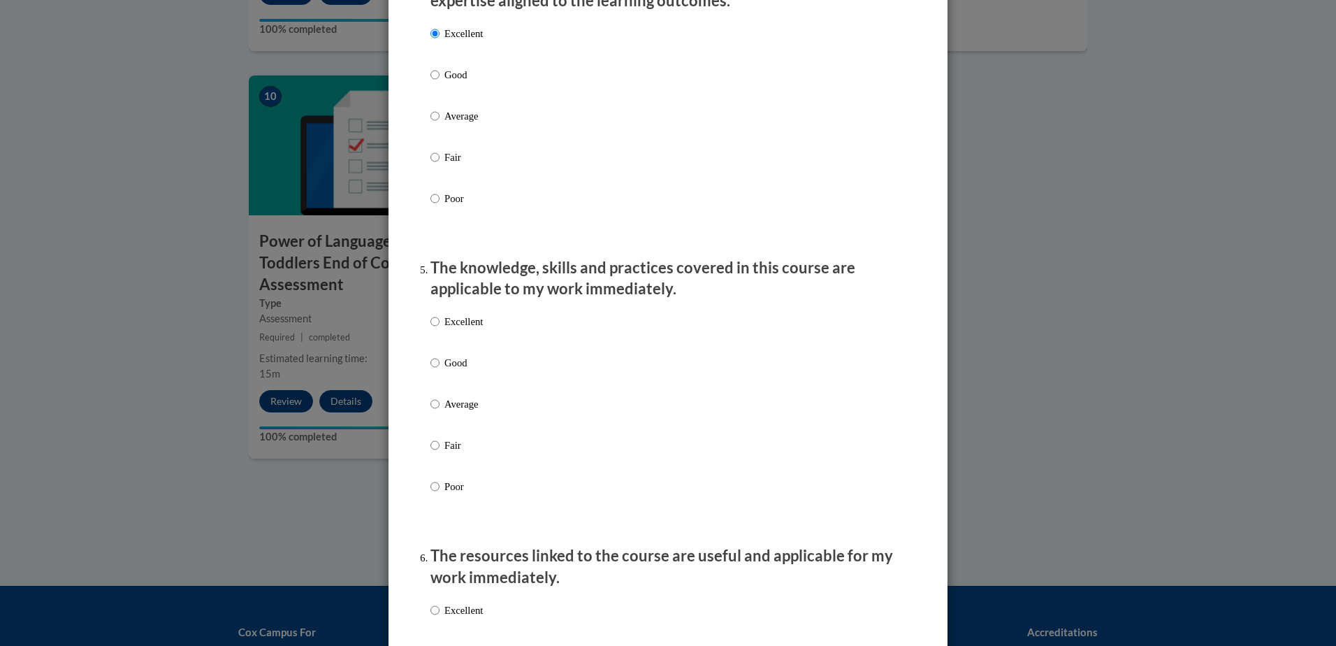
click at [458, 329] on p "Excellent" at bounding box center [463, 321] width 38 height 15
click at [440, 329] on input "Excellent" at bounding box center [434, 321] width 9 height 15
radio input "true"
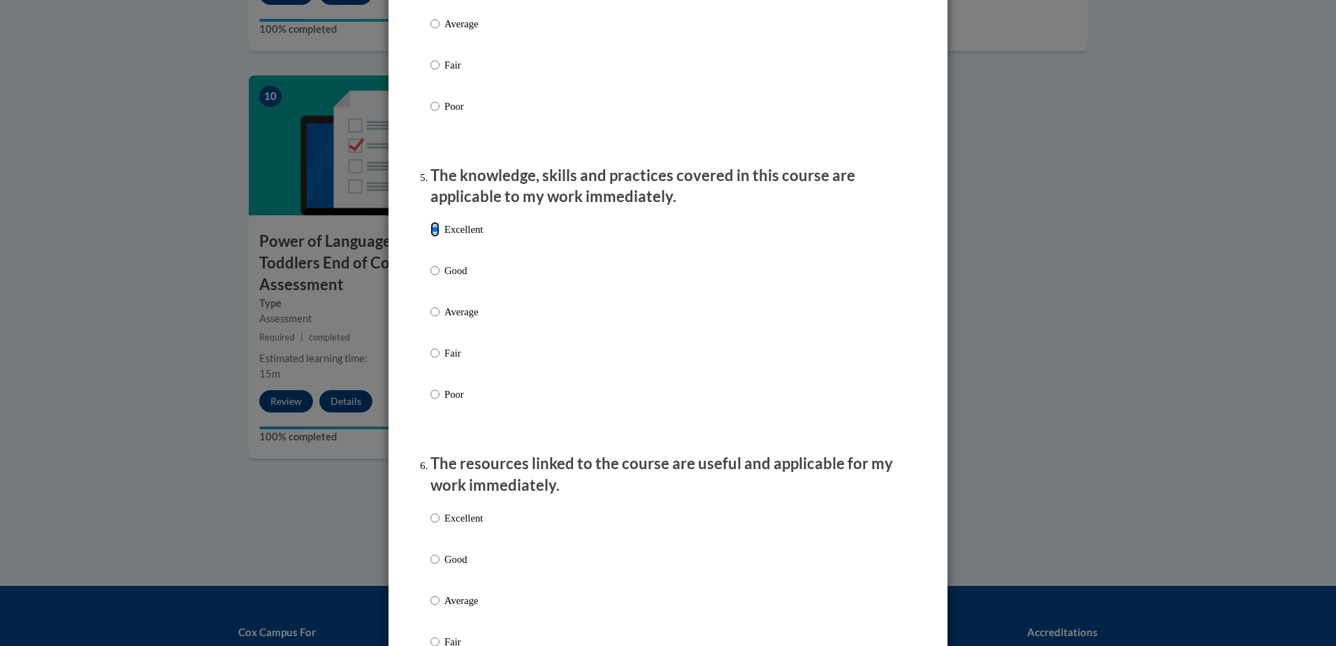
scroll to position [1328, 0]
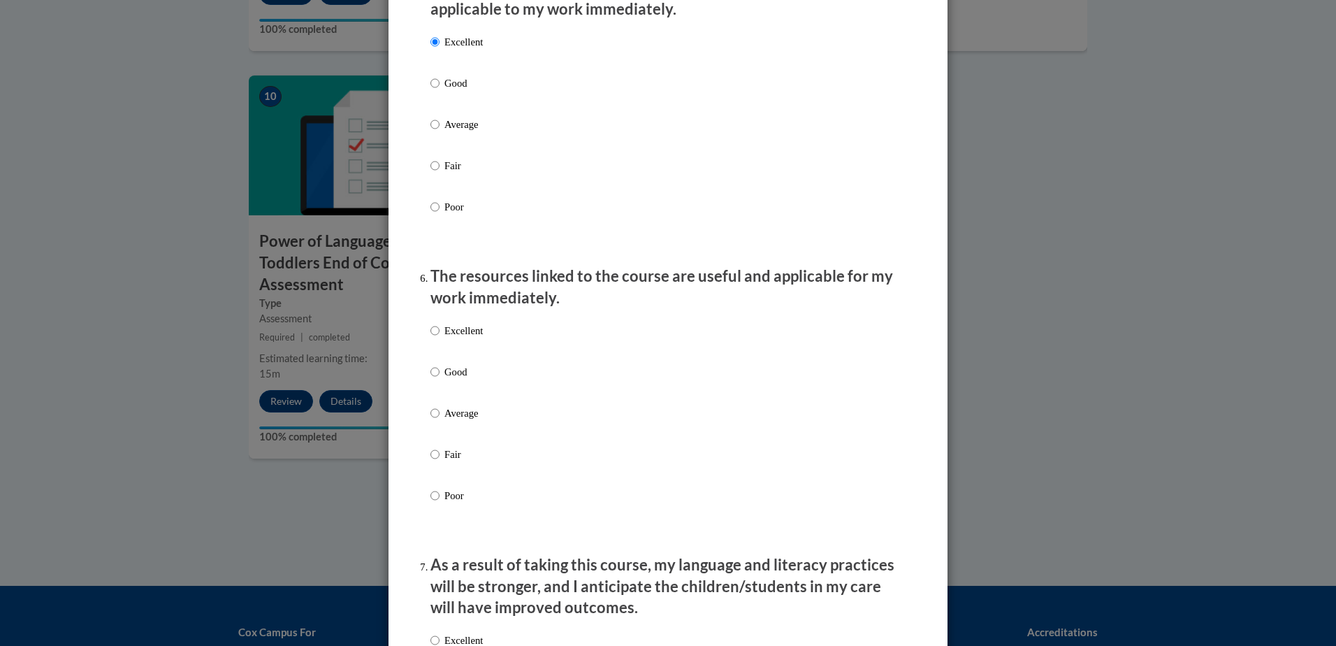
click at [461, 338] on p "Excellent" at bounding box center [463, 330] width 38 height 15
click at [440, 338] on input "Excellent" at bounding box center [434, 330] width 9 height 15
radio input "true"
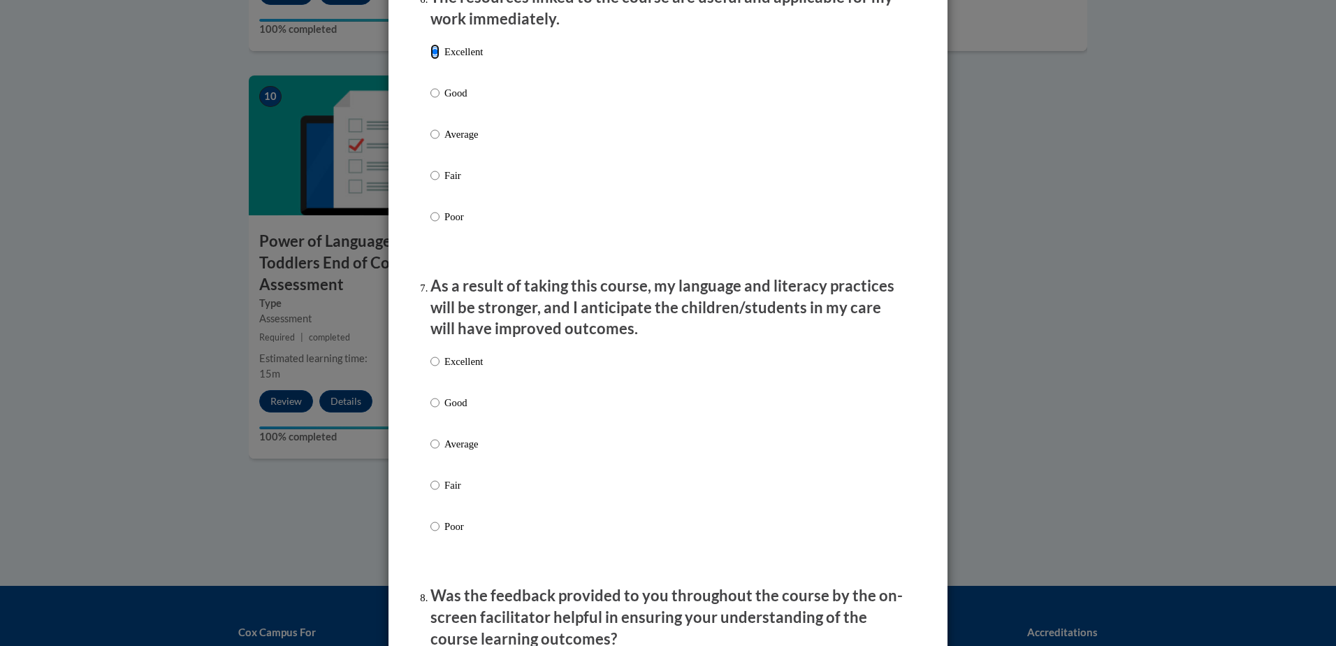
scroll to position [1607, 0]
click at [449, 368] on p "Excellent" at bounding box center [463, 360] width 38 height 15
click at [440, 368] on input "Excellent" at bounding box center [434, 360] width 9 height 15
radio input "true"
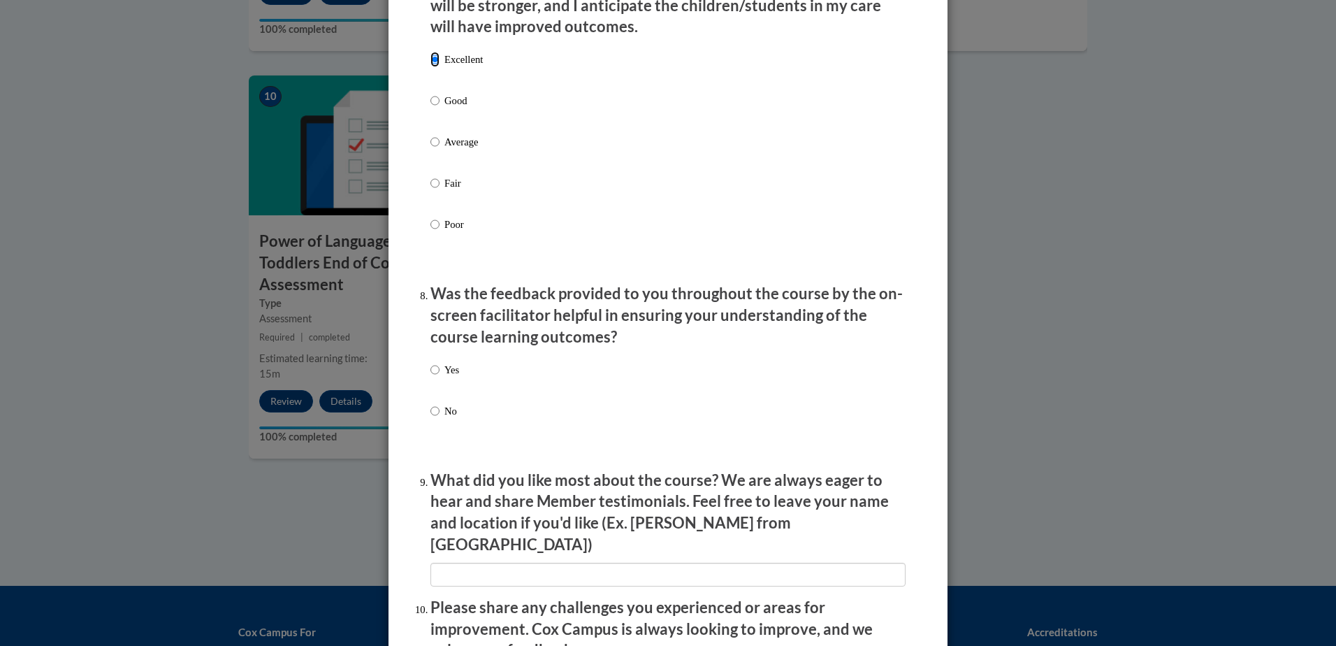
scroll to position [1957, 0]
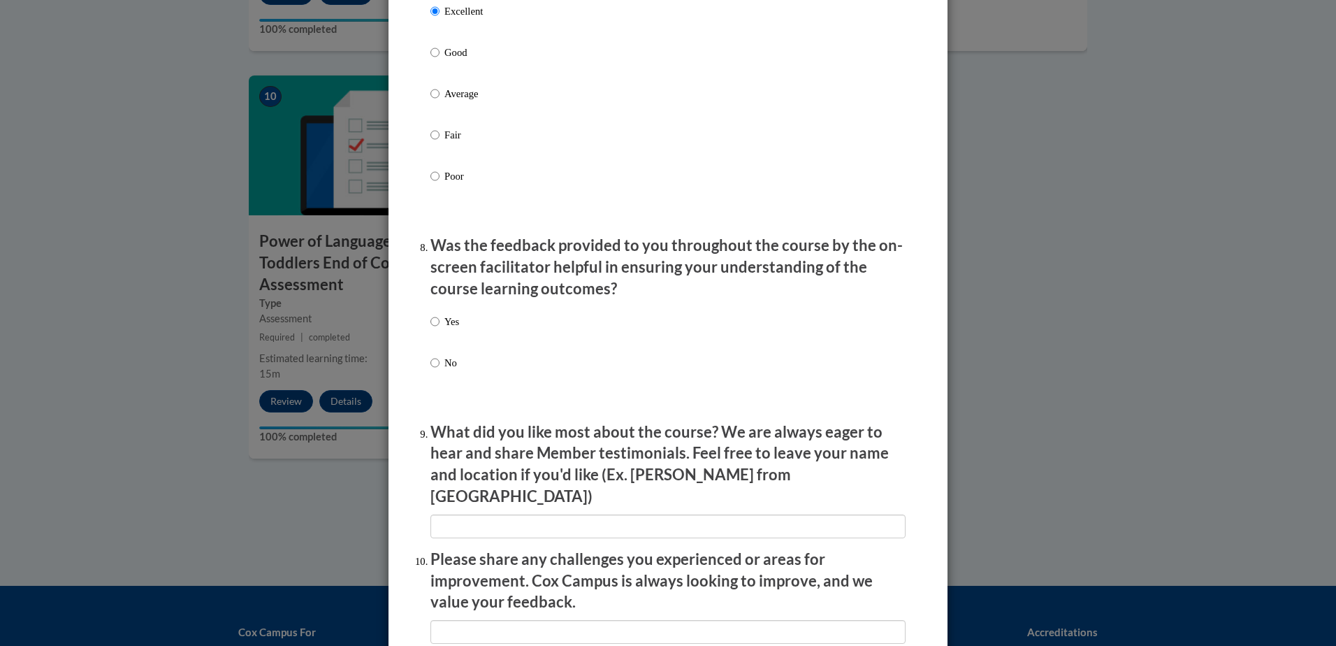
click at [436, 331] on label "Yes" at bounding box center [444, 333] width 29 height 38
click at [436, 329] on input "Yes" at bounding box center [434, 321] width 9 height 15
radio input "true"
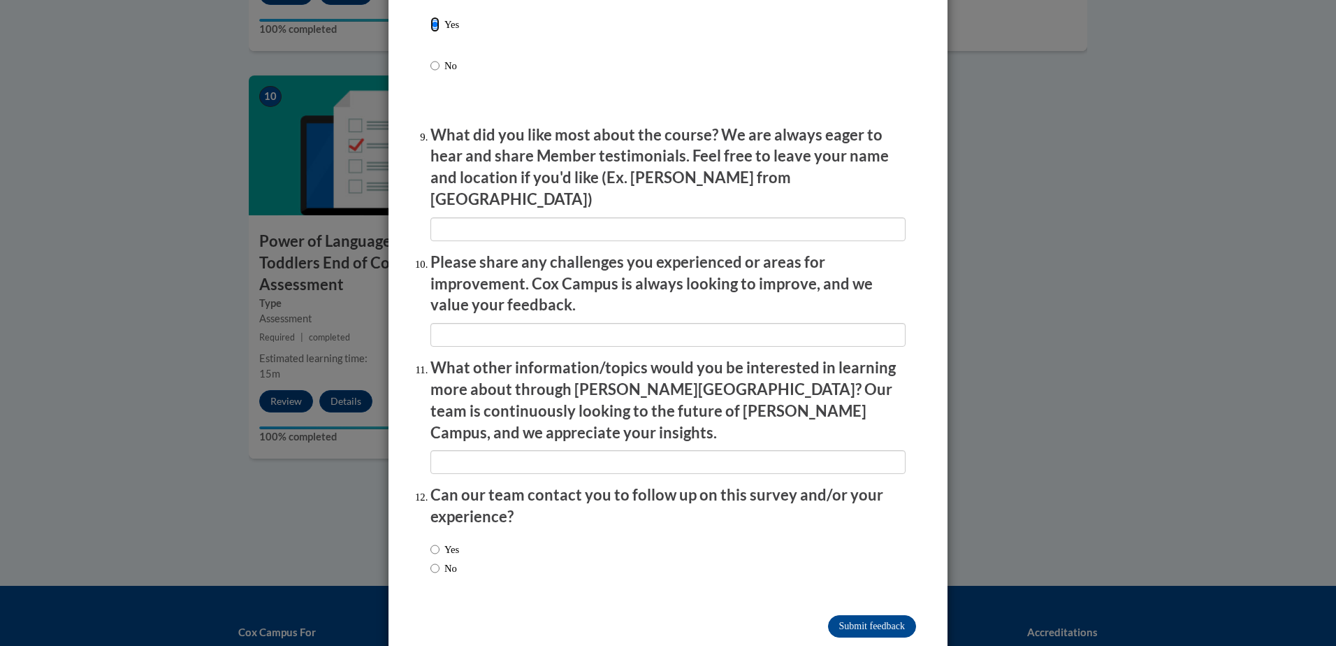
scroll to position [2258, 0]
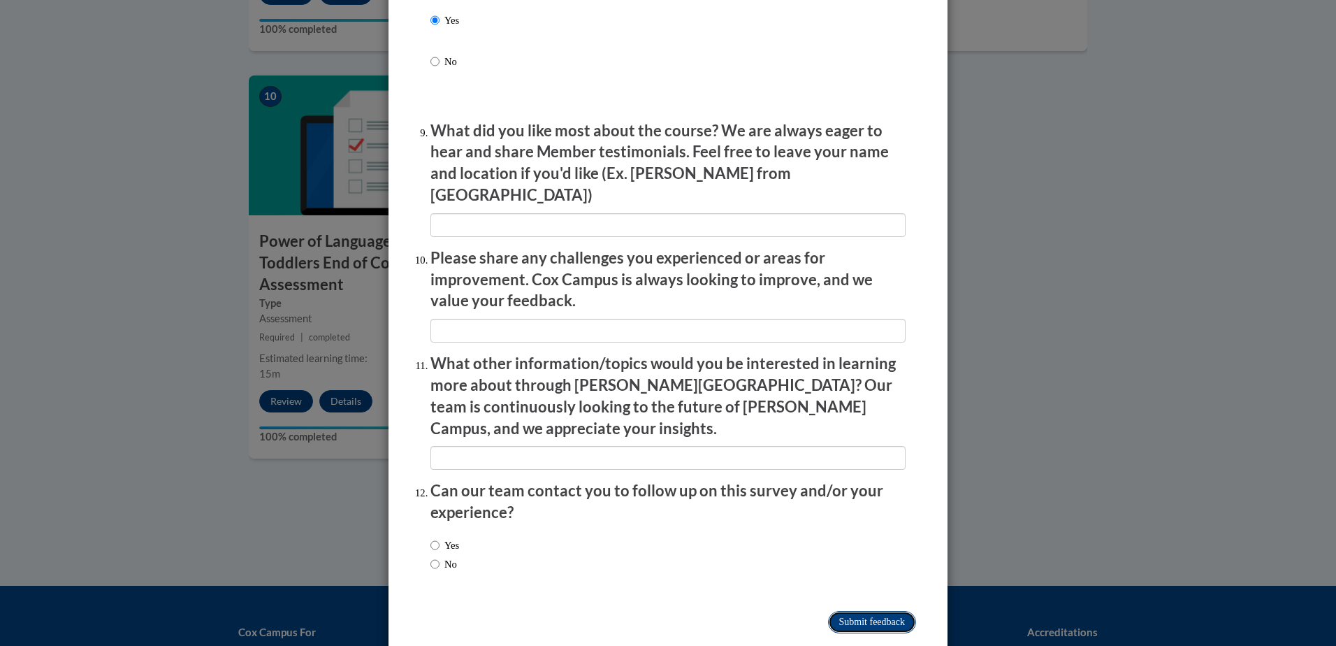
click at [867, 611] on input "Submit feedback" at bounding box center [872, 622] width 88 height 22
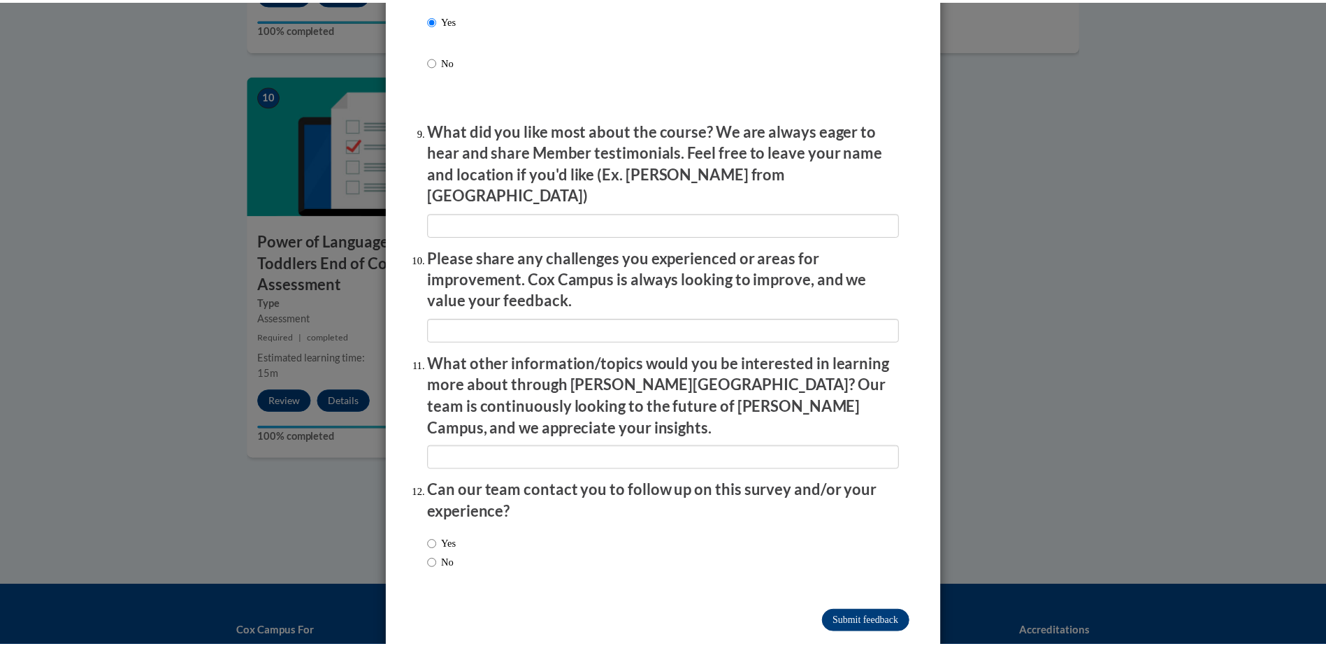
scroll to position [0, 0]
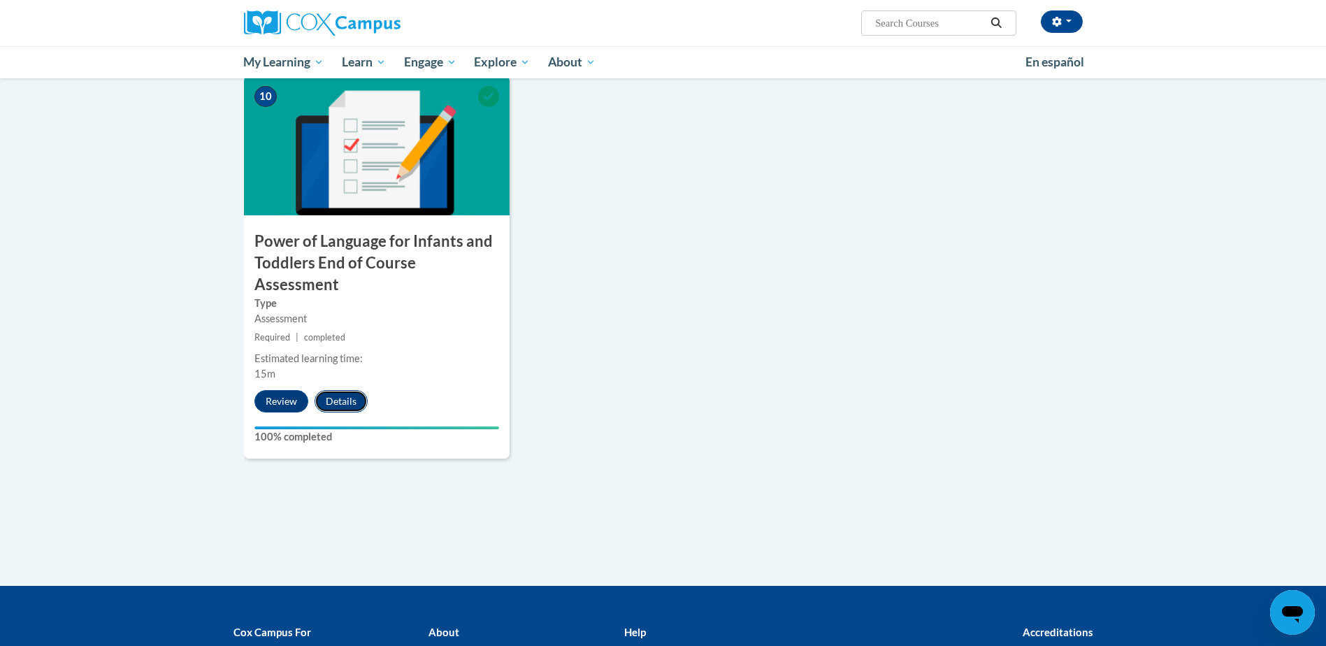
click at [332, 390] on button "Details" at bounding box center [340, 401] width 53 height 22
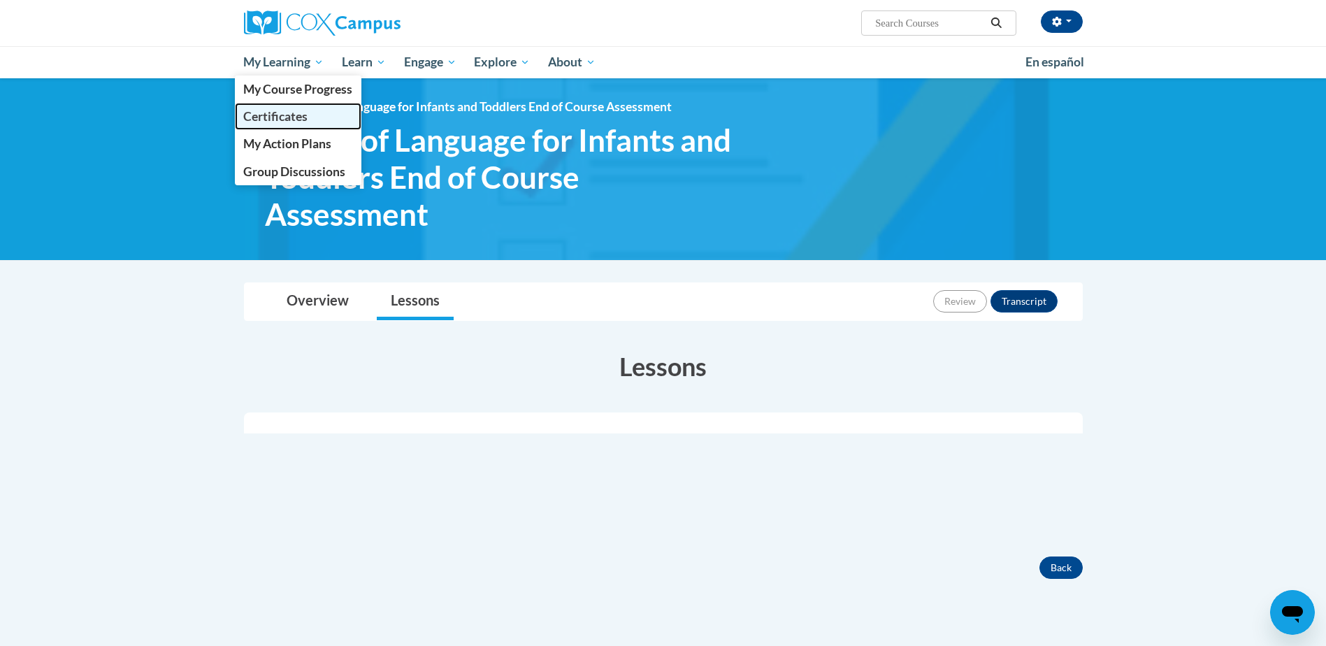
click at [271, 114] on span "Certificates" at bounding box center [275, 116] width 64 height 15
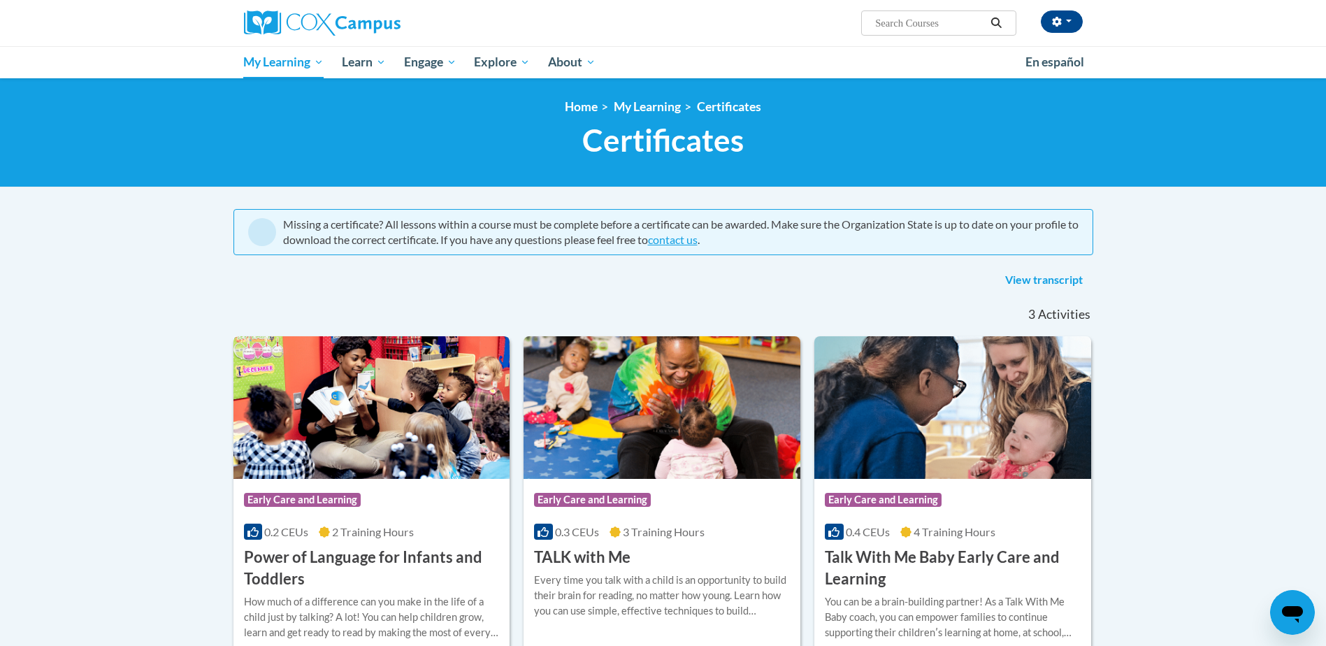
click at [387, 398] on img at bounding box center [371, 407] width 277 height 143
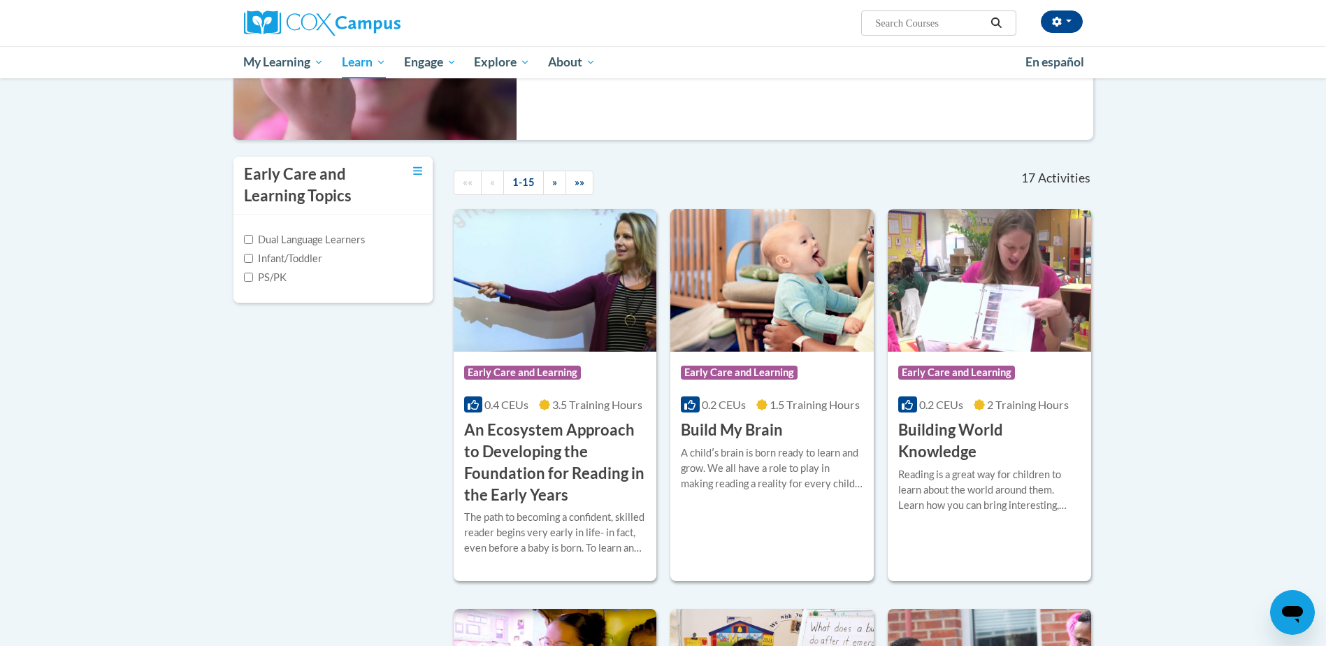
scroll to position [210, 0]
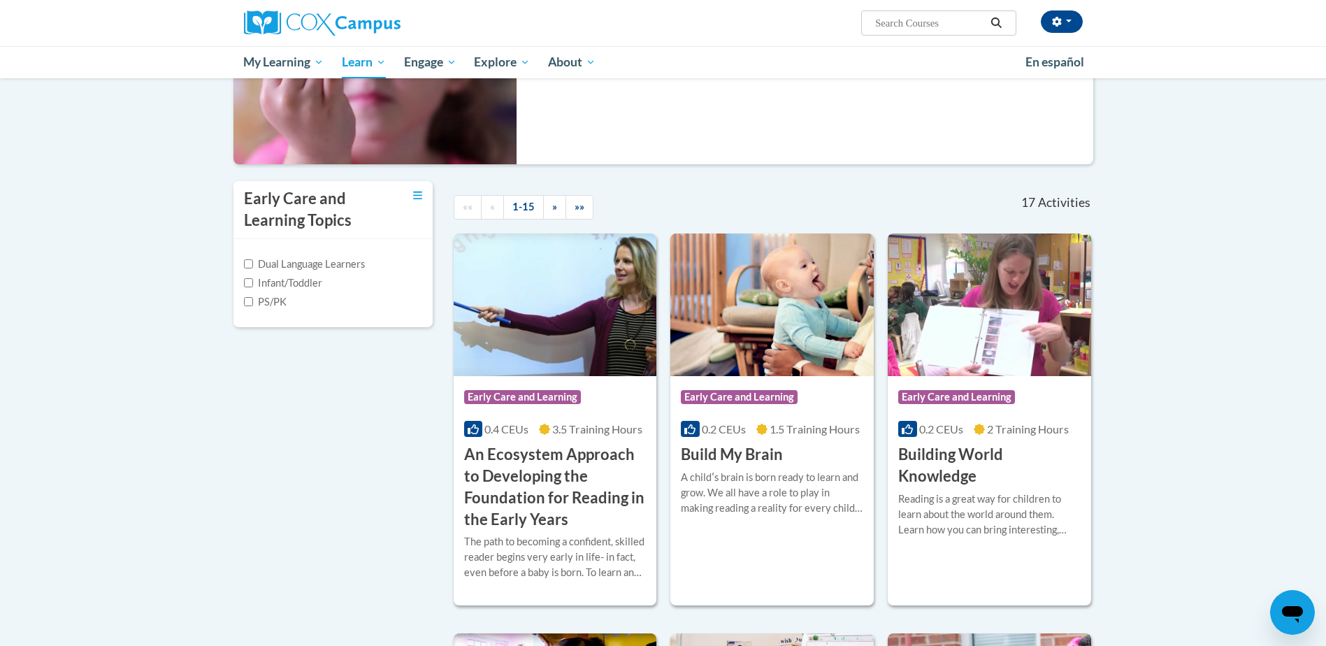
click at [255, 281] on label "Infant/Toddler" at bounding box center [283, 282] width 78 height 15
click at [253, 281] on input "Infant/Toddler" at bounding box center [248, 282] width 9 height 9
checkbox input "true"
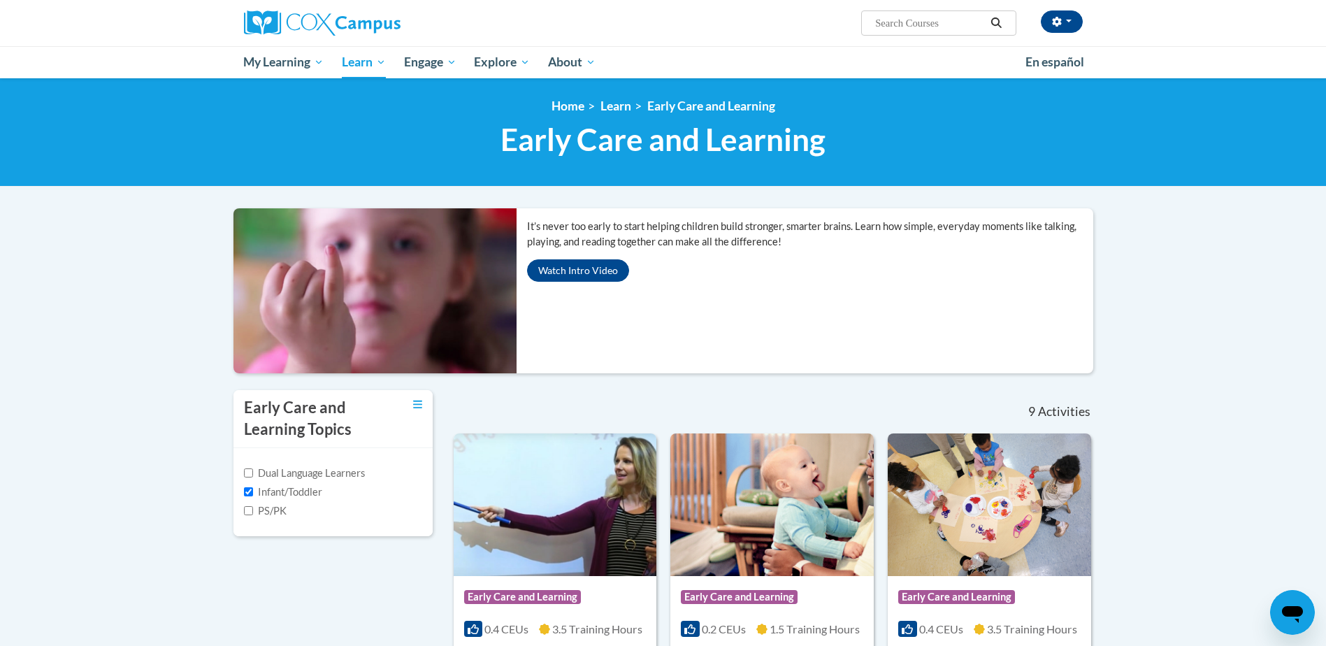
scroll to position [0, 0]
